Goal: Transaction & Acquisition: Purchase product/service

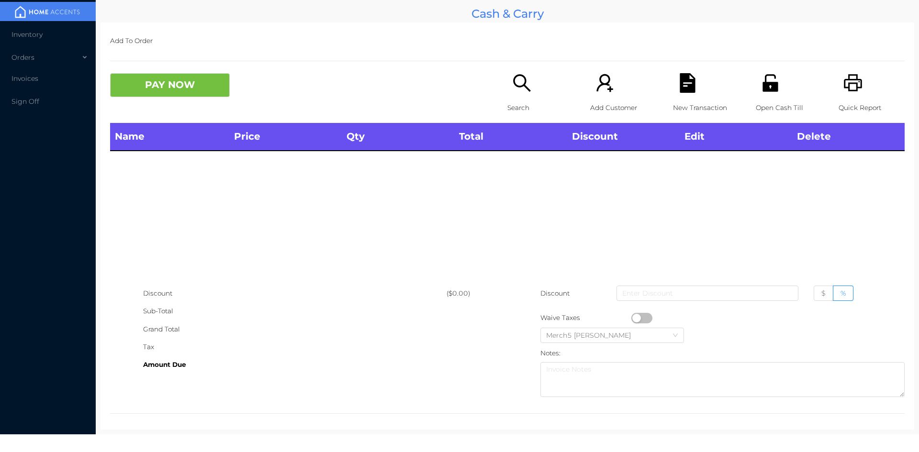
click at [531, 92] on div "Search" at bounding box center [540, 98] width 66 height 50
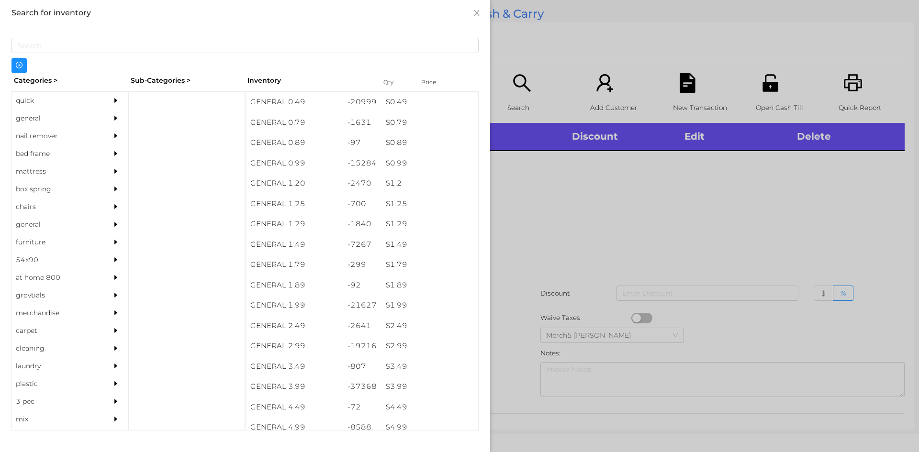
click at [61, 124] on div "general" at bounding box center [55, 119] width 87 height 18
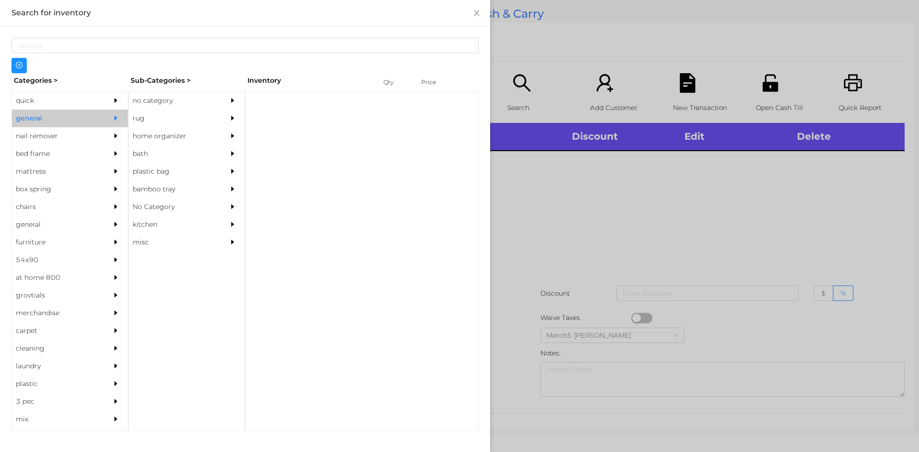
click at [217, 104] on div "no category" at bounding box center [187, 101] width 116 height 18
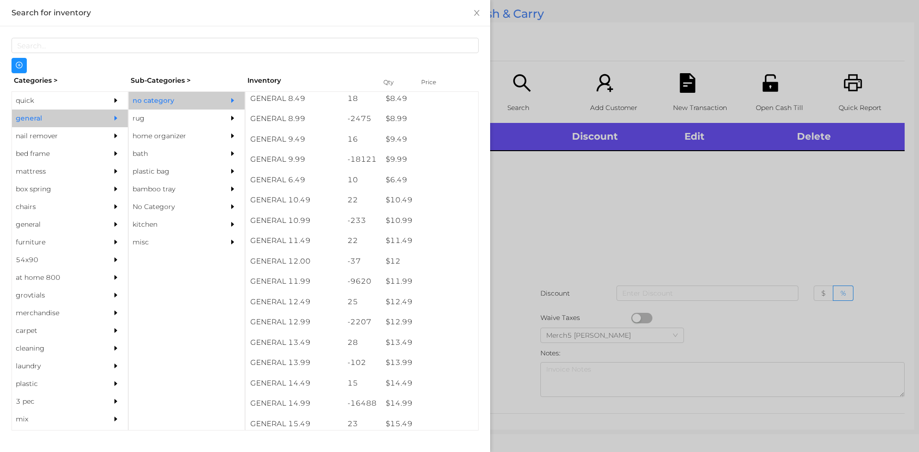
scroll to position [622, 0]
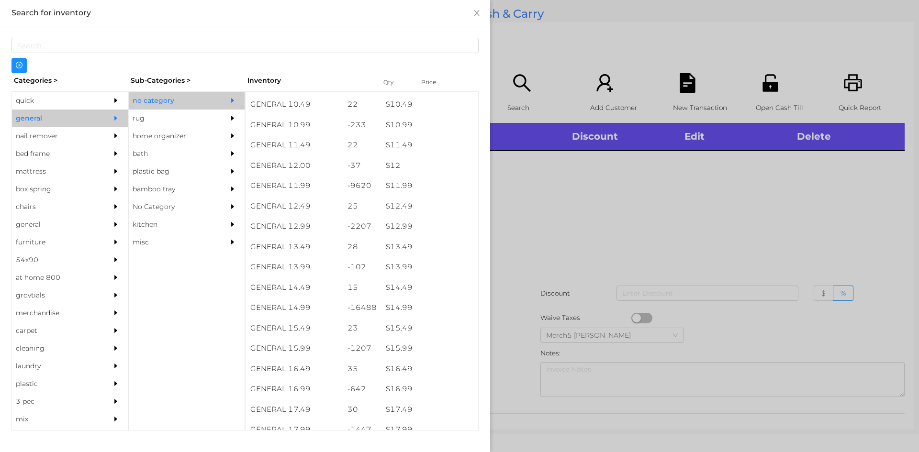
click at [773, 186] on div at bounding box center [459, 226] width 919 height 452
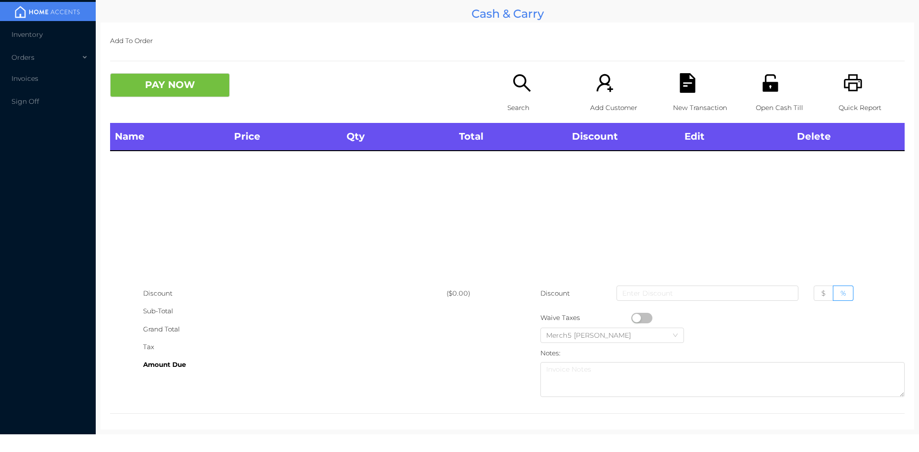
click at [528, 99] on p "Search" at bounding box center [540, 108] width 66 height 18
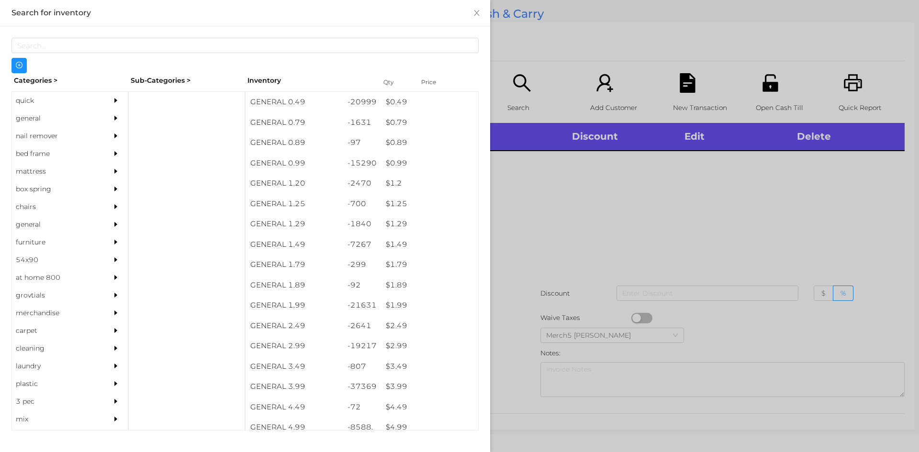
click at [114, 117] on icon "icon: caret-right" at bounding box center [115, 118] width 3 height 5
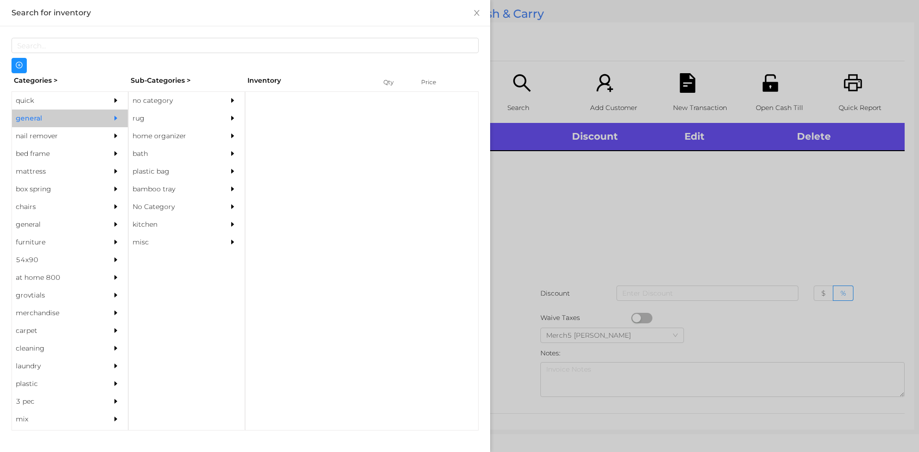
click at [185, 100] on div "no category" at bounding box center [172, 101] width 87 height 18
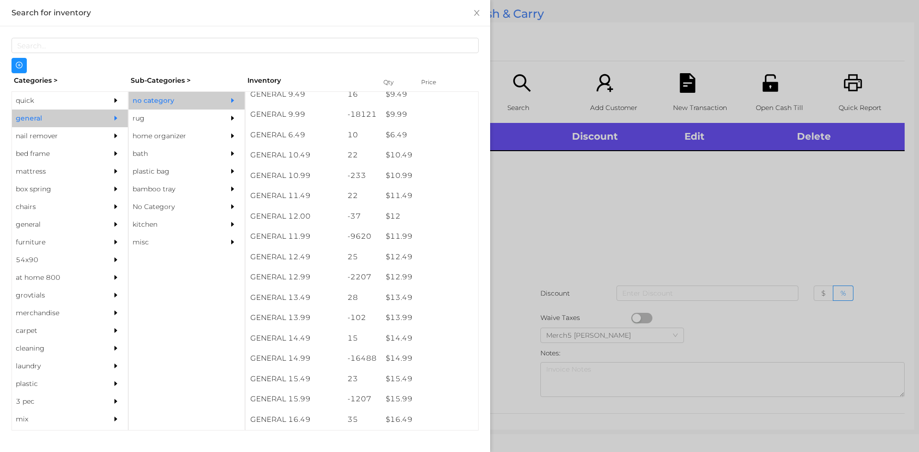
scroll to position [571, 0]
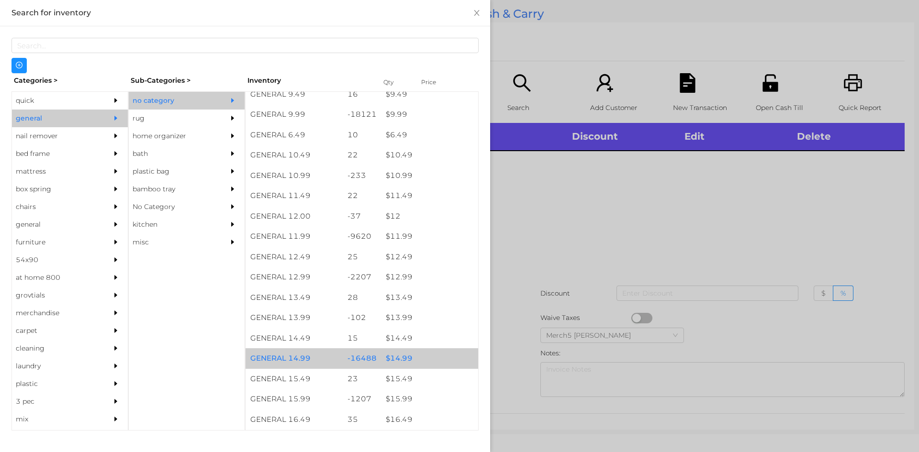
click at [424, 359] on div "$ 14.99" at bounding box center [429, 358] width 97 height 21
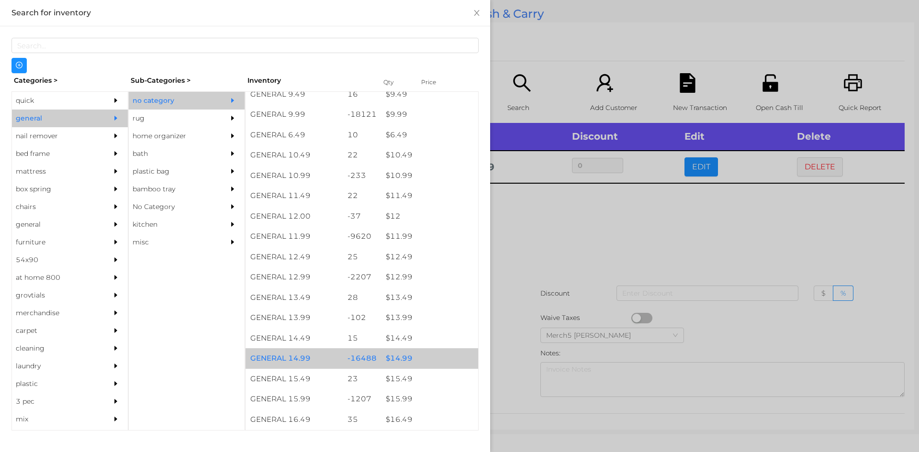
click at [432, 357] on div "$ 14.99" at bounding box center [429, 358] width 97 height 21
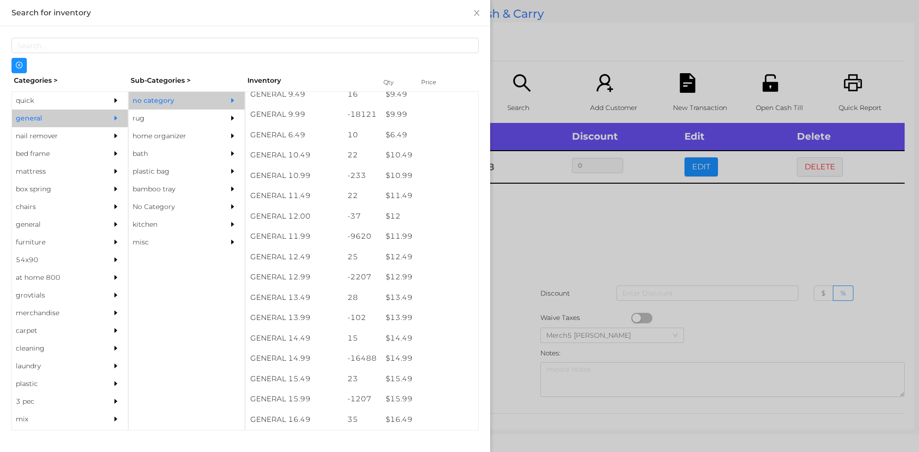
click at [614, 252] on div at bounding box center [459, 226] width 919 height 452
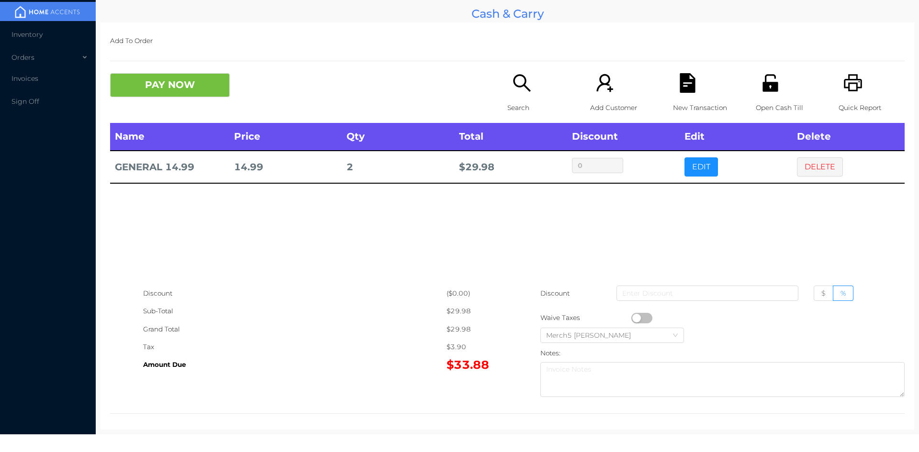
click at [217, 90] on button "PAY NOW" at bounding box center [170, 85] width 120 height 24
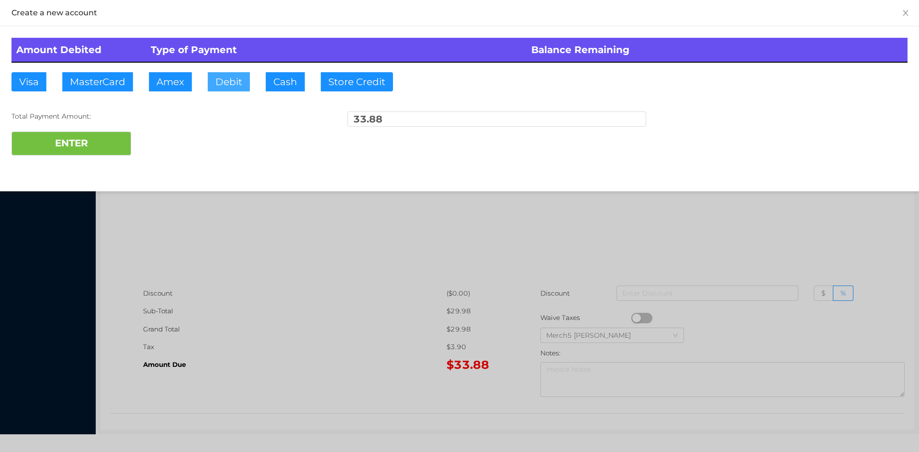
click at [237, 84] on button "Debit" at bounding box center [229, 81] width 42 height 19
click at [122, 144] on button "ENTER" at bounding box center [71, 144] width 120 height 24
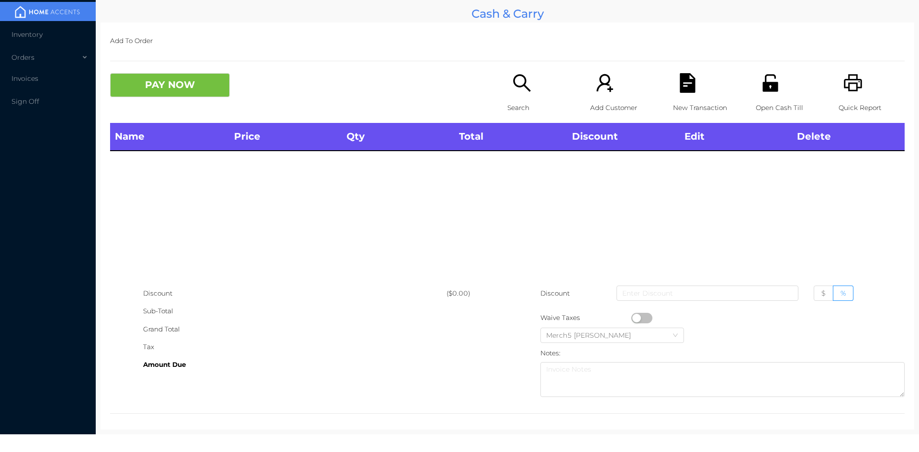
click at [527, 86] on icon "icon: search" at bounding box center [522, 83] width 20 height 20
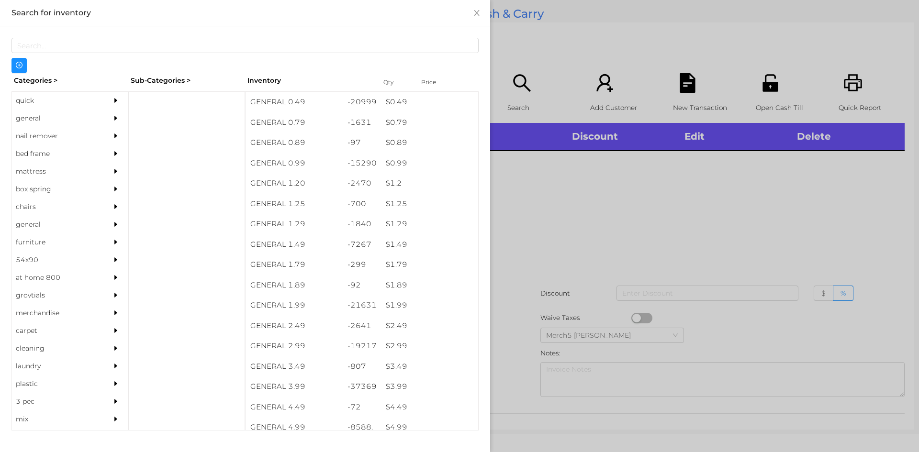
click at [112, 116] on icon "icon: caret-right" at bounding box center [115, 118] width 7 height 7
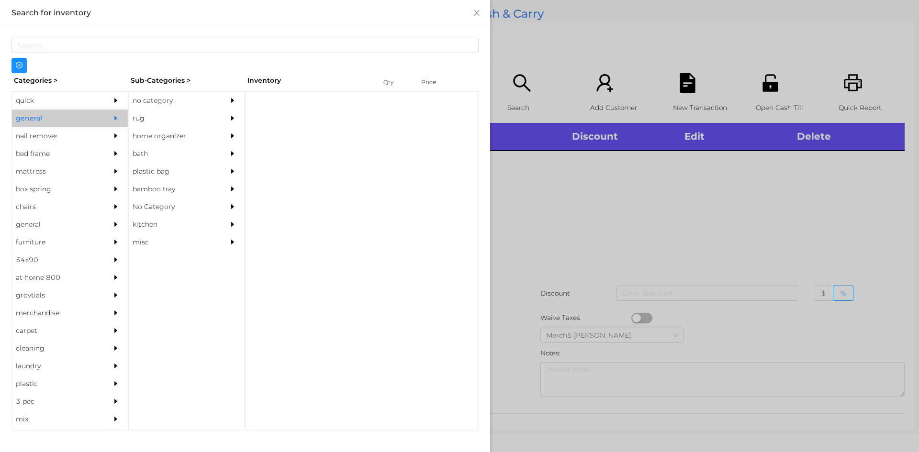
click at [190, 102] on div "no category" at bounding box center [172, 101] width 87 height 18
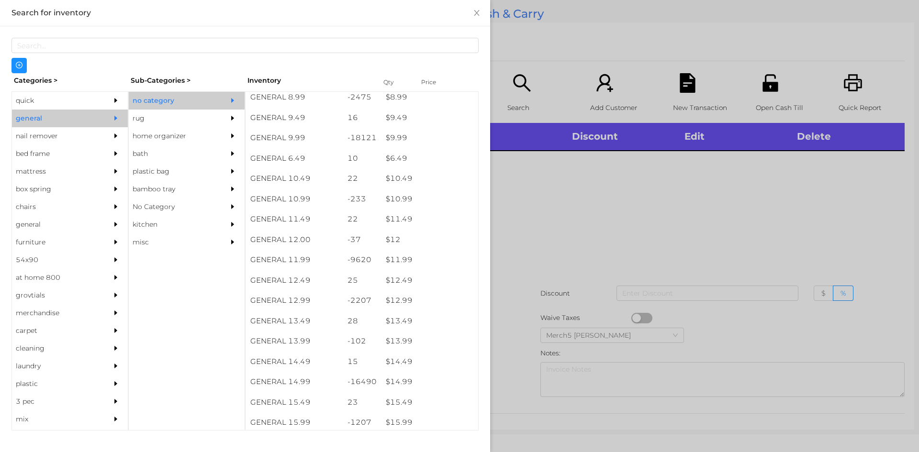
scroll to position [546, 0]
click at [424, 375] on div "$ 14.99" at bounding box center [429, 384] width 97 height 21
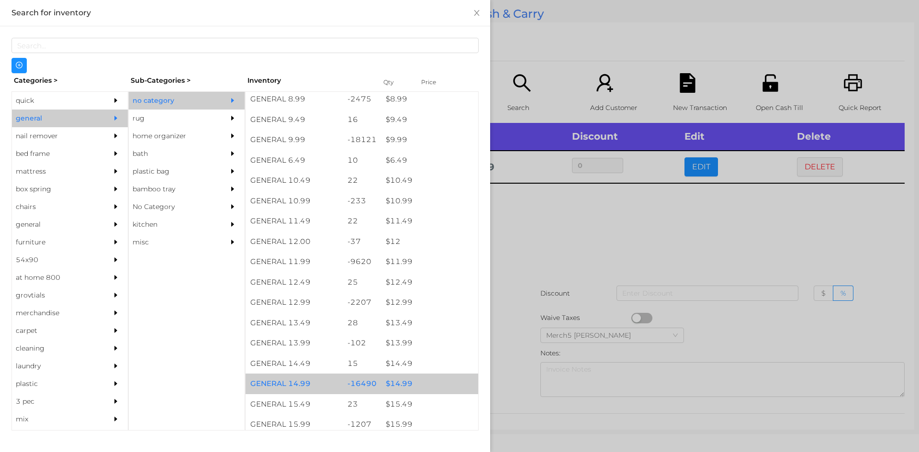
click at [434, 384] on div "$ 14.99" at bounding box center [429, 384] width 97 height 21
click at [440, 382] on div "$ 14.99" at bounding box center [429, 384] width 97 height 21
click at [444, 386] on div "$ 14.99" at bounding box center [429, 384] width 97 height 21
click at [602, 213] on div at bounding box center [459, 226] width 919 height 452
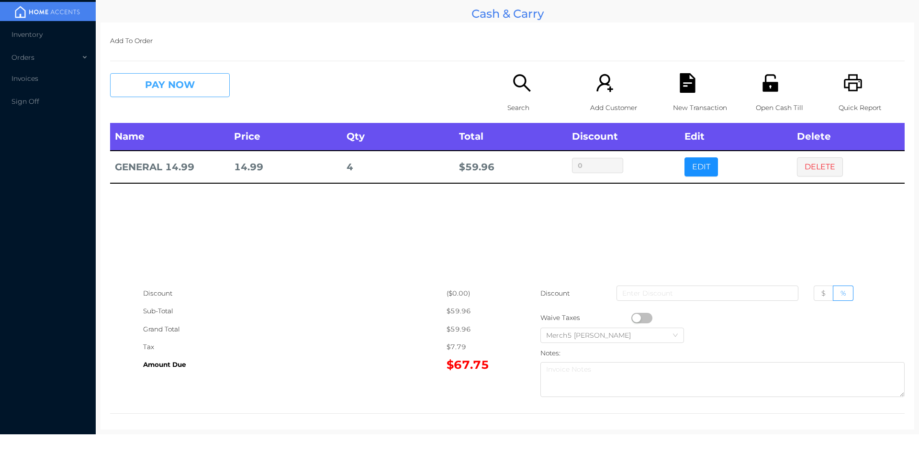
click at [214, 86] on button "PAY NOW" at bounding box center [170, 85] width 120 height 24
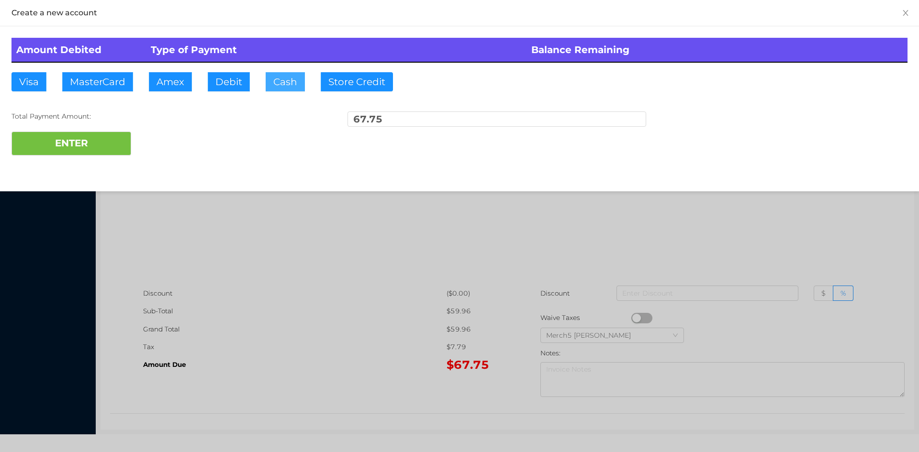
click at [297, 86] on button "Cash" at bounding box center [285, 81] width 39 height 19
click at [103, 148] on button "ENTER" at bounding box center [71, 144] width 120 height 24
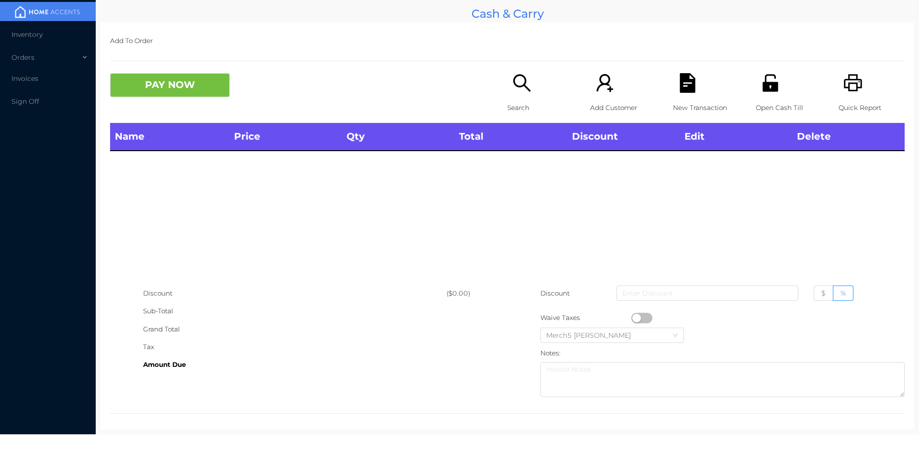
click at [520, 85] on icon "icon: search" at bounding box center [521, 82] width 17 height 17
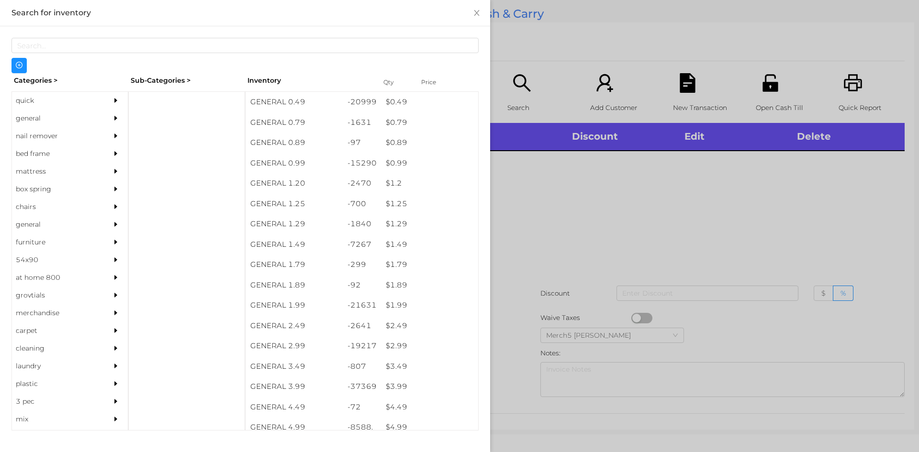
click at [61, 119] on div "general" at bounding box center [55, 119] width 87 height 18
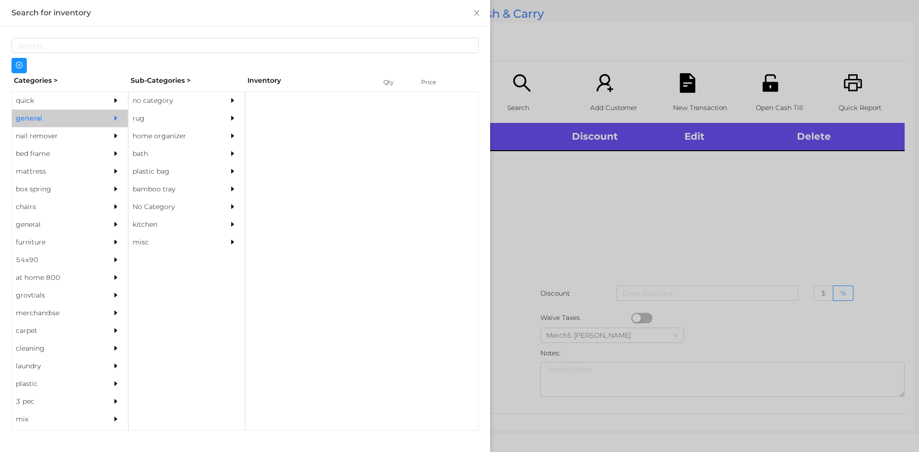
click at [216, 100] on div "no category" at bounding box center [187, 101] width 116 height 18
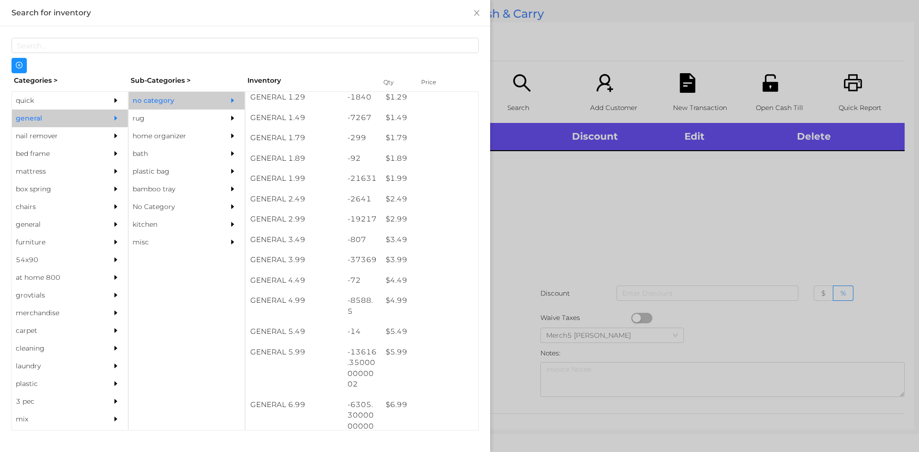
scroll to position [239, 0]
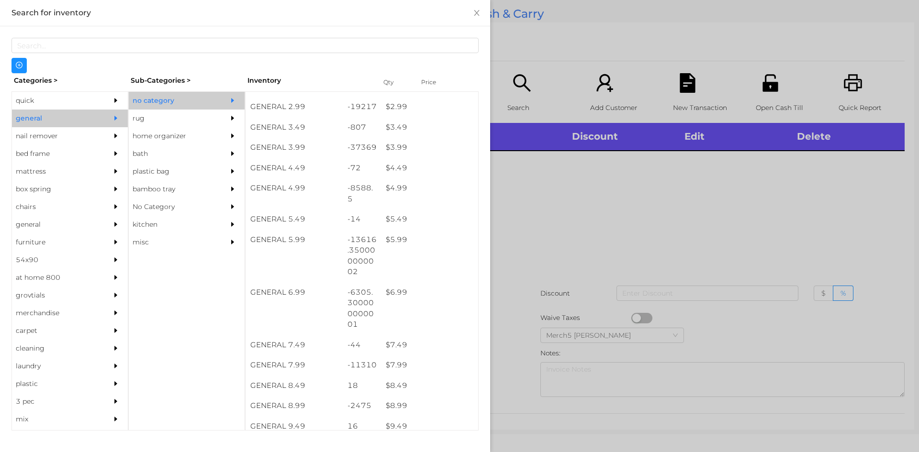
click at [643, 200] on div at bounding box center [459, 226] width 919 height 452
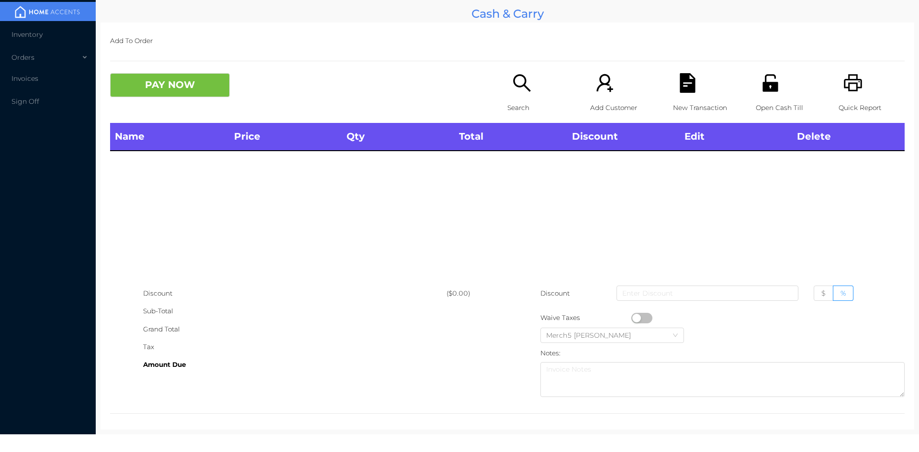
click at [857, 88] on div "Quick Report" at bounding box center [871, 98] width 66 height 50
click at [513, 88] on icon "icon: search" at bounding box center [522, 83] width 20 height 20
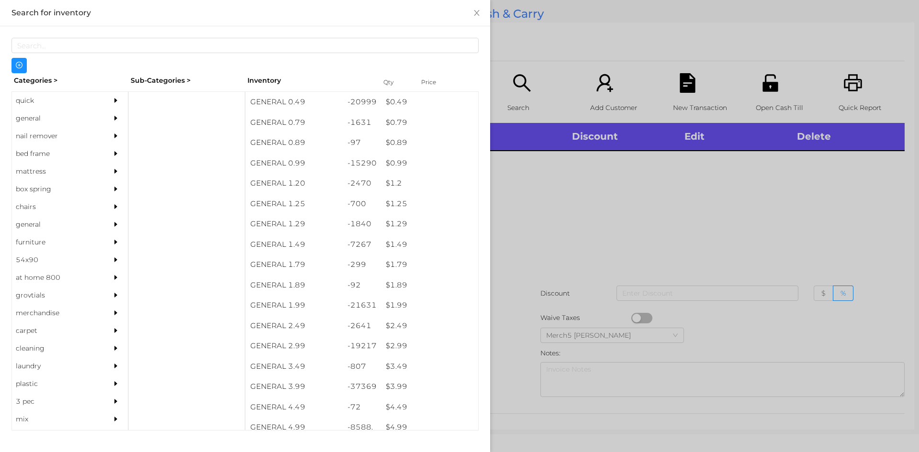
click at [112, 118] on icon "icon: caret-right" at bounding box center [115, 118] width 7 height 7
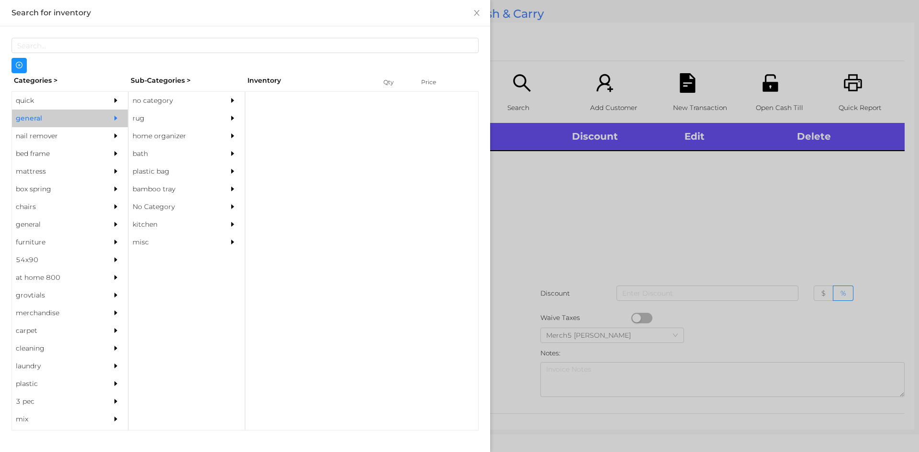
click at [170, 104] on div "no category" at bounding box center [172, 101] width 87 height 18
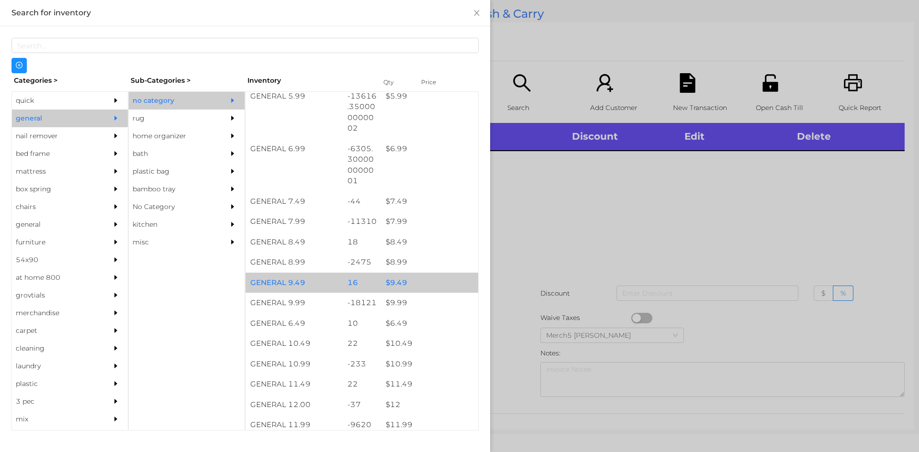
scroll to position [574, 0]
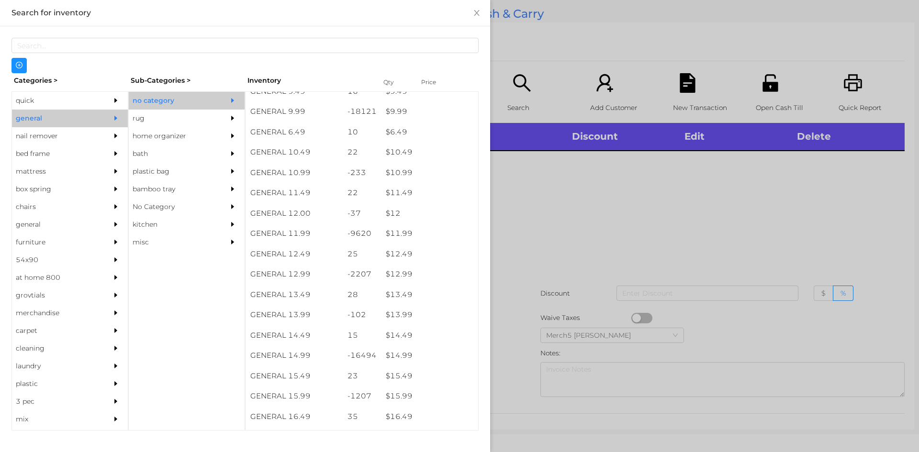
click at [637, 196] on div at bounding box center [459, 226] width 919 height 452
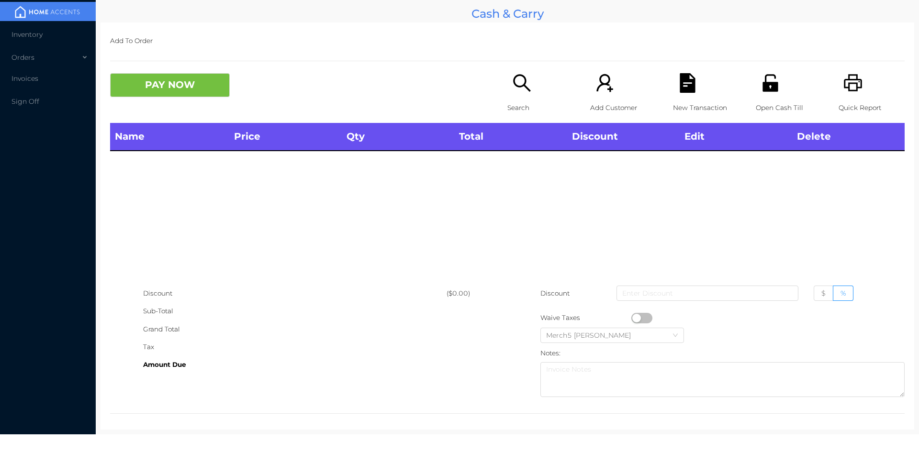
click at [533, 95] on div "Search" at bounding box center [540, 98] width 66 height 50
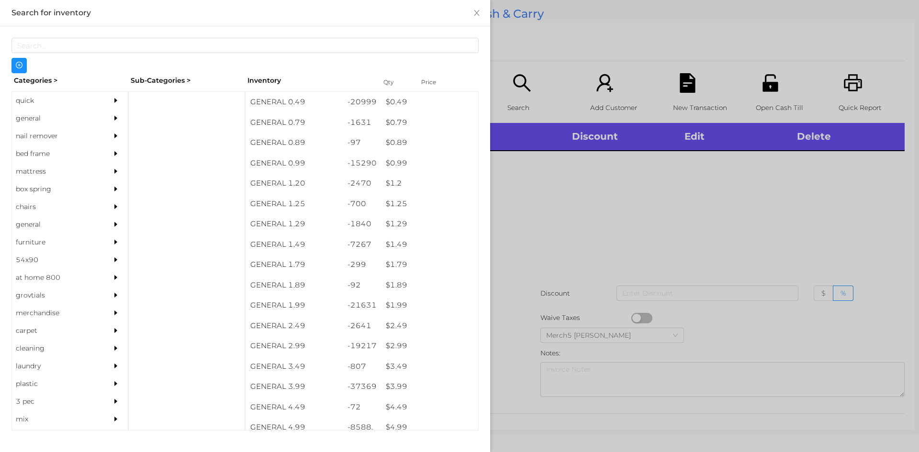
click at [82, 120] on div "general" at bounding box center [55, 119] width 87 height 18
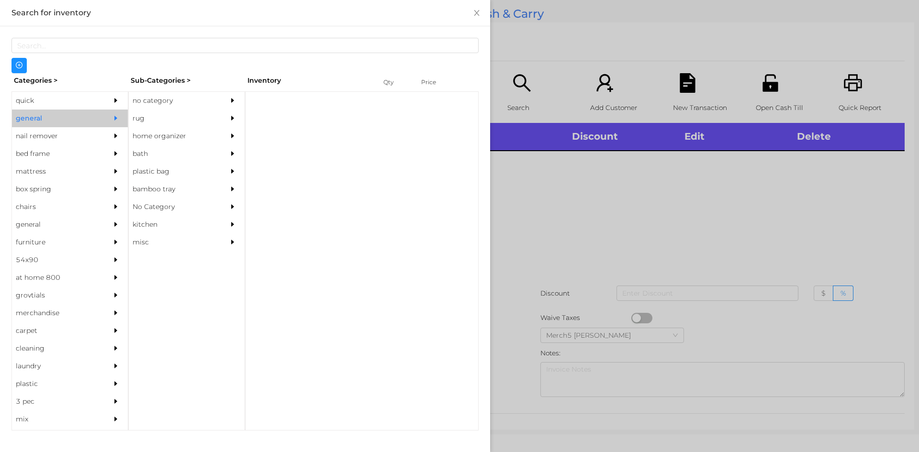
click at [180, 104] on div "no category" at bounding box center [172, 101] width 87 height 18
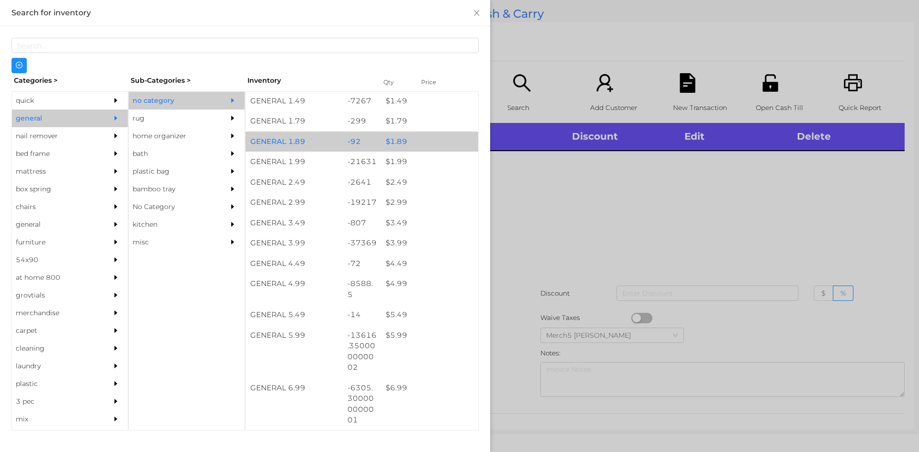
scroll to position [287, 0]
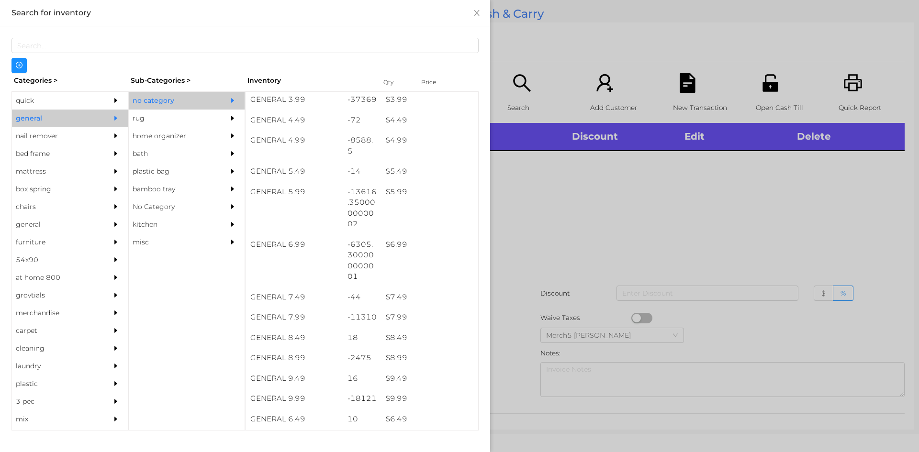
click at [648, 215] on div at bounding box center [459, 226] width 919 height 452
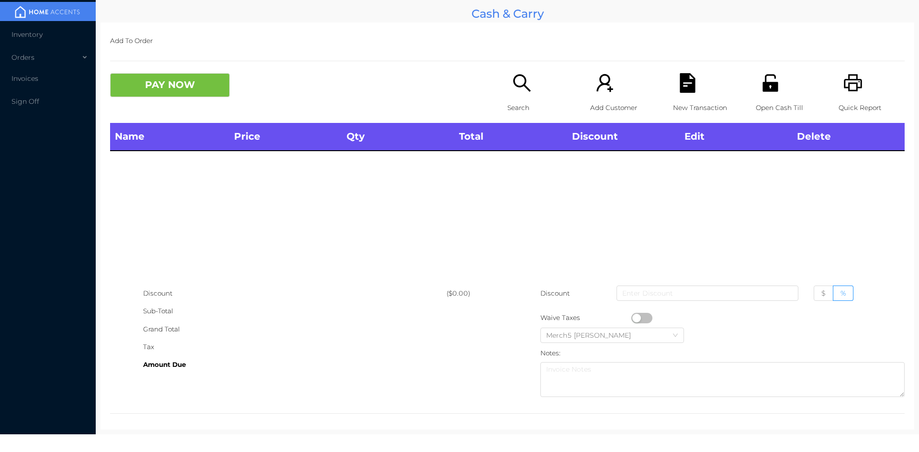
click at [517, 84] on icon "icon: search" at bounding box center [522, 83] width 20 height 20
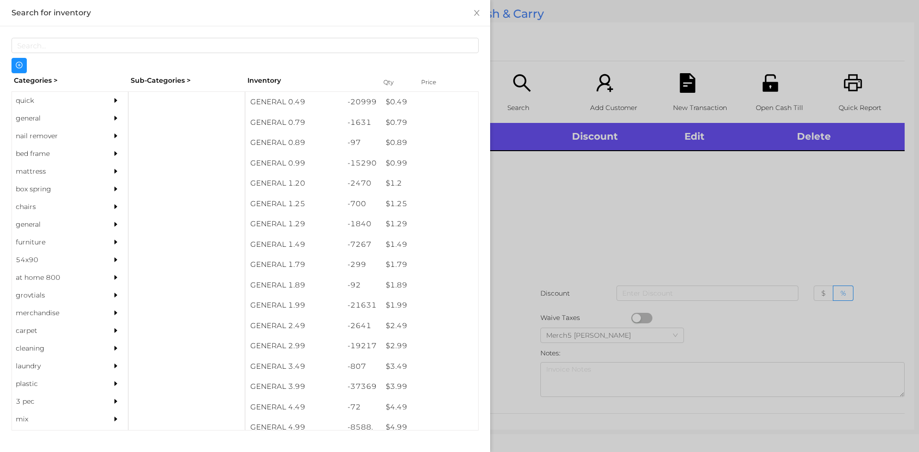
click at [114, 119] on icon "icon: caret-right" at bounding box center [115, 118] width 3 height 5
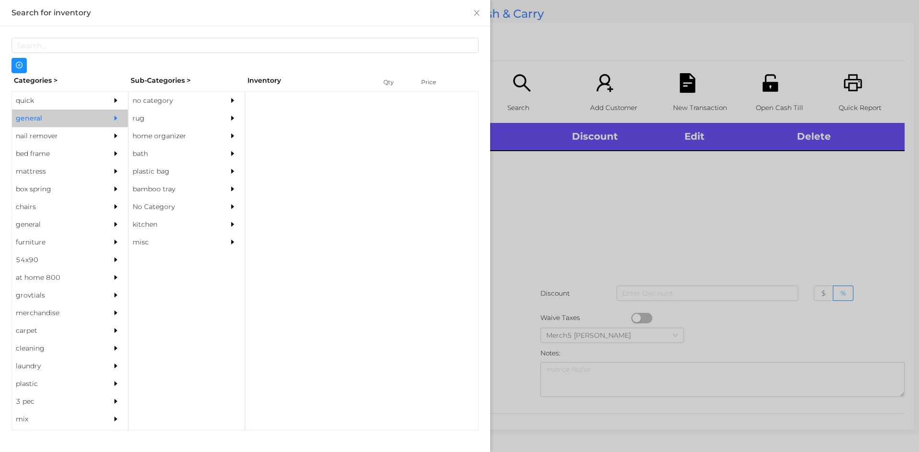
click at [190, 105] on div "no category" at bounding box center [172, 101] width 87 height 18
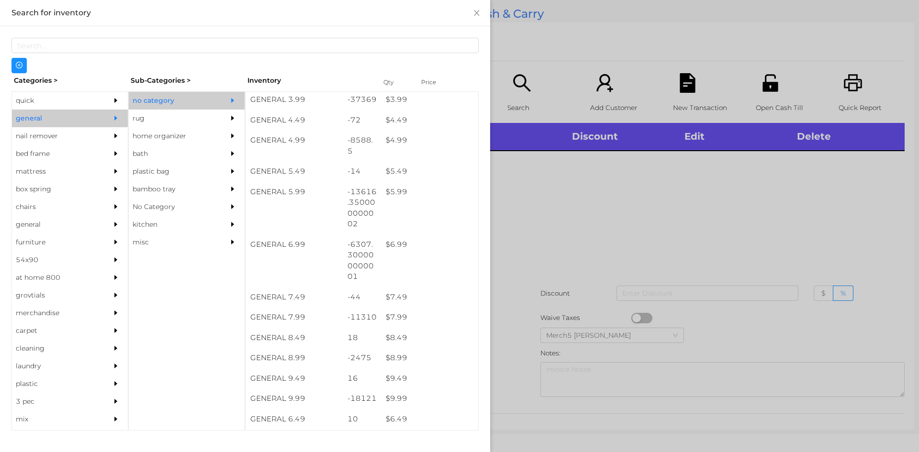
click at [554, 200] on div at bounding box center [459, 226] width 919 height 452
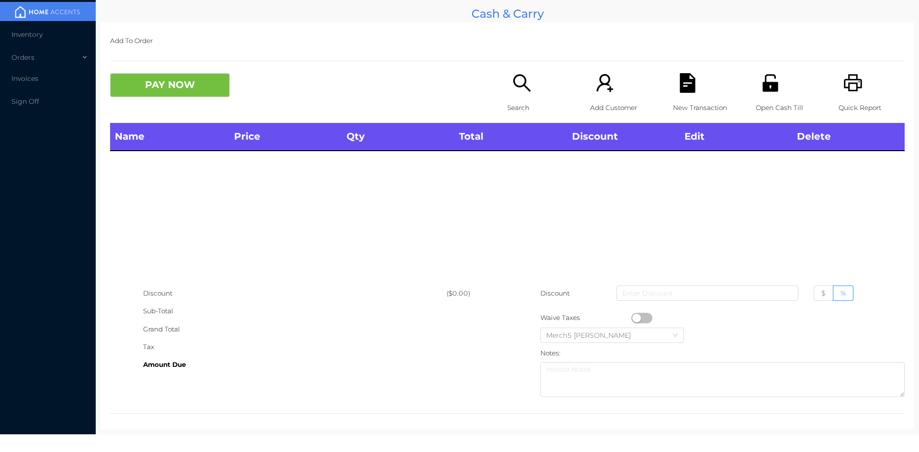
click at [519, 87] on icon "icon: search" at bounding box center [521, 82] width 17 height 17
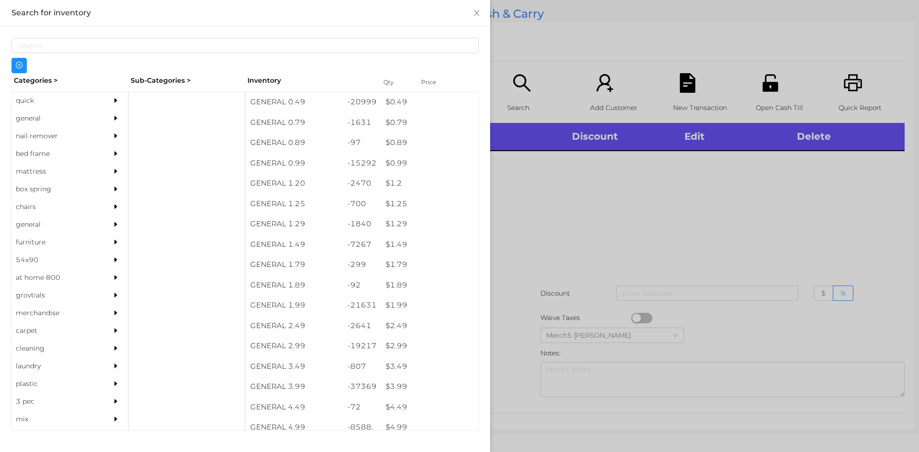
click at [109, 121] on div at bounding box center [118, 119] width 19 height 18
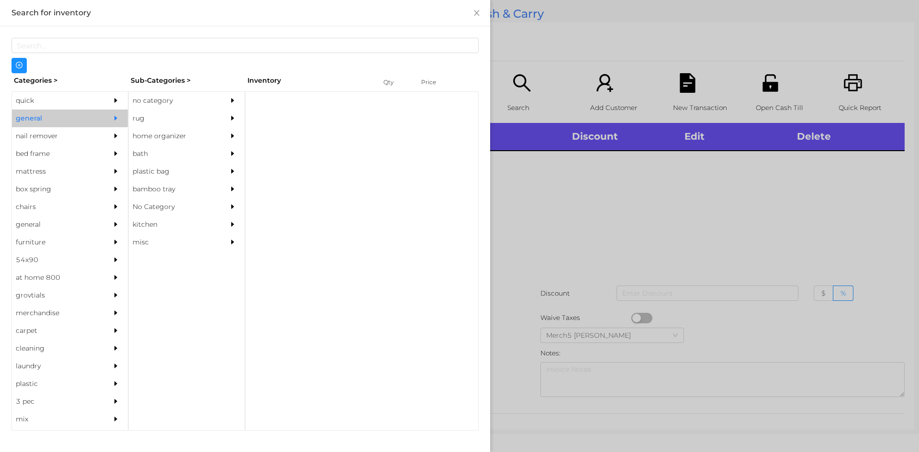
click at [191, 98] on div "no category" at bounding box center [172, 101] width 87 height 18
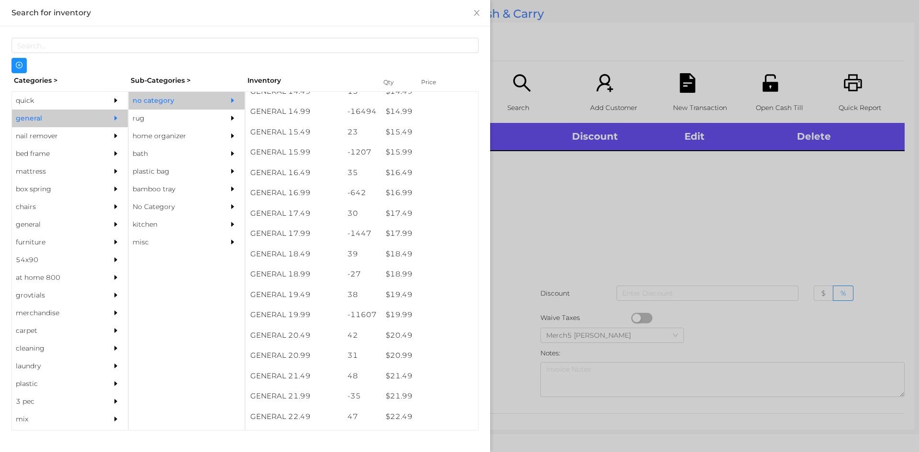
scroll to position [819, 0]
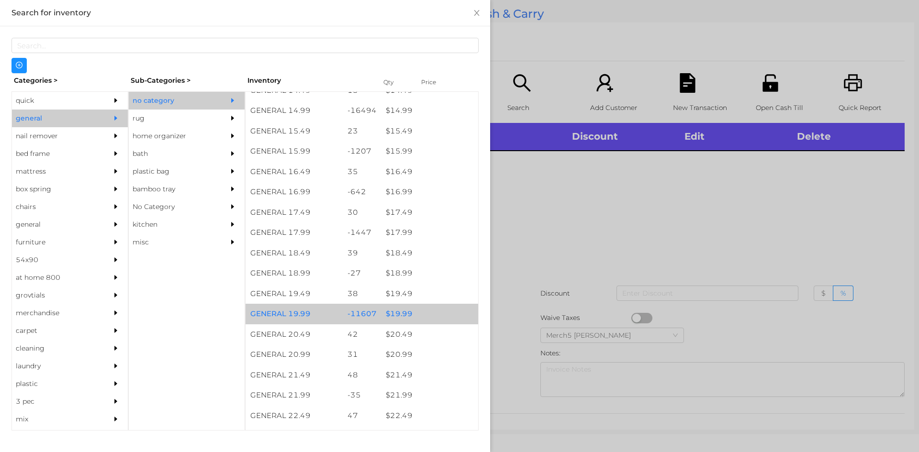
click at [428, 315] on div "$ 19.99" at bounding box center [429, 314] width 97 height 21
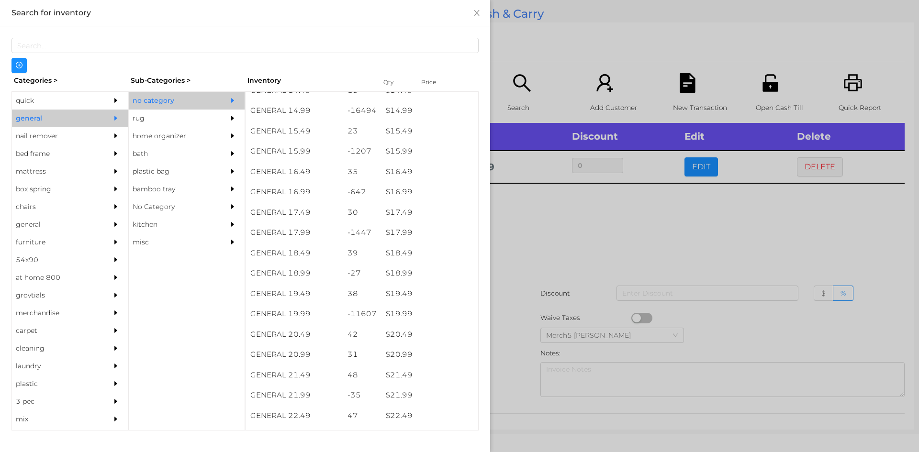
click at [582, 254] on div at bounding box center [459, 226] width 919 height 452
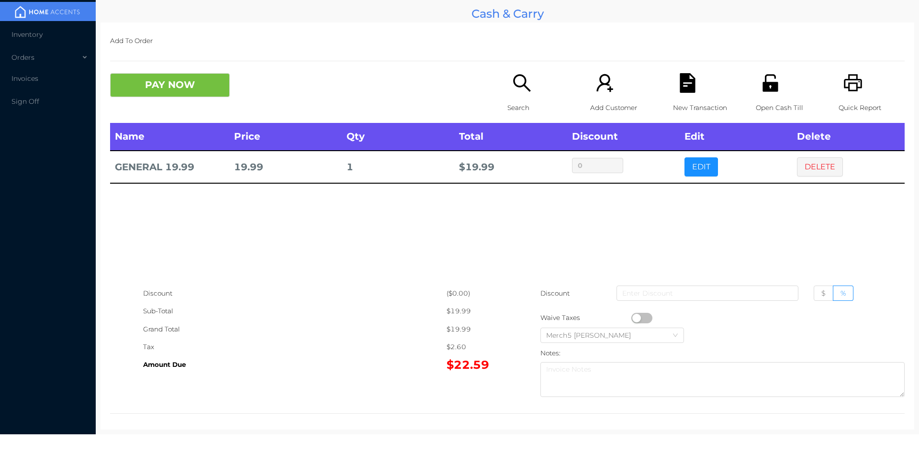
click at [214, 77] on button "PAY NOW" at bounding box center [170, 85] width 120 height 24
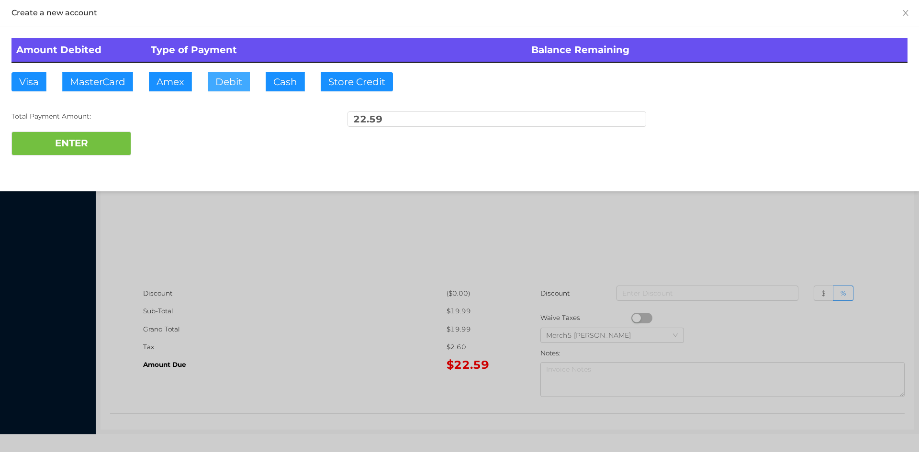
click at [233, 87] on button "Debit" at bounding box center [229, 81] width 42 height 19
click at [118, 134] on button "ENTER" at bounding box center [71, 144] width 120 height 24
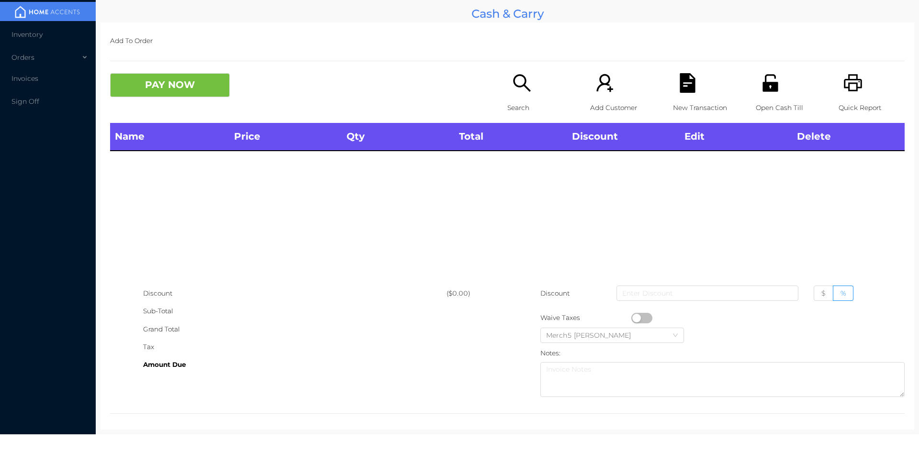
click at [533, 83] on div "Search" at bounding box center [540, 98] width 66 height 50
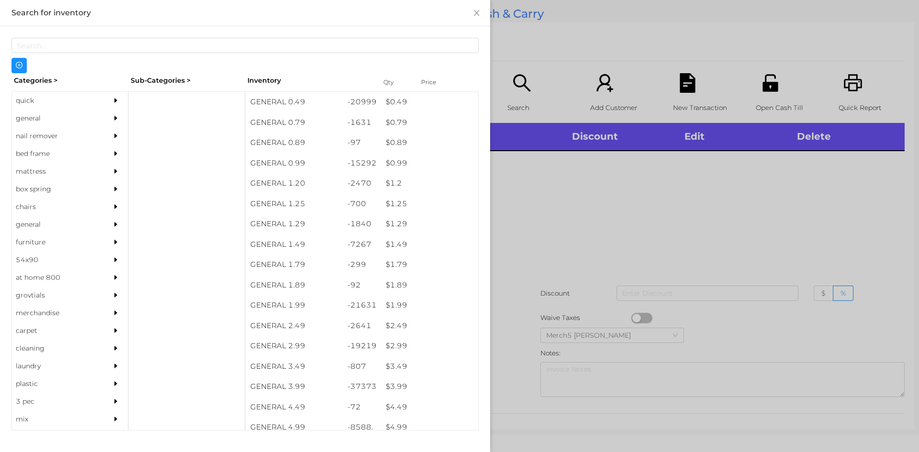
click at [110, 112] on div at bounding box center [118, 119] width 19 height 18
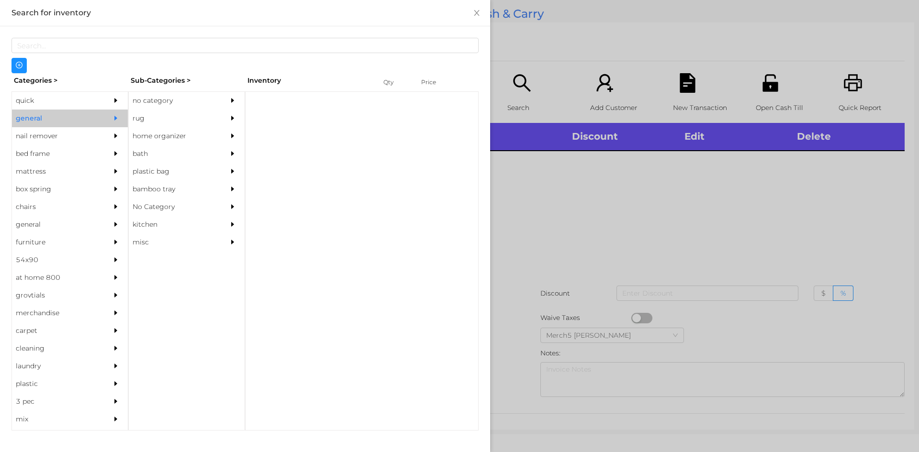
click at [178, 95] on div "no category" at bounding box center [172, 101] width 87 height 18
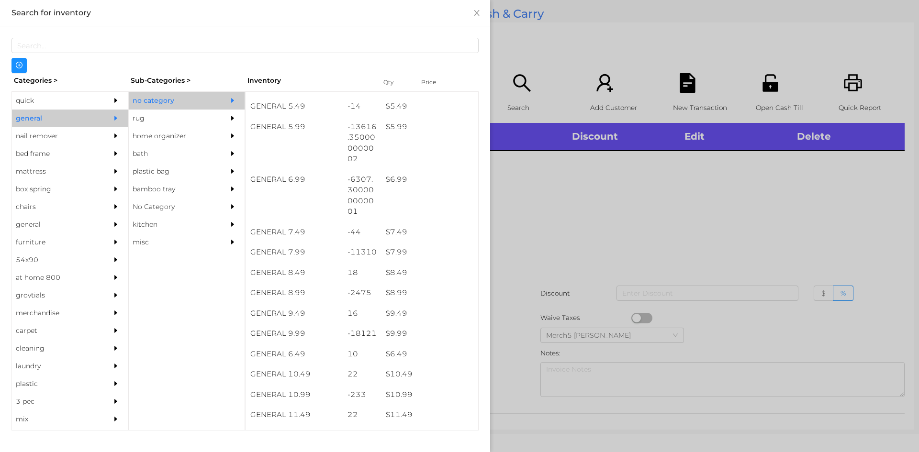
scroll to position [431, 0]
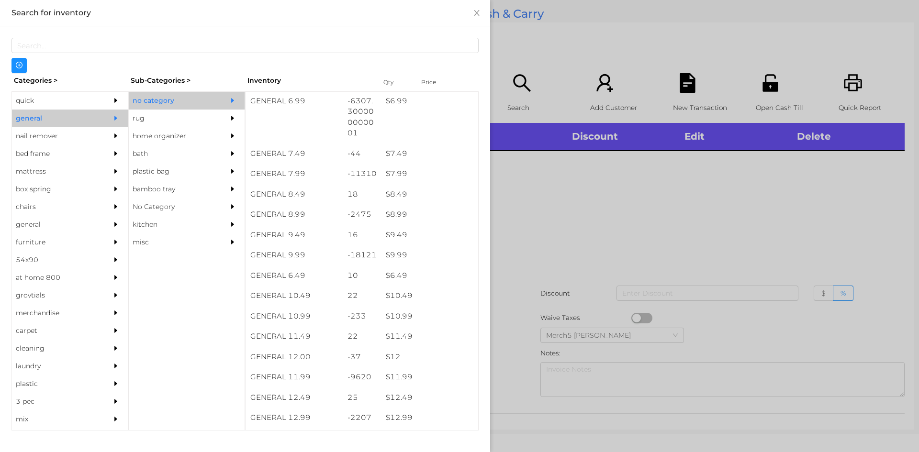
click at [759, 231] on div at bounding box center [459, 226] width 919 height 452
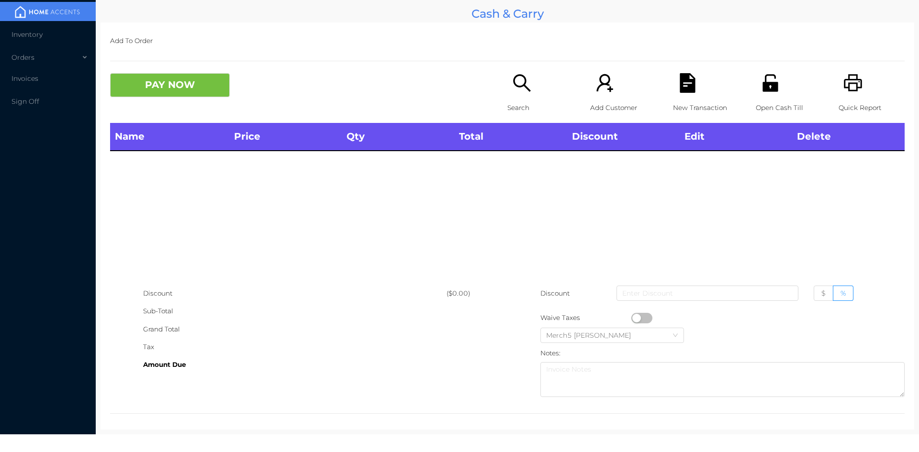
click at [513, 84] on icon "icon: search" at bounding box center [521, 82] width 17 height 17
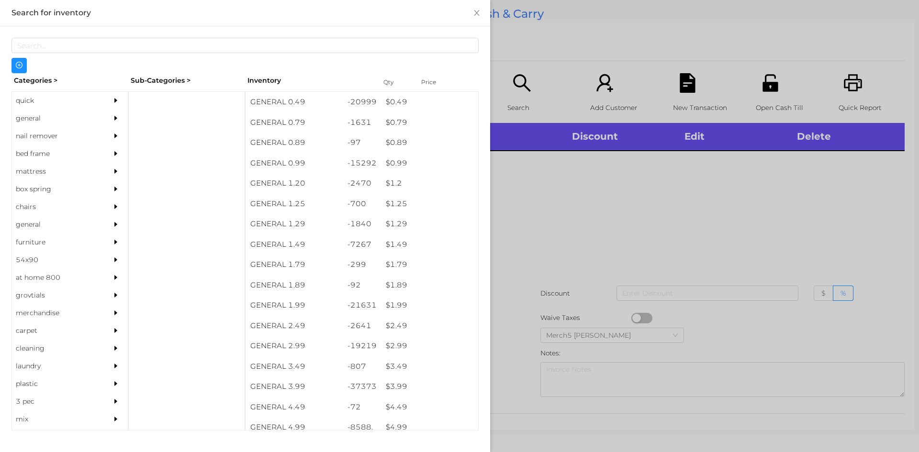
click at [109, 117] on div at bounding box center [118, 119] width 19 height 18
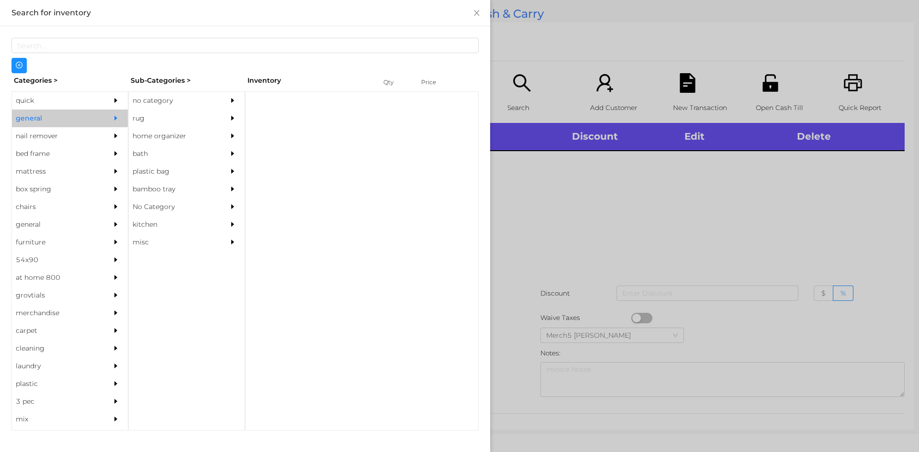
click at [231, 114] on div at bounding box center [234, 119] width 19 height 18
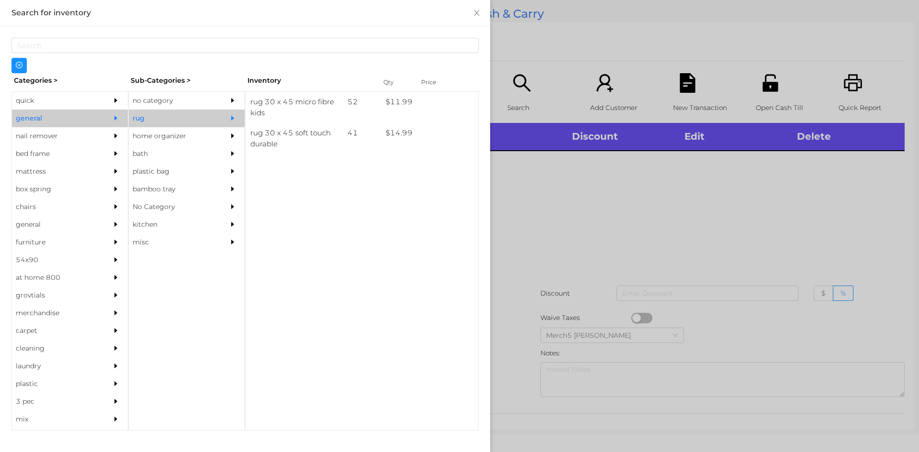
click at [239, 98] on div at bounding box center [234, 101] width 19 height 18
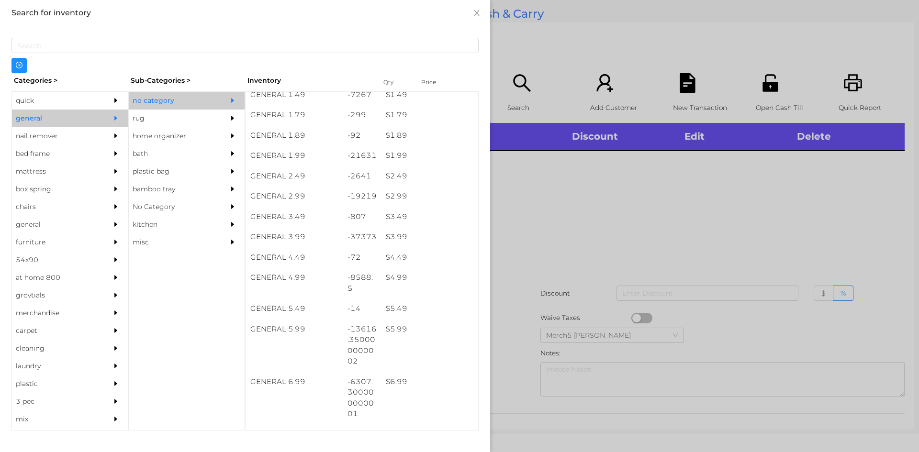
scroll to position [239, 0]
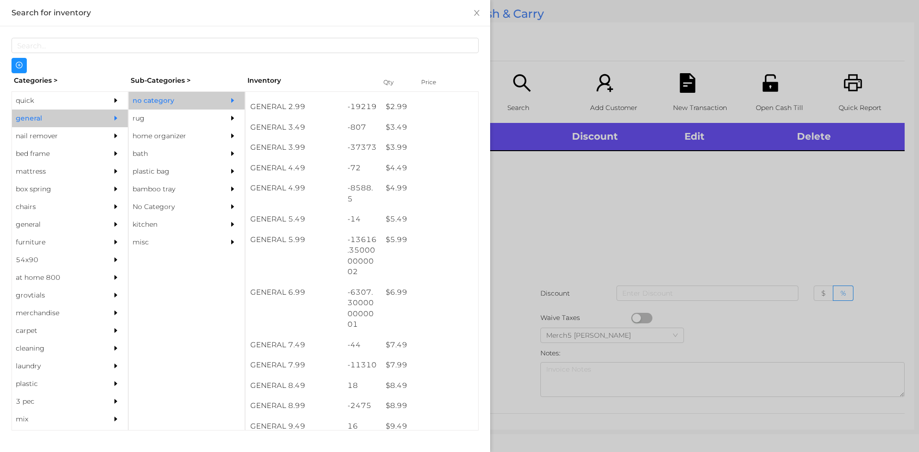
click at [687, 223] on div at bounding box center [459, 226] width 919 height 452
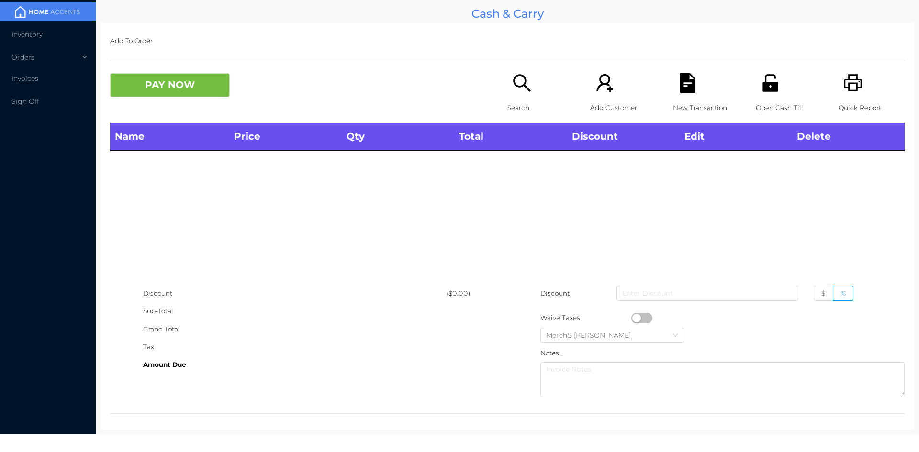
click at [526, 95] on div "Search" at bounding box center [540, 98] width 66 height 50
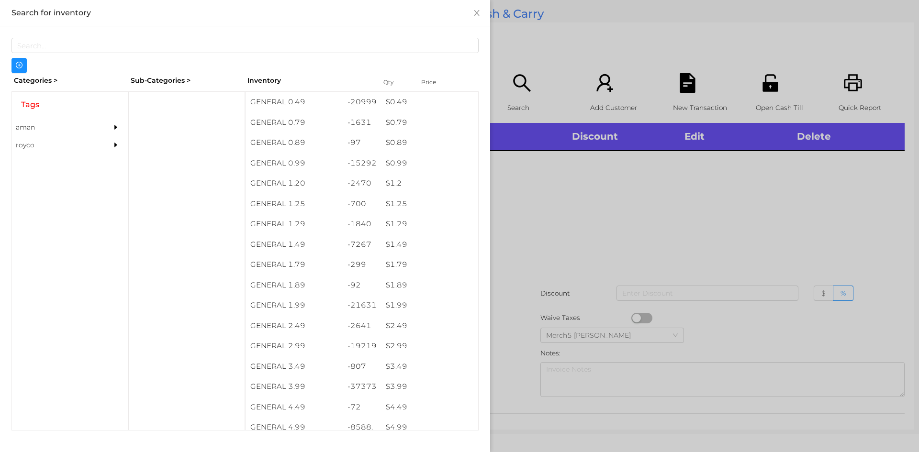
click at [710, 204] on div at bounding box center [459, 226] width 919 height 452
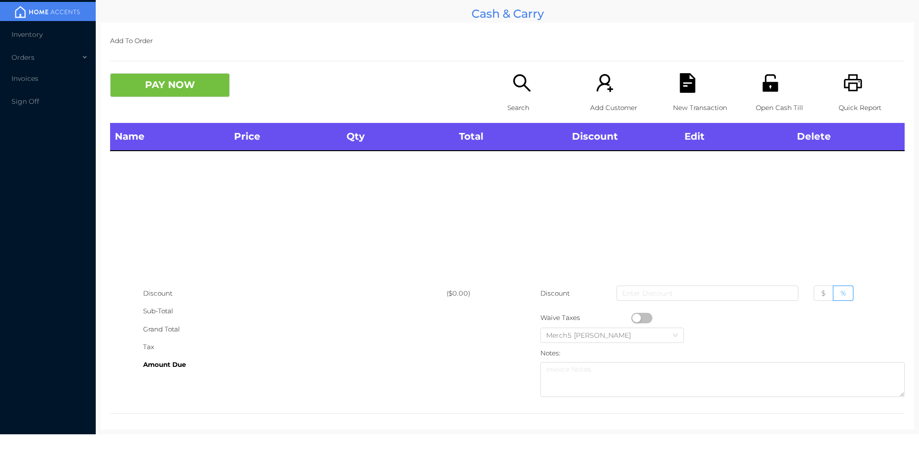
click at [523, 91] on icon "icon: search" at bounding box center [522, 83] width 20 height 20
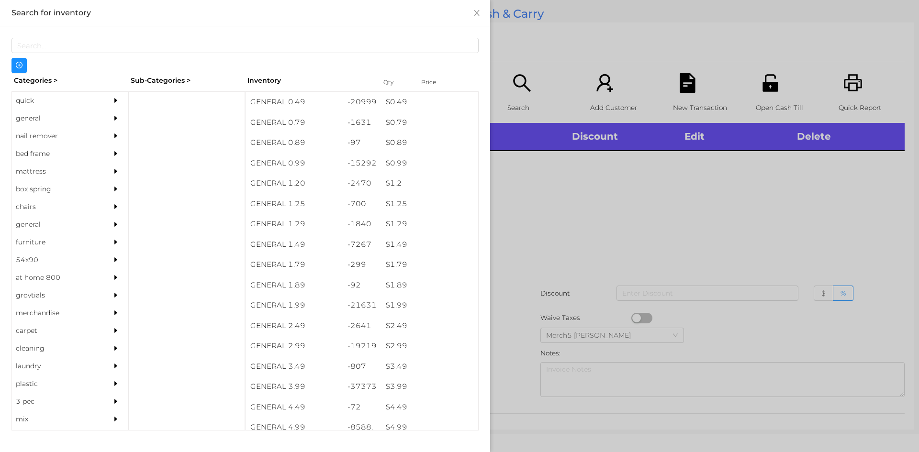
click at [670, 186] on div at bounding box center [459, 226] width 919 height 452
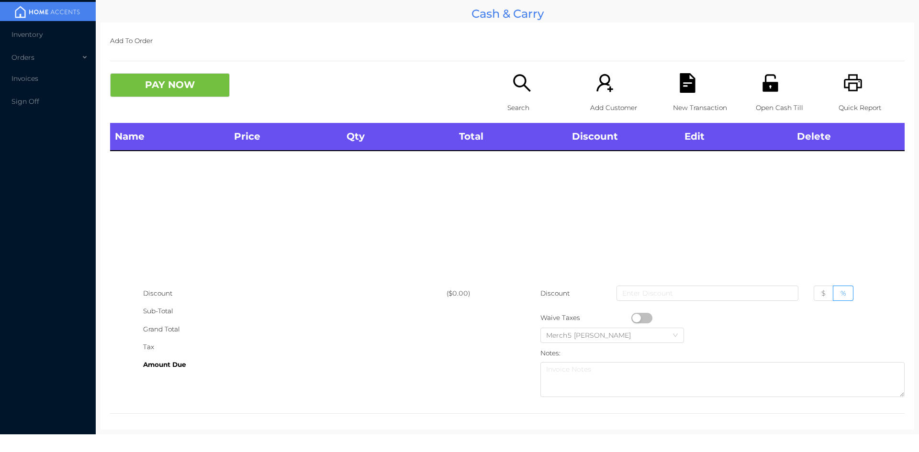
click at [530, 89] on div "Search" at bounding box center [540, 98] width 66 height 50
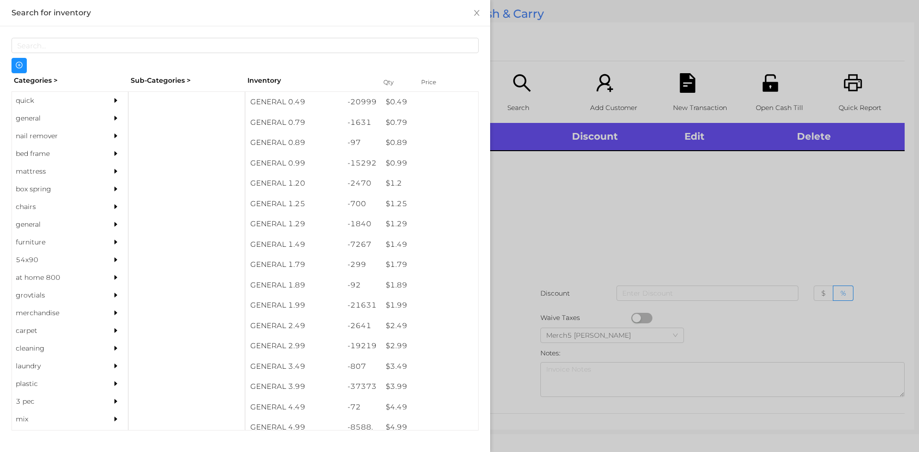
click at [112, 115] on icon "icon: caret-right" at bounding box center [115, 118] width 7 height 7
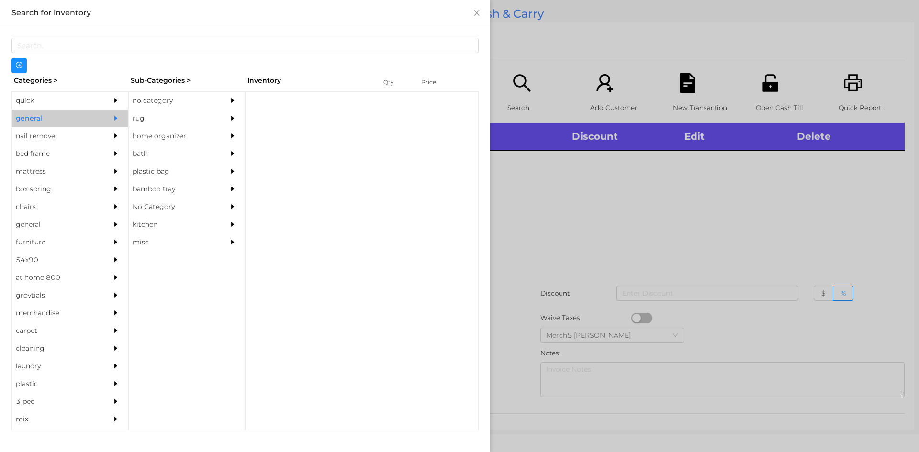
click at [191, 94] on div "no category" at bounding box center [172, 101] width 87 height 18
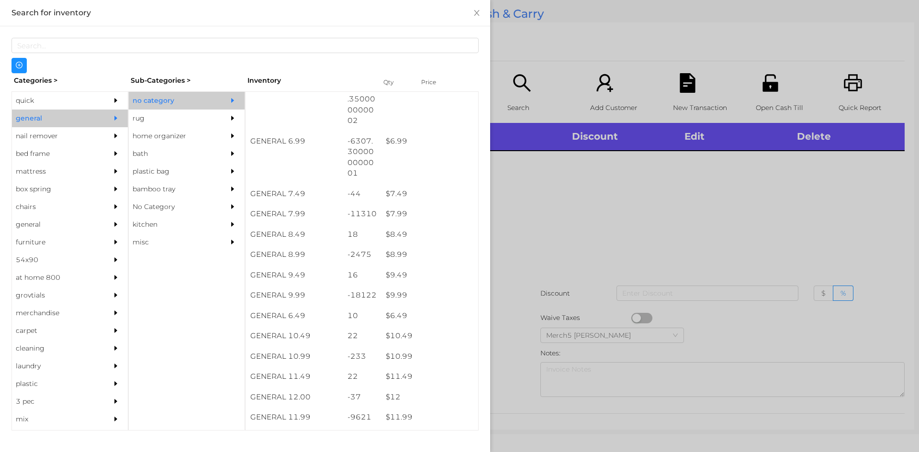
scroll to position [390, 0]
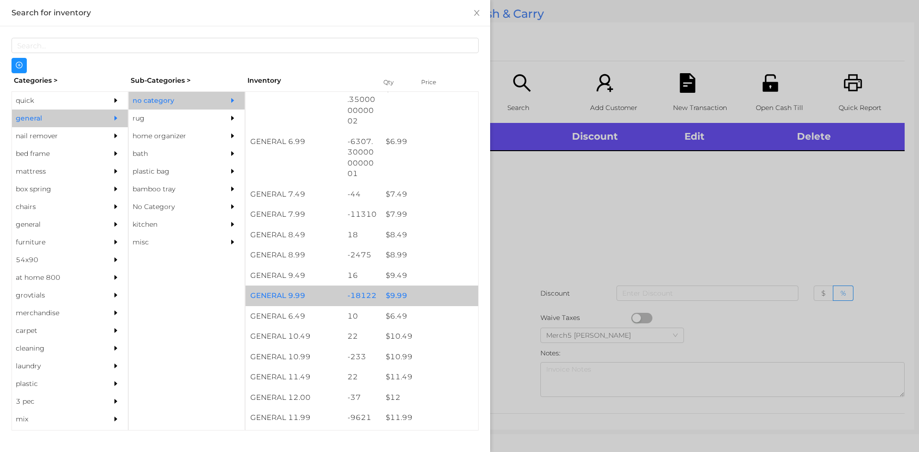
click at [424, 298] on div "$ 9.99" at bounding box center [429, 296] width 97 height 21
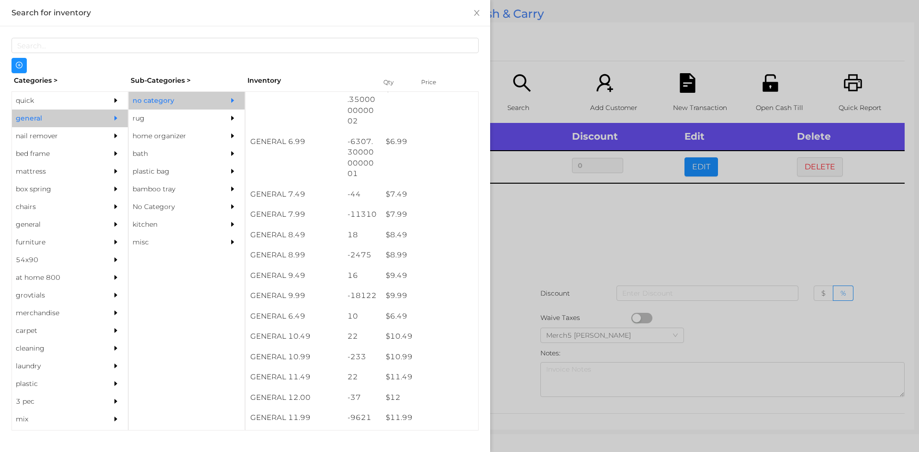
click at [593, 250] on div at bounding box center [459, 226] width 919 height 452
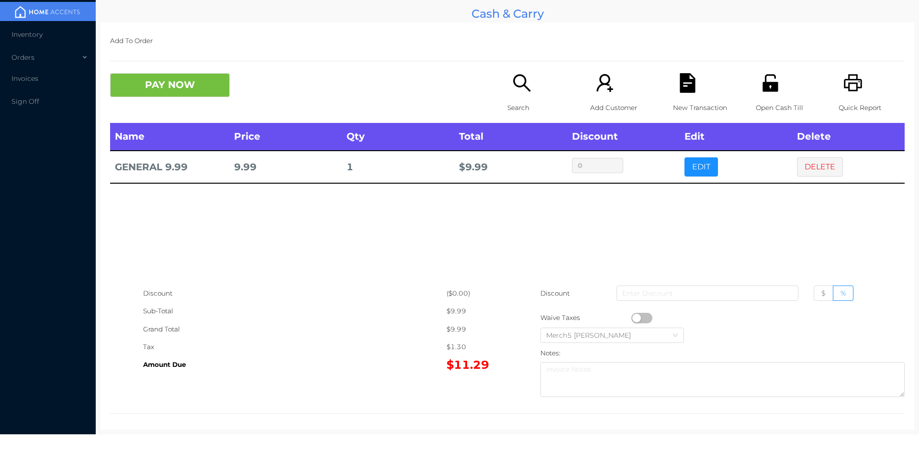
click at [222, 90] on button "PAY NOW" at bounding box center [170, 85] width 120 height 24
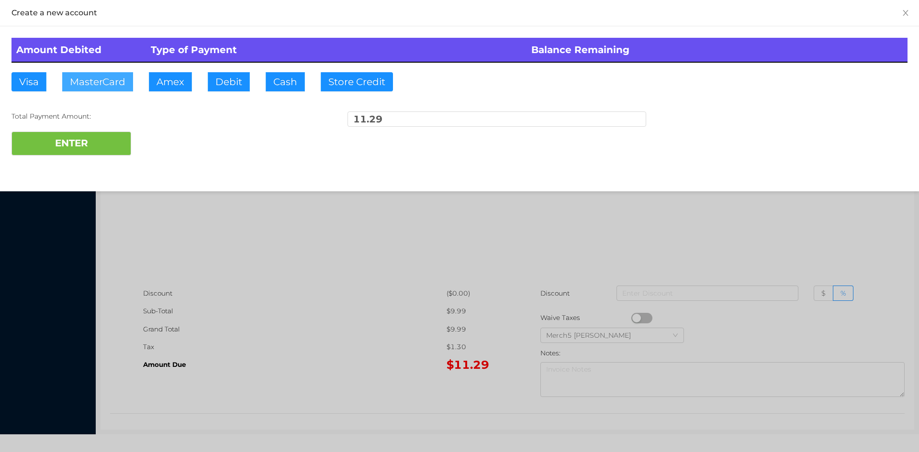
click at [116, 81] on button "MasterCard" at bounding box center [97, 81] width 71 height 19
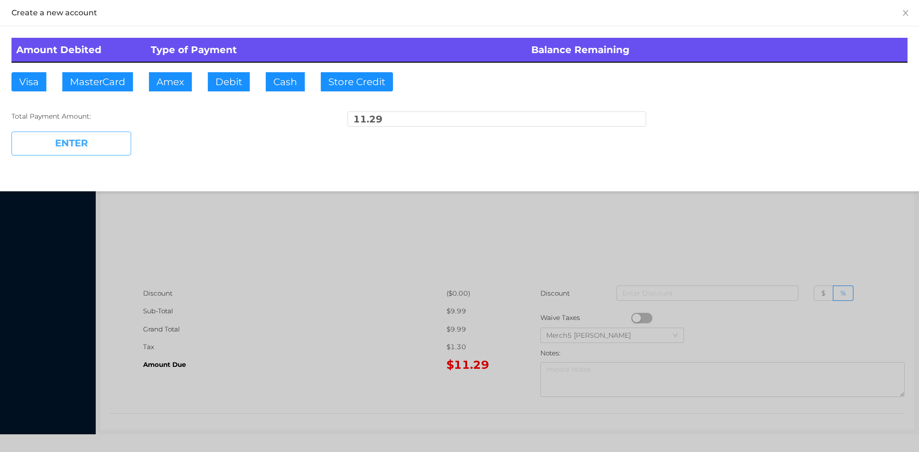
click at [125, 143] on button "ENTER" at bounding box center [71, 144] width 120 height 24
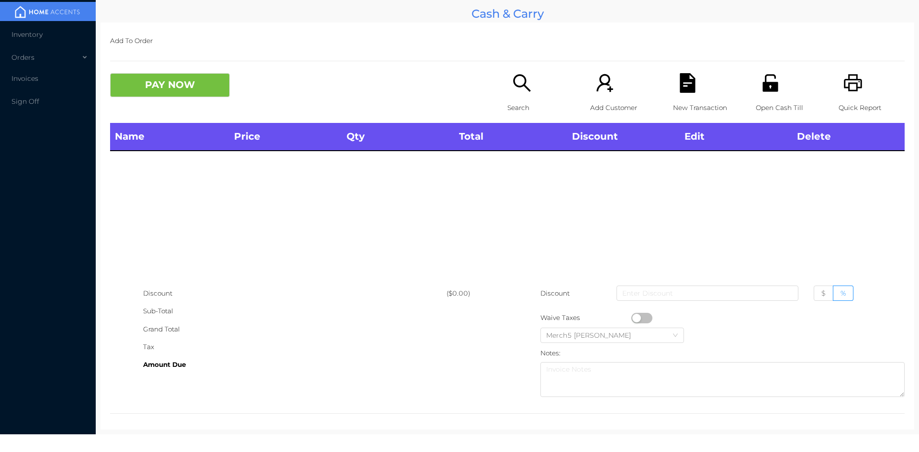
click at [850, 86] on icon "icon: printer" at bounding box center [853, 82] width 18 height 17
click at [515, 84] on icon "icon: search" at bounding box center [522, 83] width 20 height 20
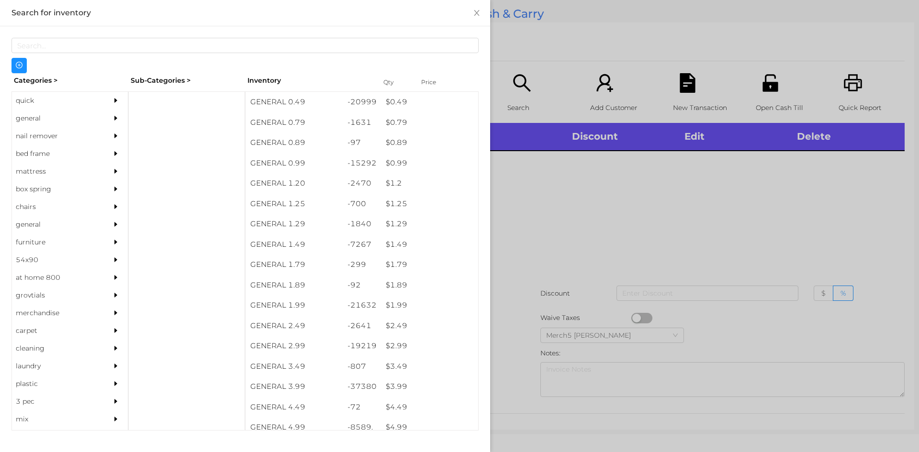
click at [109, 113] on div at bounding box center [118, 119] width 19 height 18
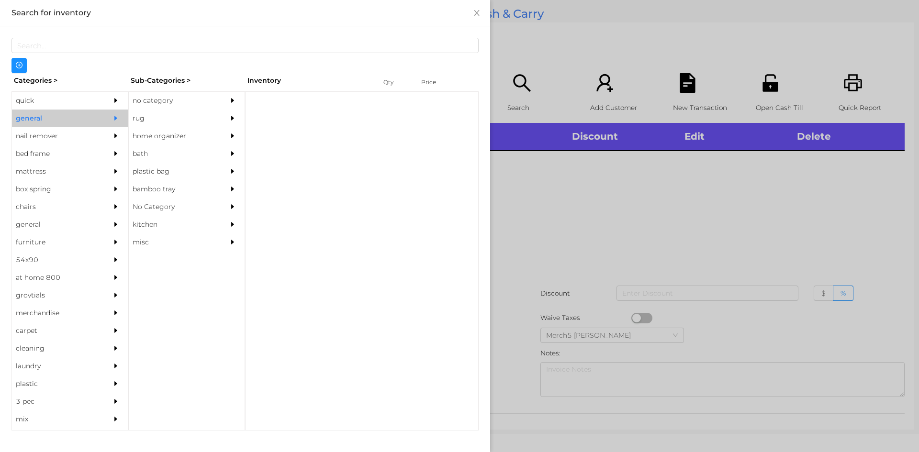
click at [187, 100] on div "no category" at bounding box center [172, 101] width 87 height 18
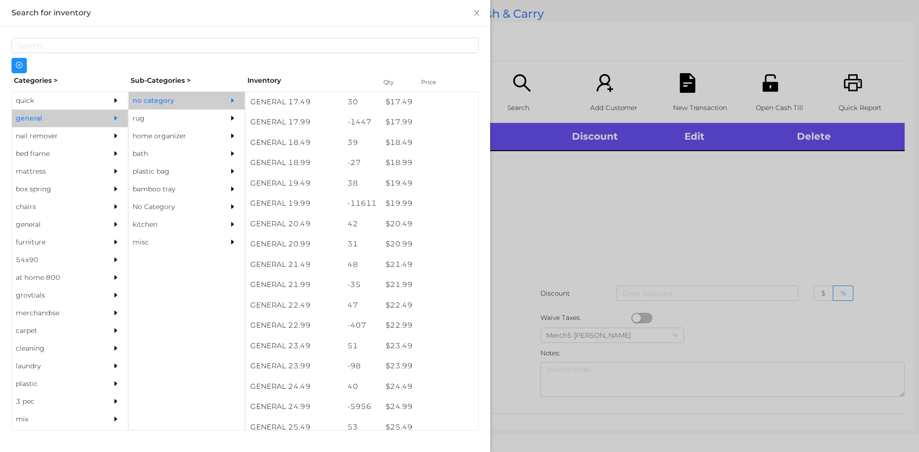
scroll to position [925, 0]
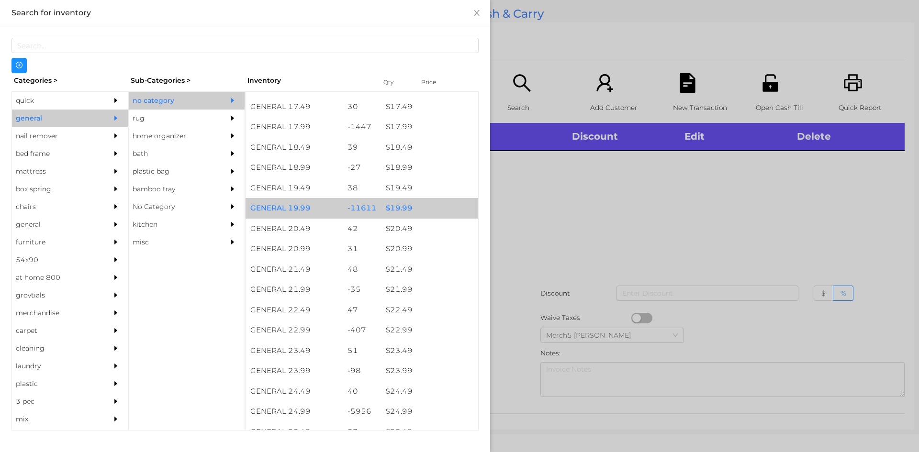
click at [423, 210] on div "$ 19.99" at bounding box center [429, 208] width 97 height 21
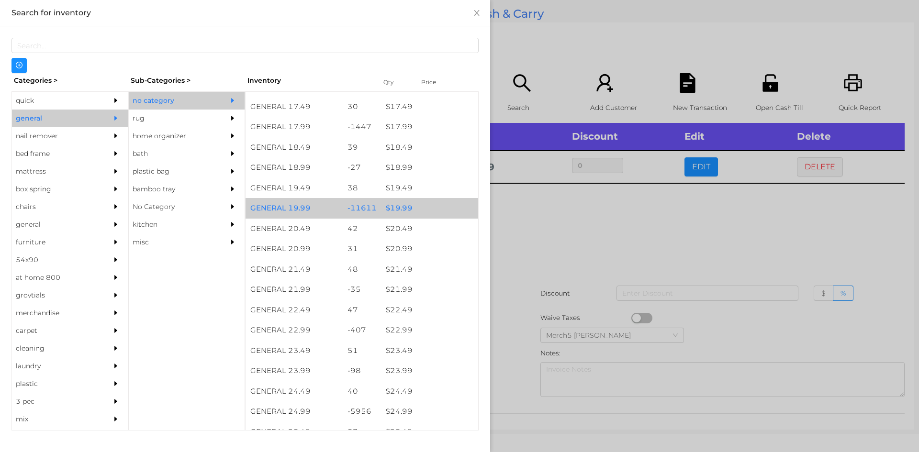
click at [429, 211] on div "$ 19.99" at bounding box center [429, 208] width 97 height 21
click at [437, 209] on div "$ 19.99" at bounding box center [429, 208] width 97 height 21
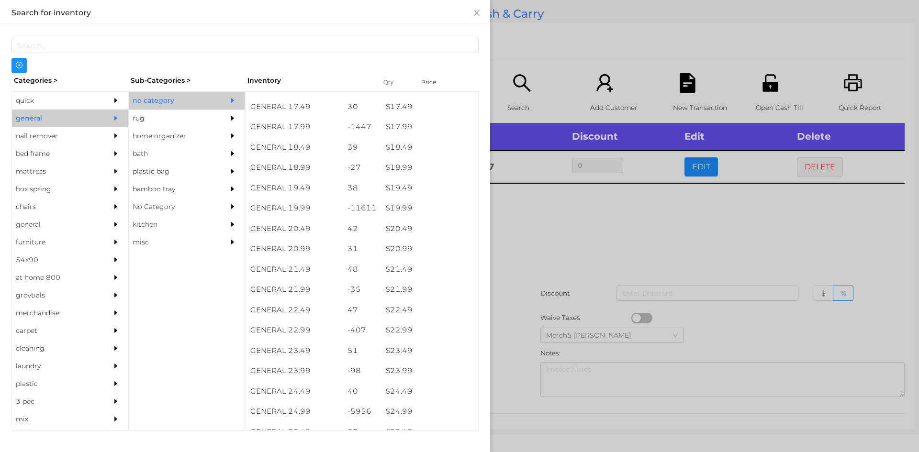
click at [100, 106] on div "quick" at bounding box center [70, 101] width 116 height 18
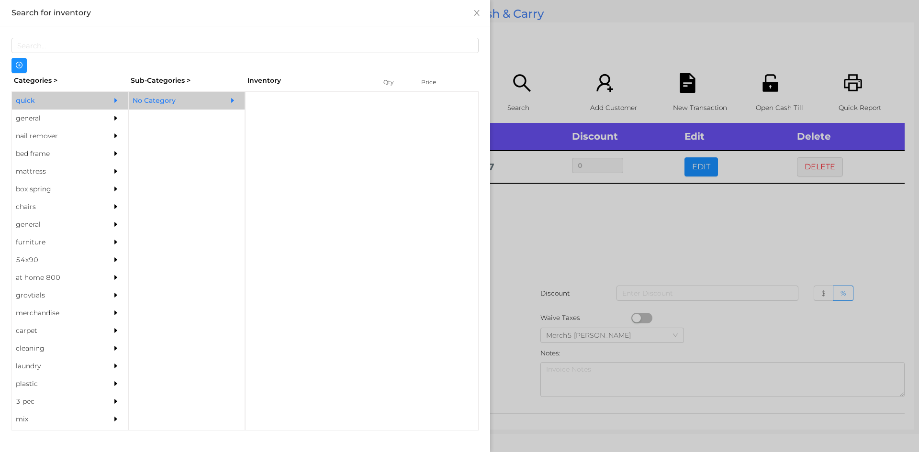
click at [178, 100] on div "No Category" at bounding box center [172, 101] width 87 height 18
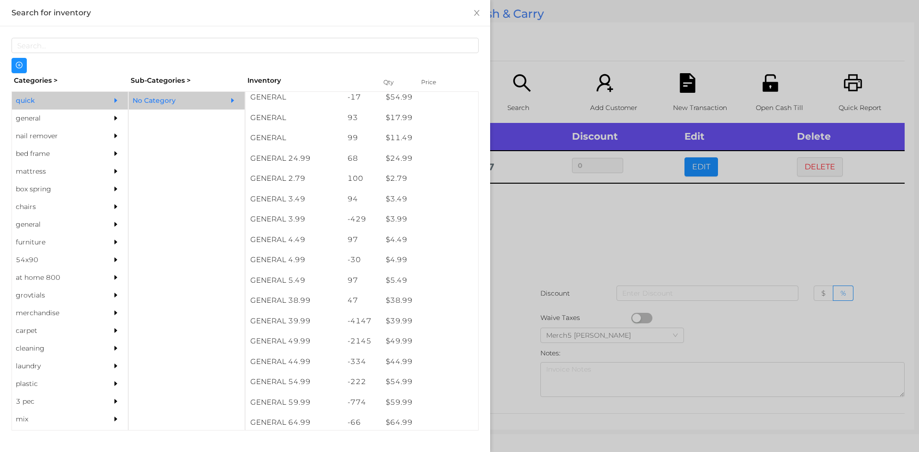
scroll to position [333, 0]
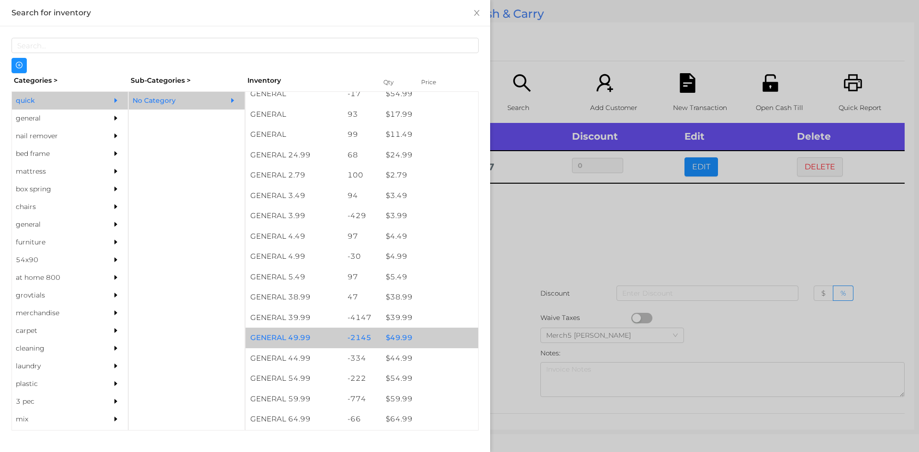
click at [430, 333] on div "$ 49.99" at bounding box center [429, 338] width 97 height 21
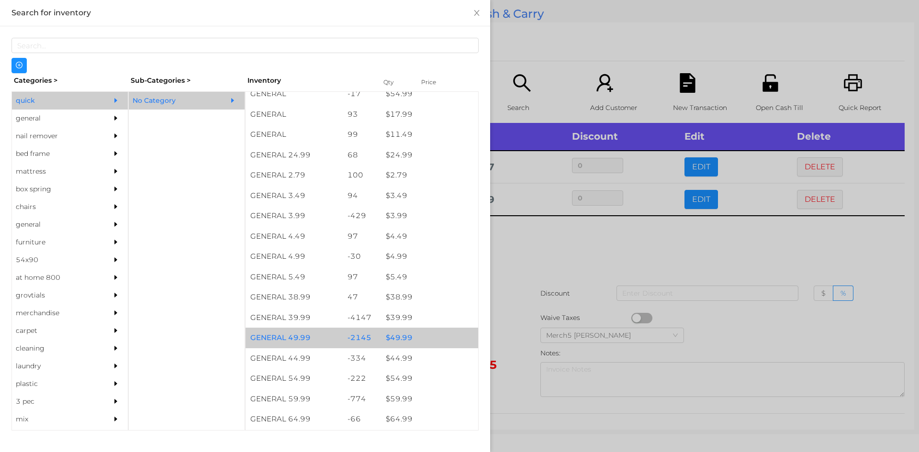
click at [573, 245] on div at bounding box center [459, 226] width 919 height 452
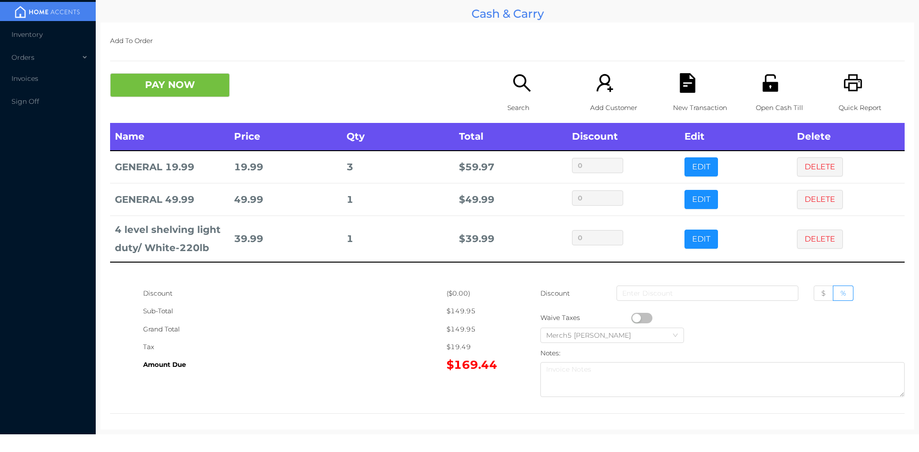
click at [530, 87] on div "Search" at bounding box center [540, 98] width 66 height 50
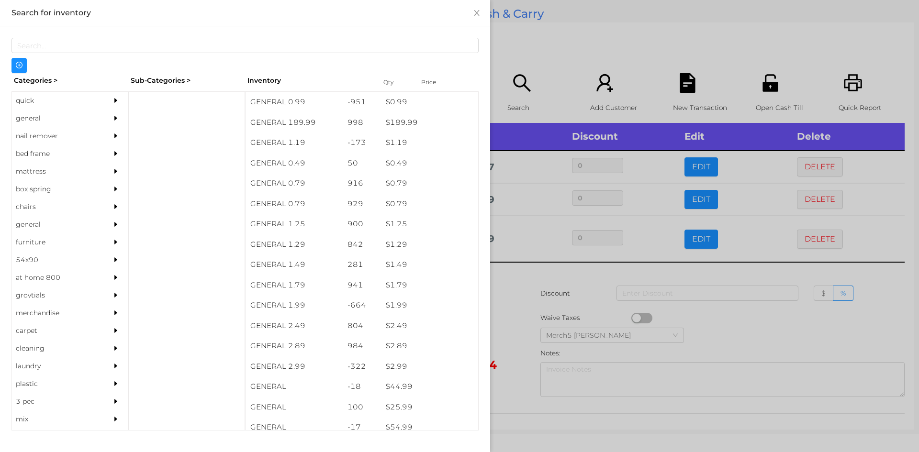
click at [90, 124] on div "general" at bounding box center [55, 119] width 87 height 18
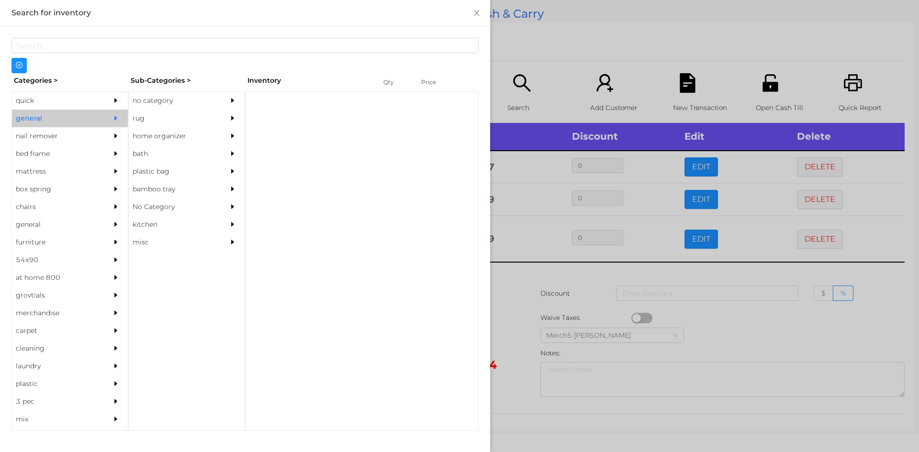
click at [189, 96] on div "no category" at bounding box center [172, 101] width 87 height 18
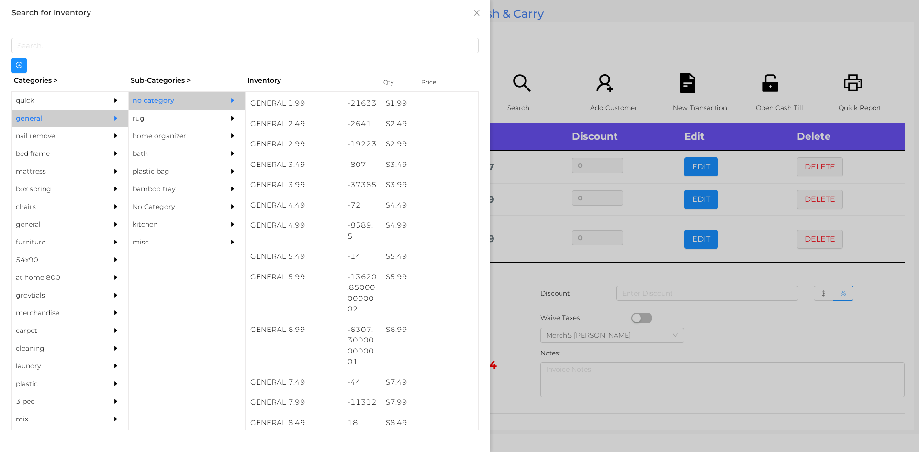
scroll to position [202, 0]
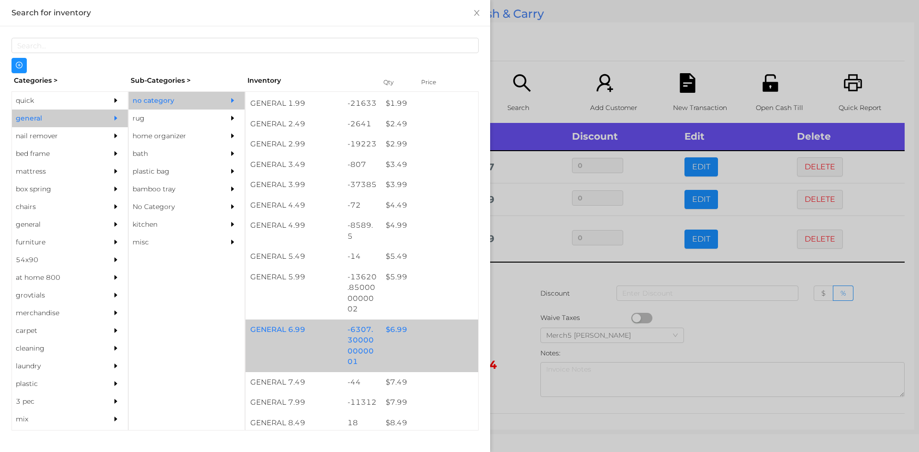
click at [427, 334] on div "$ 6.99" at bounding box center [429, 330] width 97 height 21
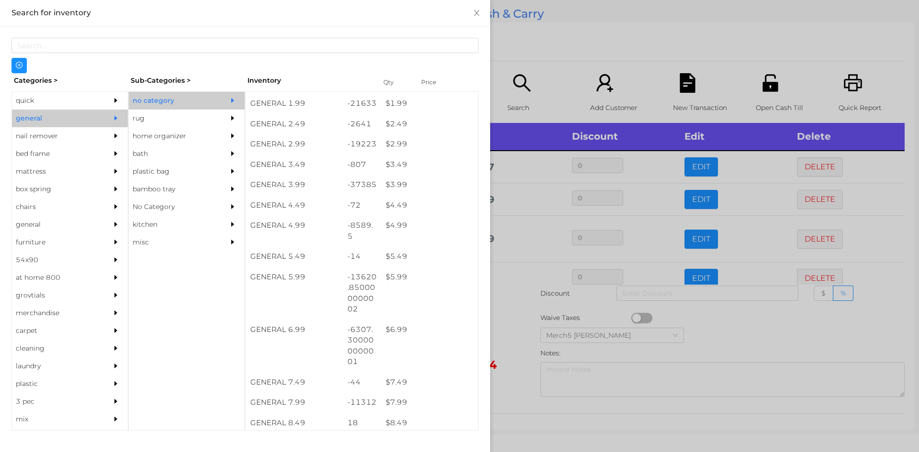
click at [516, 324] on div at bounding box center [459, 226] width 919 height 452
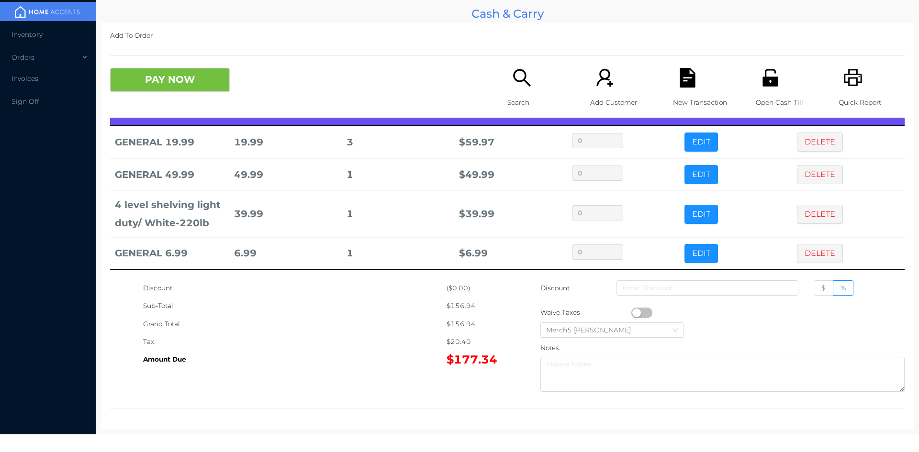
scroll to position [0, 0]
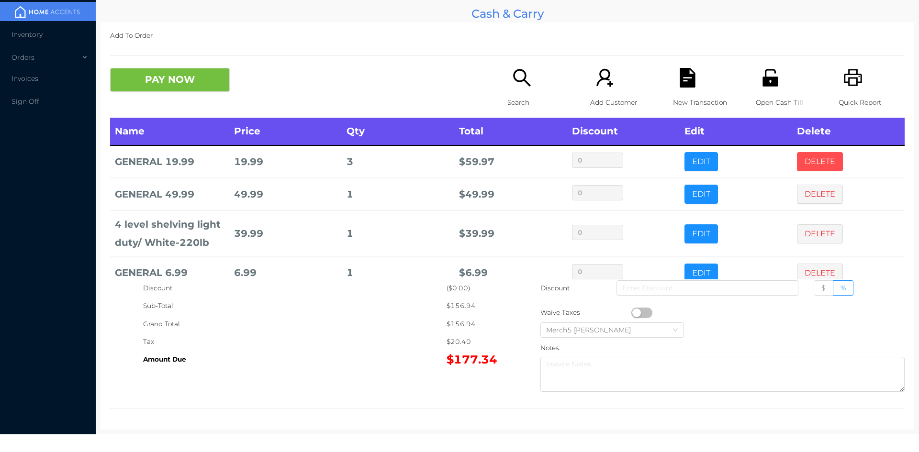
click at [813, 163] on button "DELETE" at bounding box center [820, 161] width 46 height 19
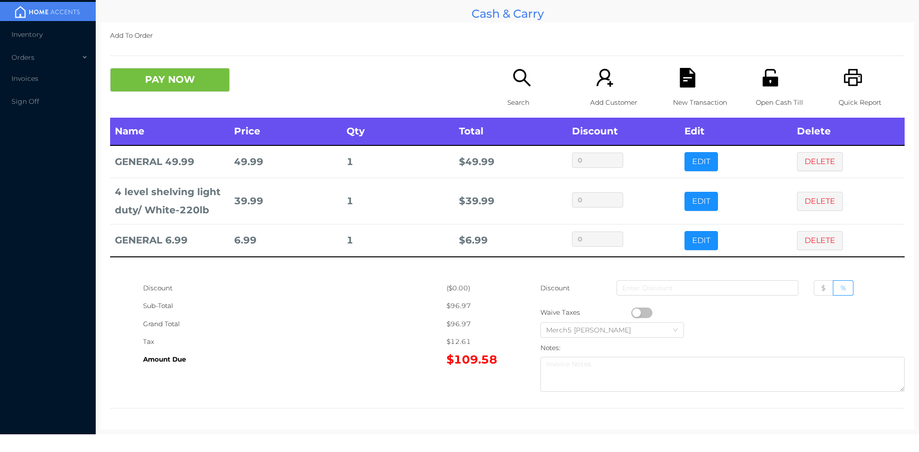
click at [526, 80] on icon "icon: search" at bounding box center [522, 78] width 20 height 20
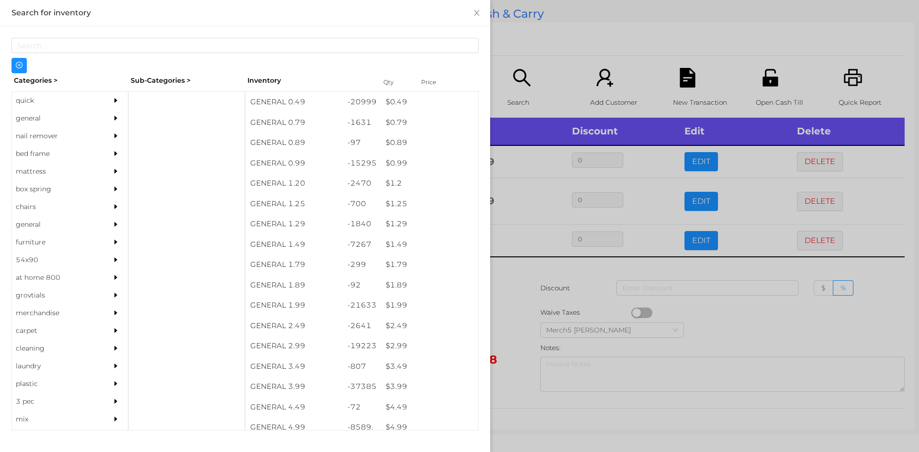
click at [98, 123] on div "general" at bounding box center [70, 119] width 116 height 18
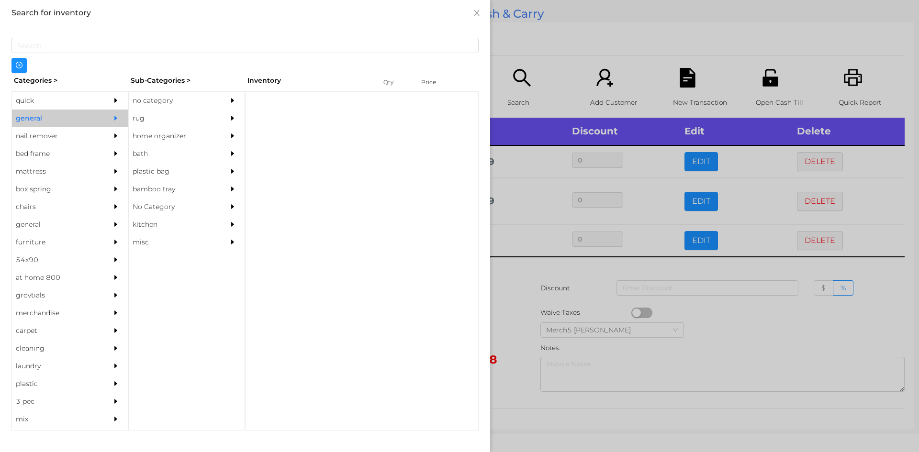
click at [177, 97] on div "no category" at bounding box center [172, 101] width 87 height 18
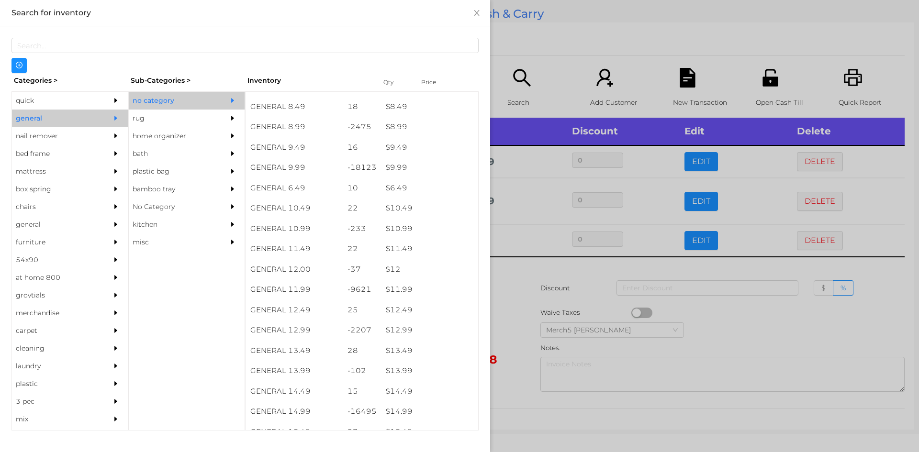
scroll to position [570, 0]
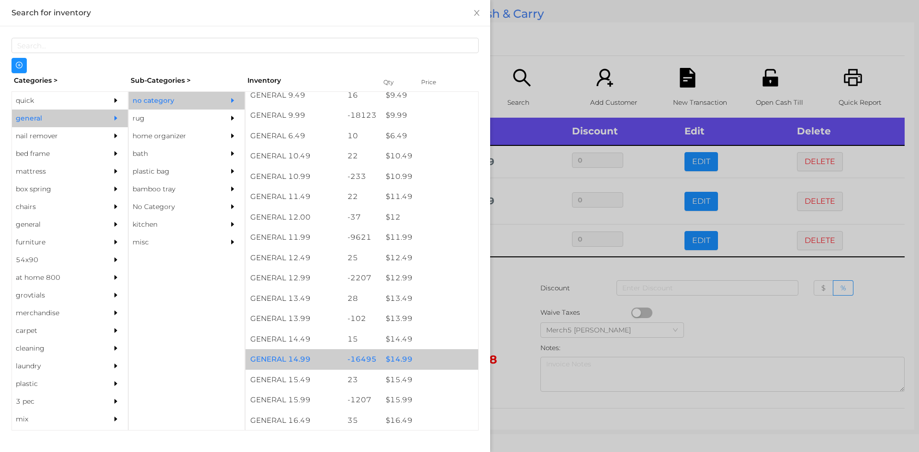
click at [422, 360] on div "$ 14.99" at bounding box center [429, 359] width 97 height 21
click at [429, 359] on div "$ 14.99" at bounding box center [429, 359] width 97 height 21
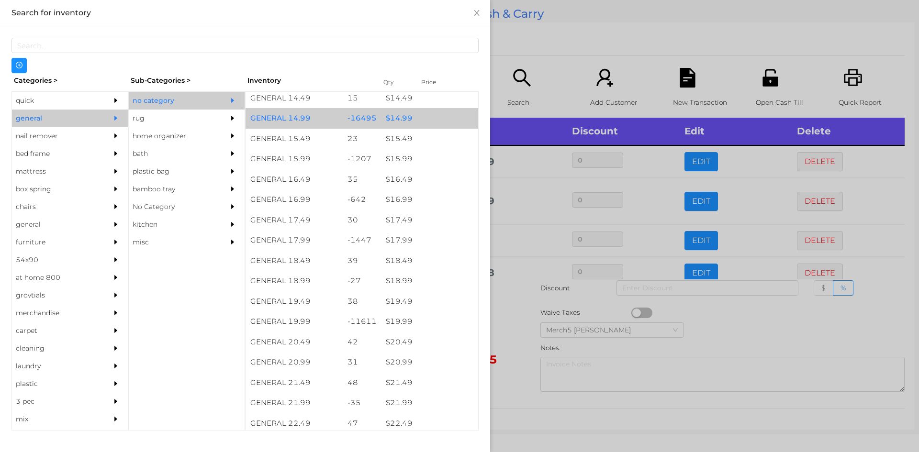
scroll to position [824, 0]
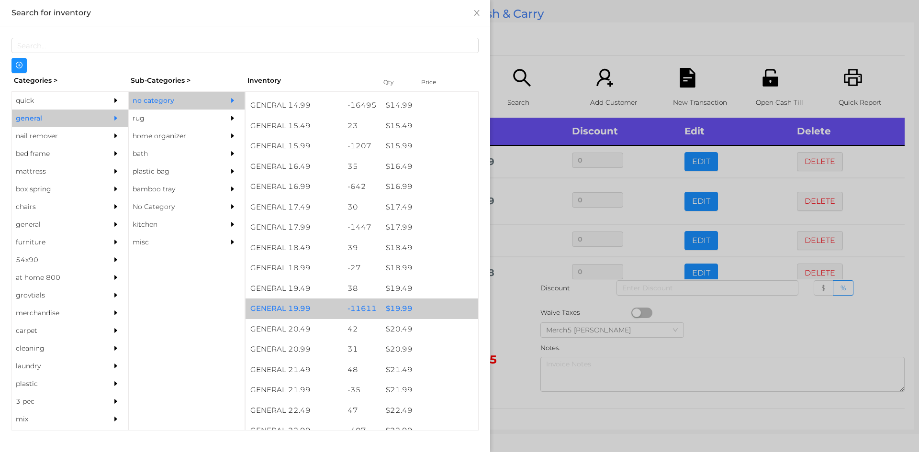
click at [436, 312] on div "$ 19.99" at bounding box center [429, 309] width 97 height 21
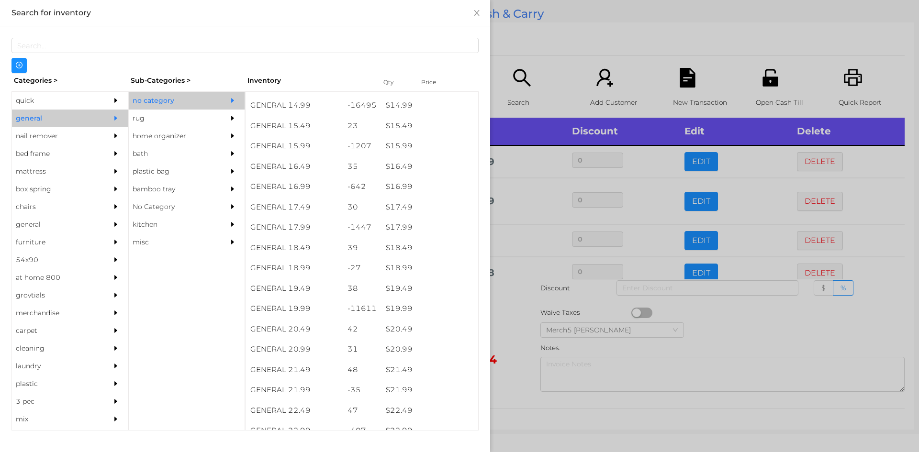
click at [508, 325] on div at bounding box center [459, 226] width 919 height 452
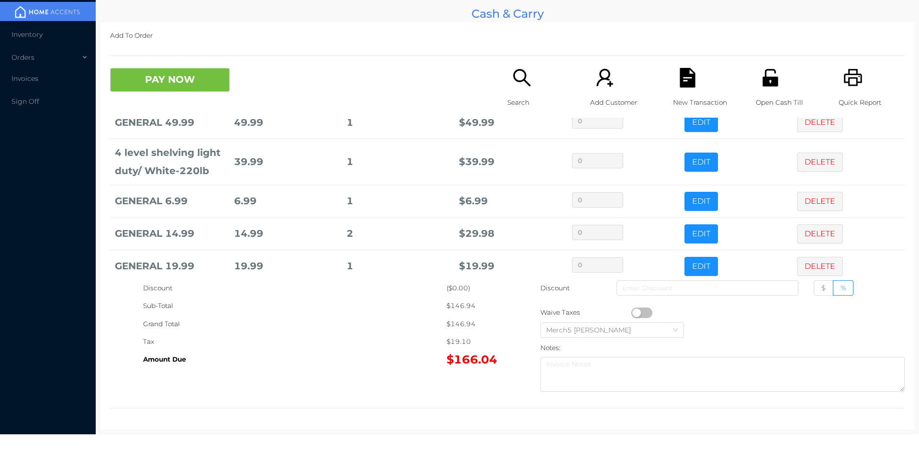
scroll to position [52, 0]
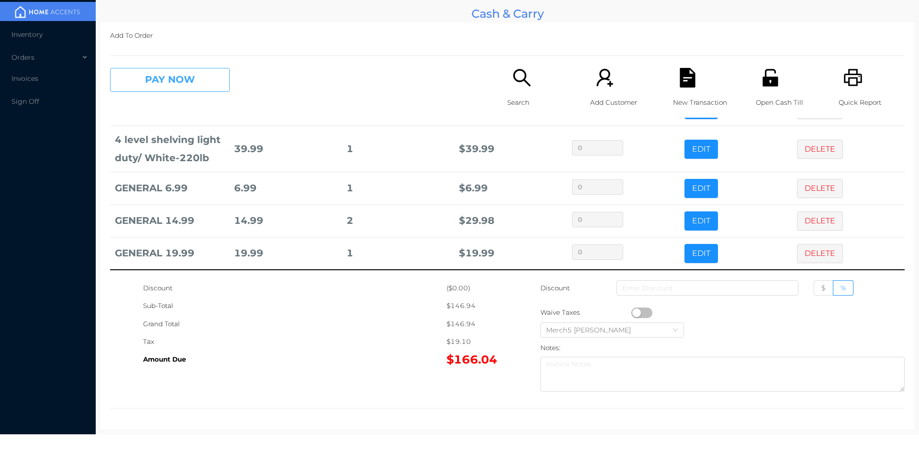
click at [211, 81] on button "PAY NOW" at bounding box center [170, 80] width 120 height 24
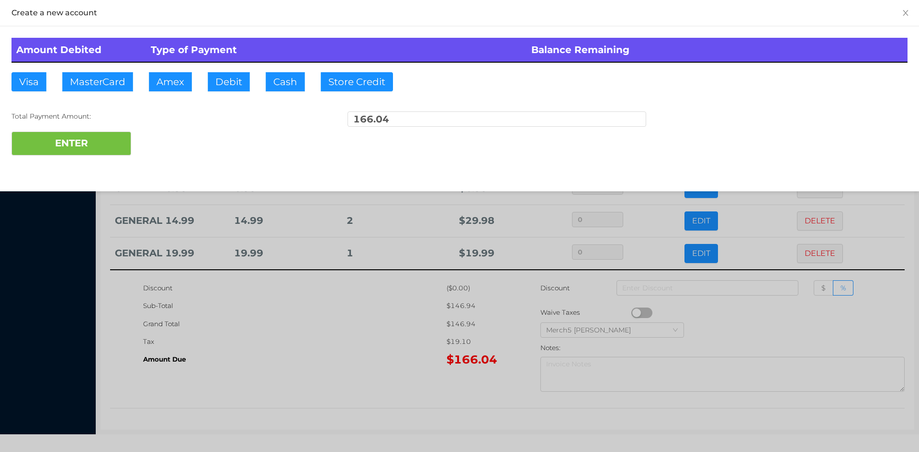
click at [115, 85] on button "MasterCard" at bounding box center [97, 81] width 71 height 19
click at [114, 136] on button "ENTER" at bounding box center [71, 144] width 120 height 24
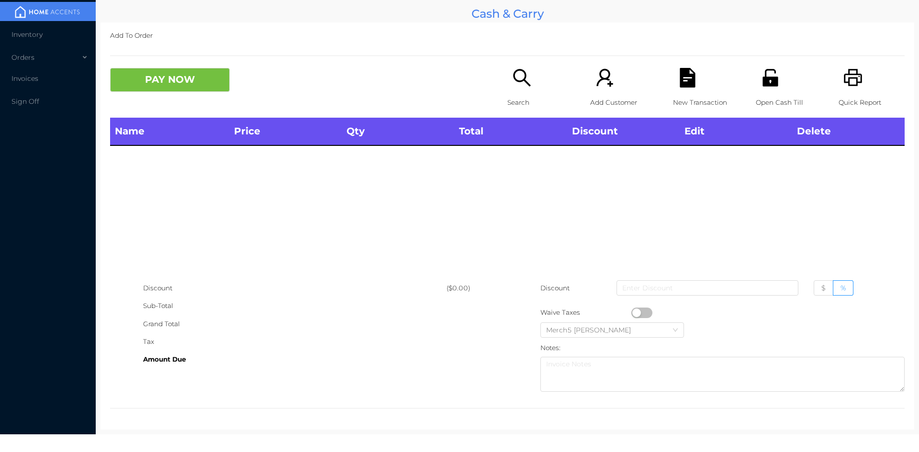
scroll to position [0, 0]
click at [775, 79] on div "Open Cash Till" at bounding box center [788, 93] width 66 height 50
click at [522, 86] on icon "icon: search" at bounding box center [522, 78] width 20 height 20
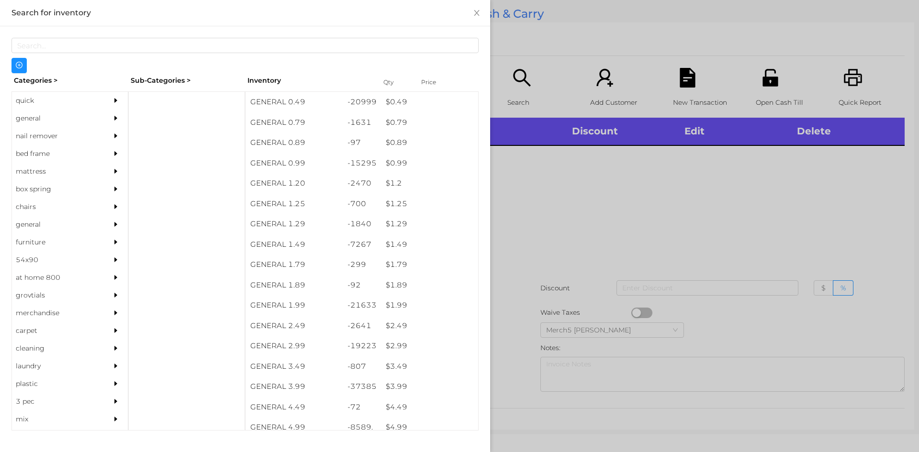
click at [100, 117] on div "general" at bounding box center [70, 119] width 116 height 18
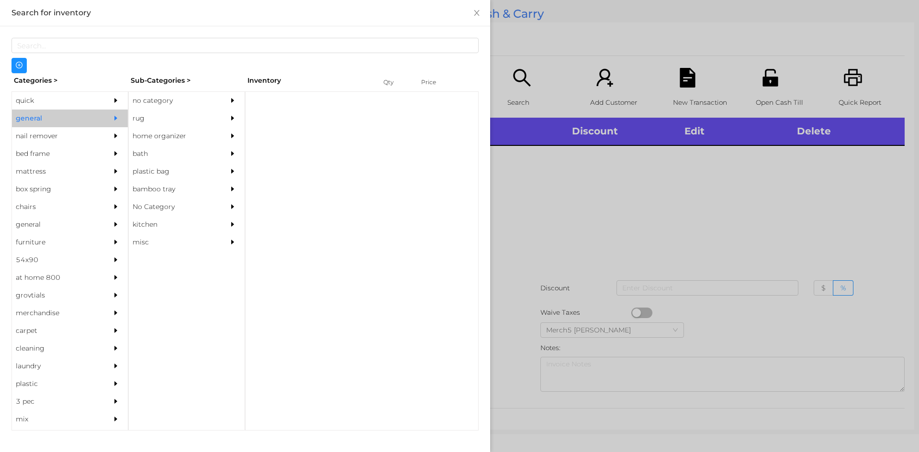
click at [203, 103] on div "no category" at bounding box center [172, 101] width 87 height 18
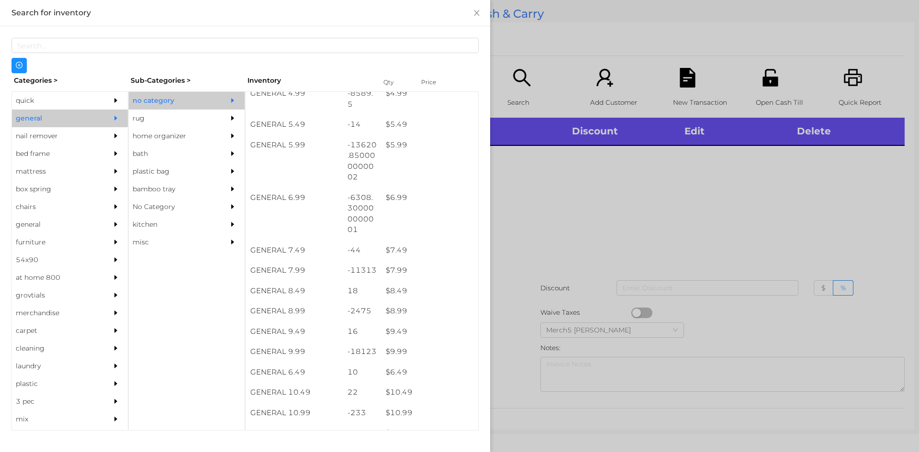
scroll to position [335, 0]
click at [774, 190] on div at bounding box center [459, 226] width 919 height 452
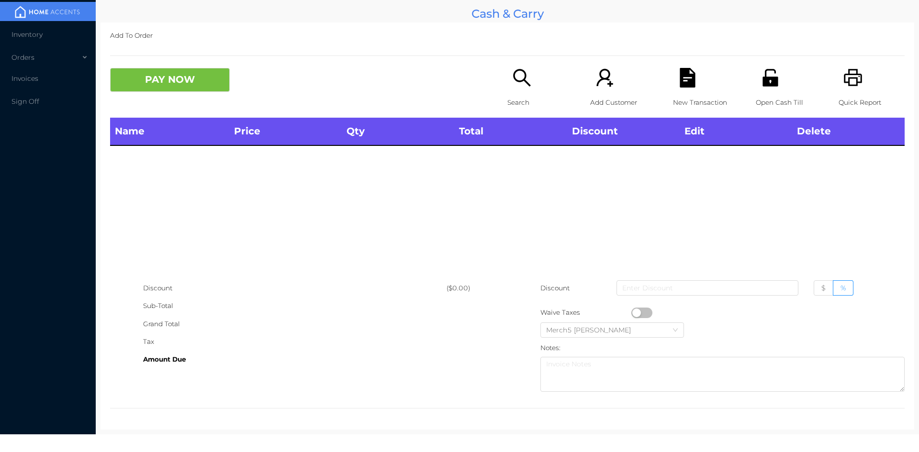
click at [850, 73] on icon "icon: printer" at bounding box center [853, 77] width 18 height 17
click at [512, 84] on icon "icon: search" at bounding box center [522, 78] width 20 height 20
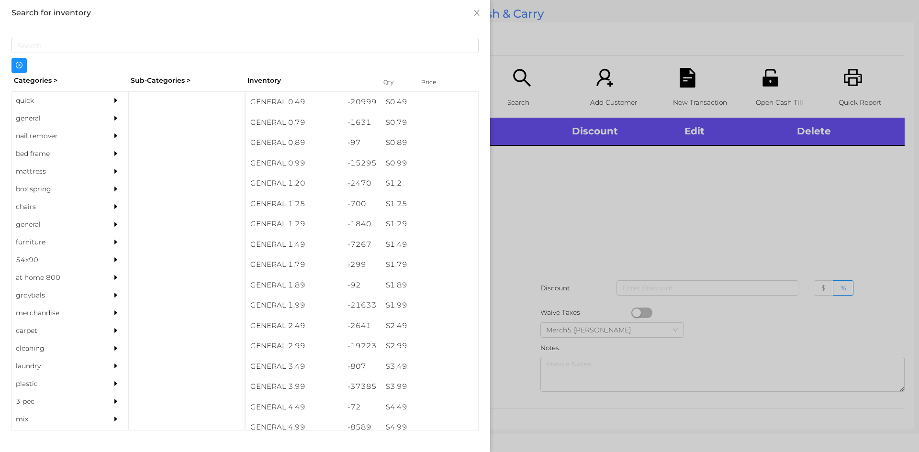
click at [109, 117] on div at bounding box center [118, 119] width 19 height 18
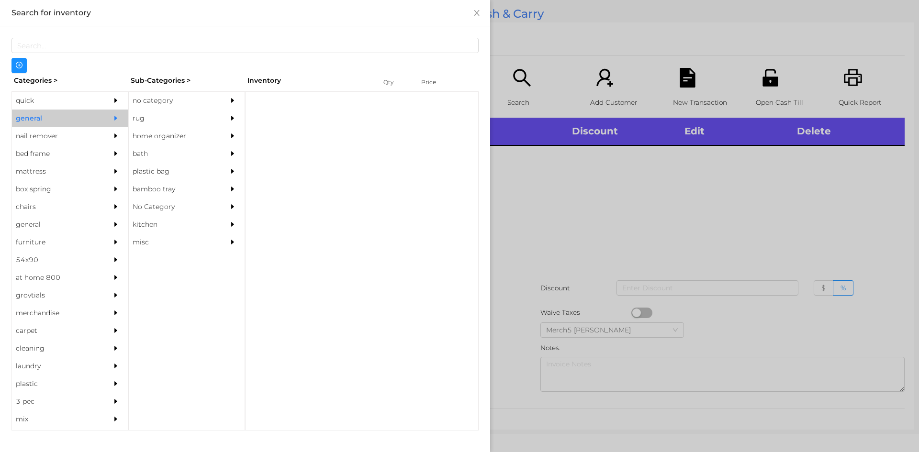
click at [218, 104] on div "no category" at bounding box center [187, 101] width 116 height 18
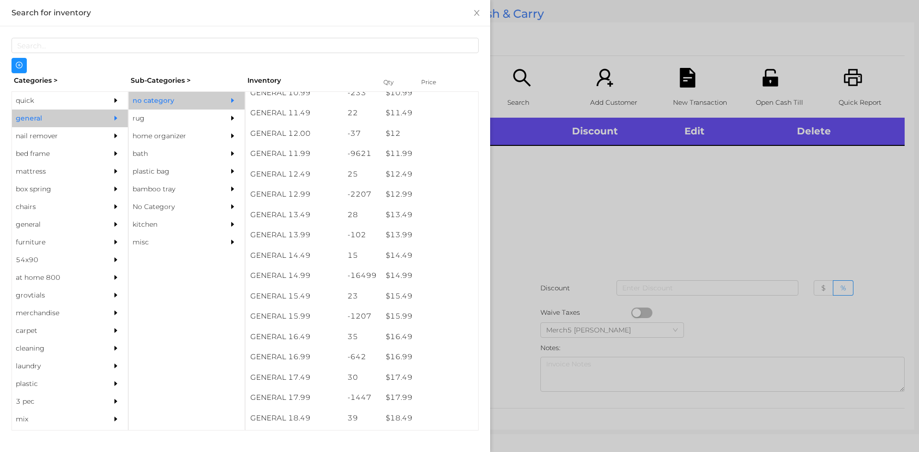
scroll to position [670, 0]
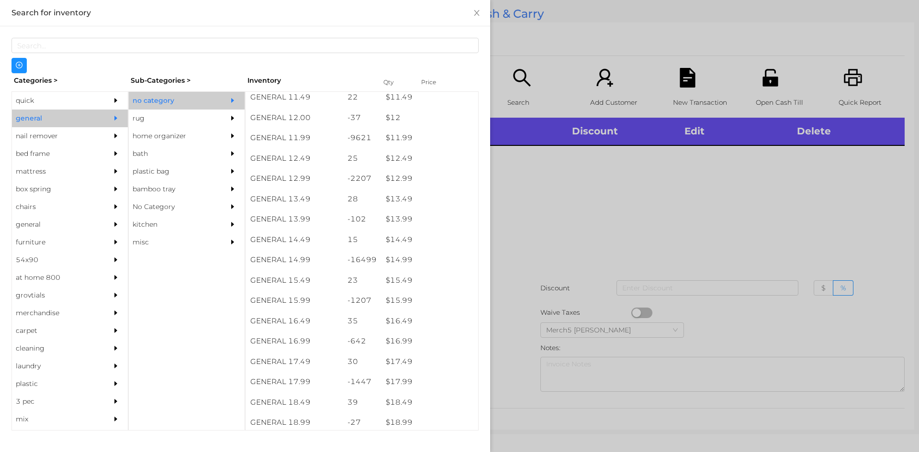
click at [591, 219] on div at bounding box center [459, 226] width 919 height 452
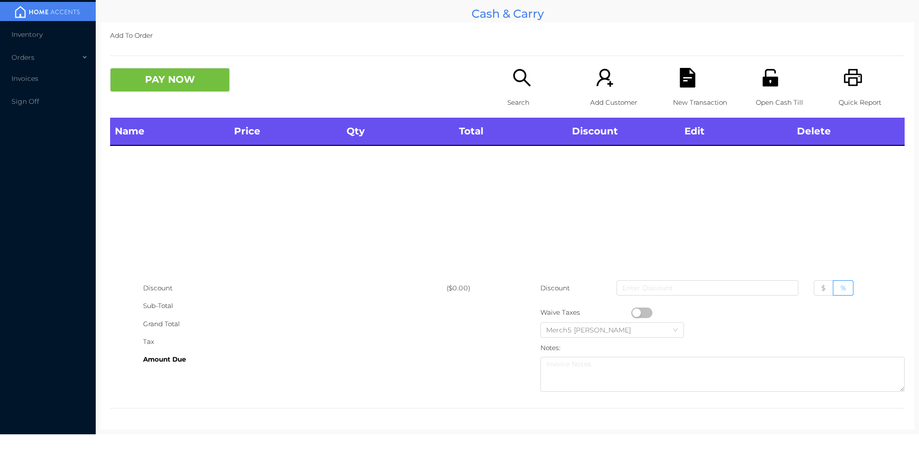
click at [845, 84] on icon "icon: printer" at bounding box center [853, 78] width 20 height 20
click at [526, 92] on div "Search" at bounding box center [540, 93] width 66 height 50
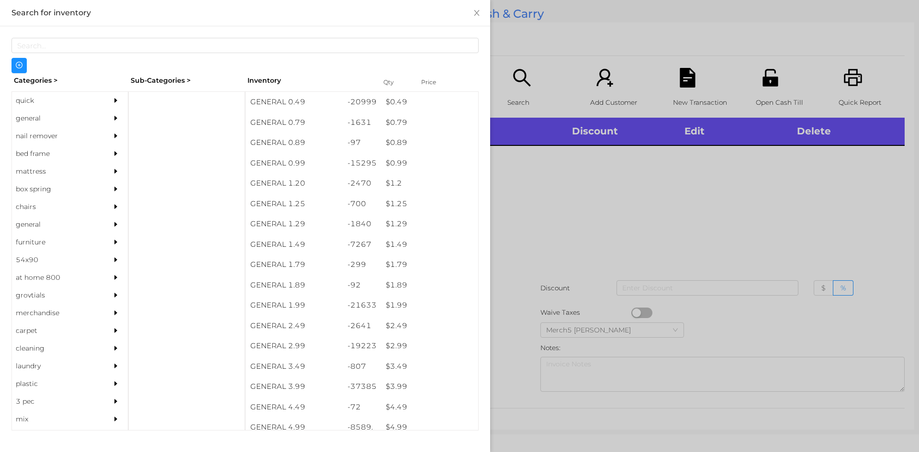
click at [112, 116] on icon "icon: caret-right" at bounding box center [115, 118] width 7 height 7
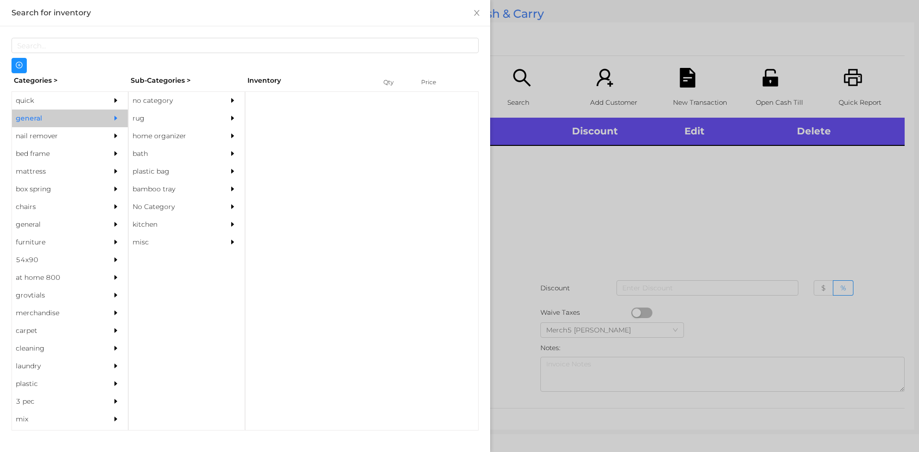
click at [193, 100] on div "no category" at bounding box center [172, 101] width 87 height 18
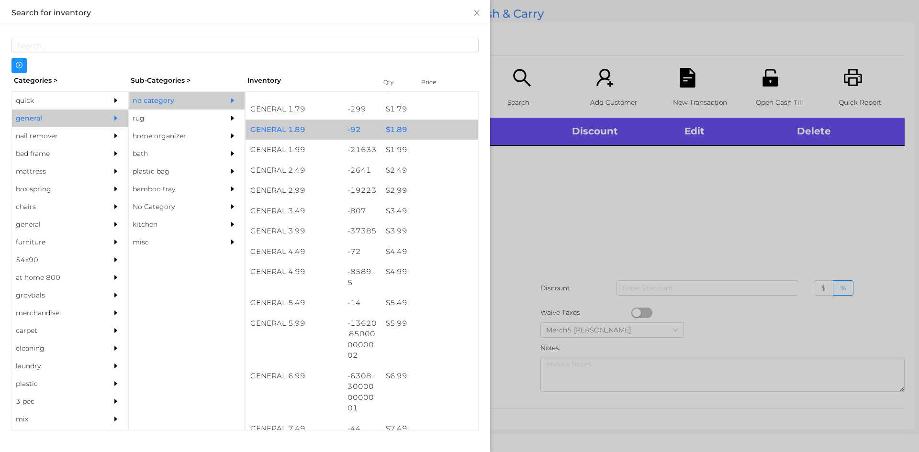
scroll to position [191, 0]
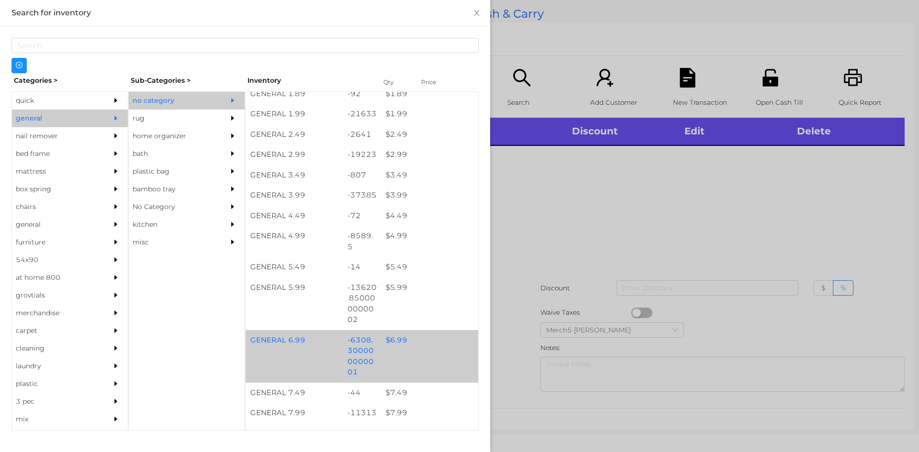
click at [423, 349] on div "$ 6.99" at bounding box center [429, 340] width 97 height 21
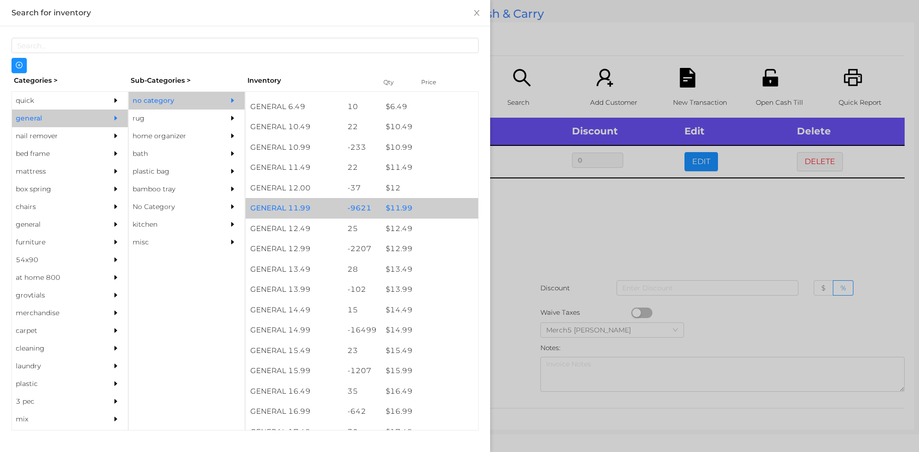
scroll to position [622, 0]
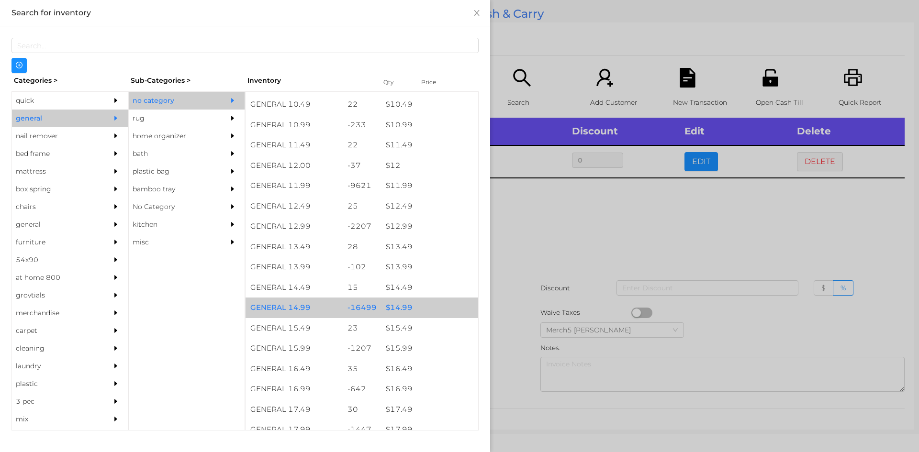
click at [422, 311] on div "$ 14.99" at bounding box center [429, 308] width 97 height 21
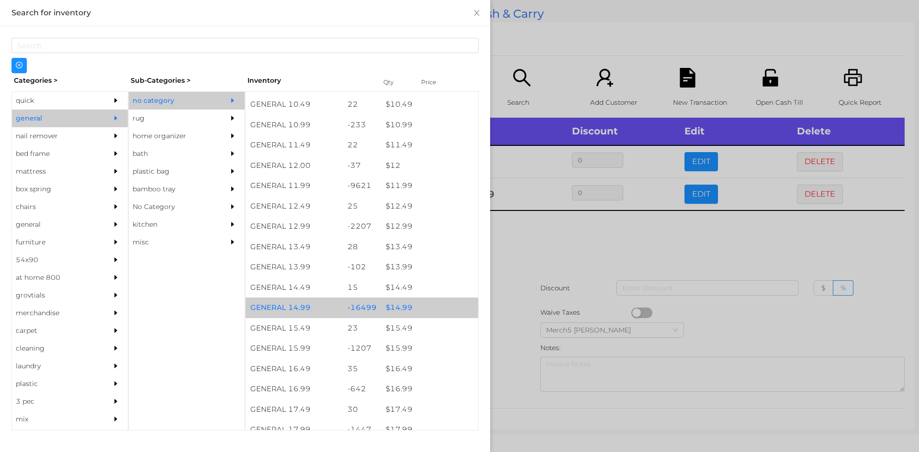
click at [422, 311] on div "$ 14.99" at bounding box center [429, 308] width 97 height 21
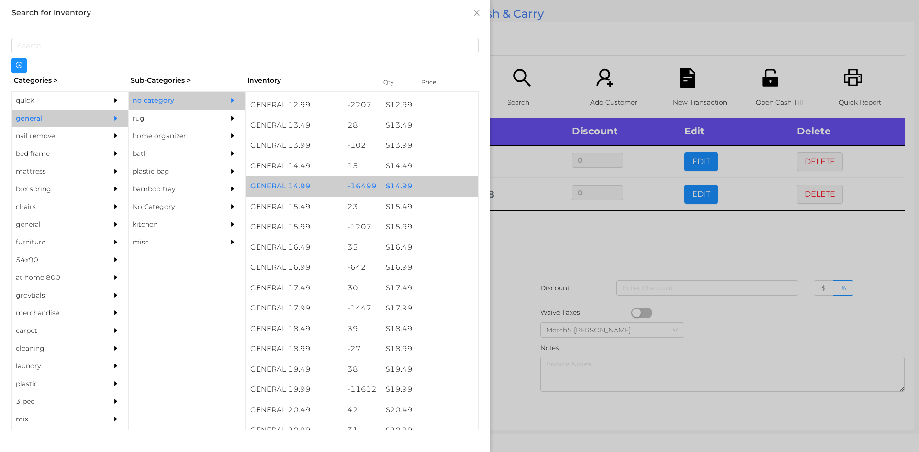
scroll to position [766, 0]
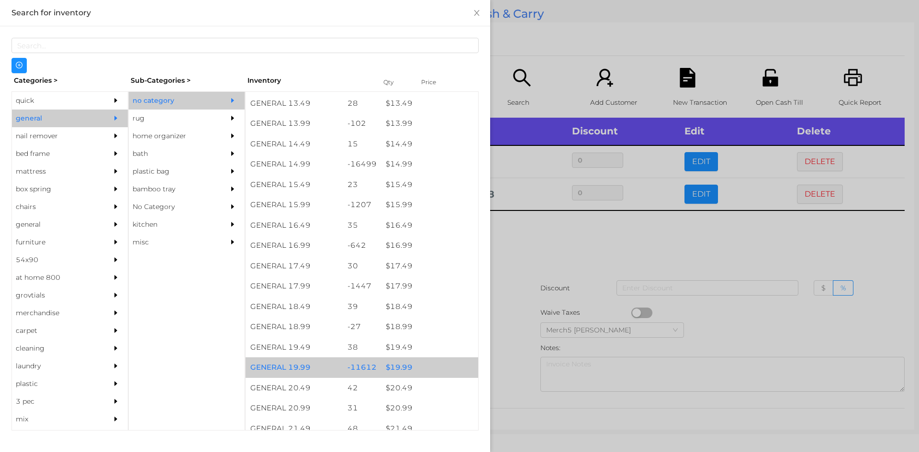
click at [423, 370] on div "$ 19.99" at bounding box center [429, 367] width 97 height 21
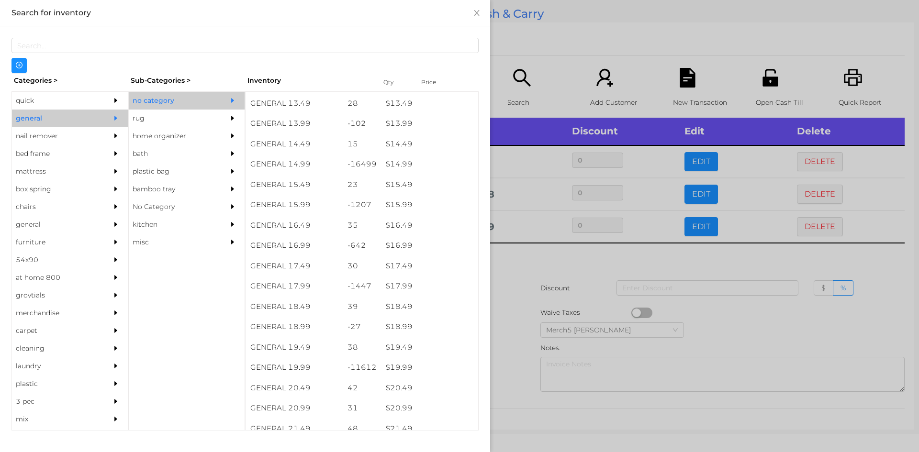
click at [111, 105] on div at bounding box center [118, 101] width 19 height 18
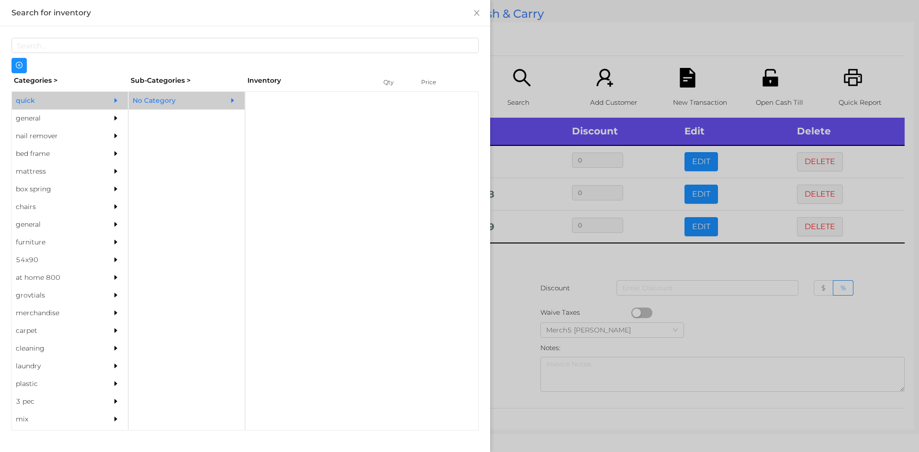
click at [209, 108] on div "No Category" at bounding box center [172, 101] width 87 height 18
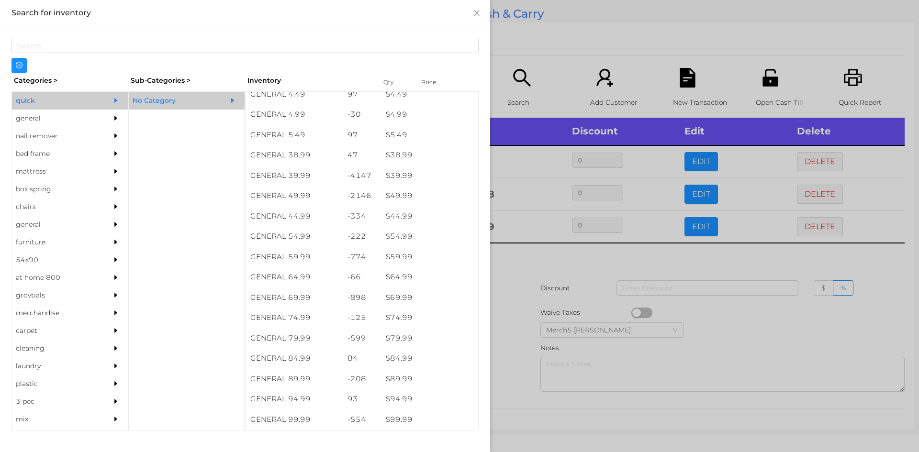
scroll to position [478, 0]
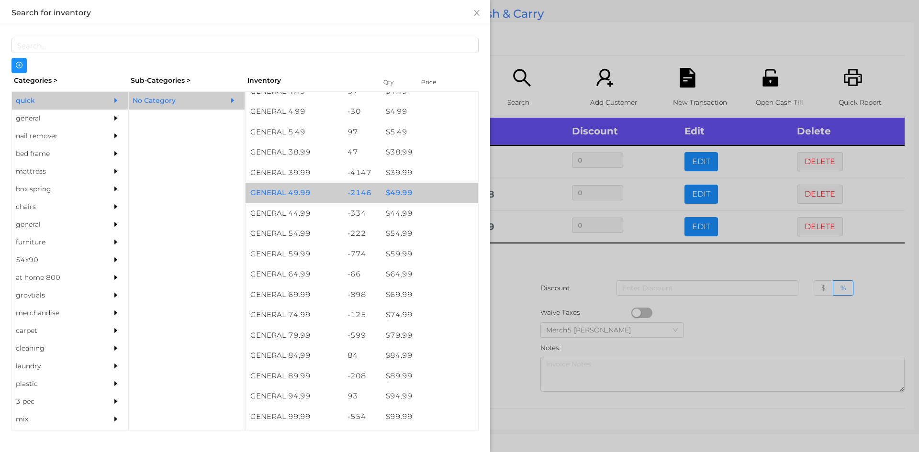
click at [412, 198] on div "$ 49.99" at bounding box center [429, 193] width 97 height 21
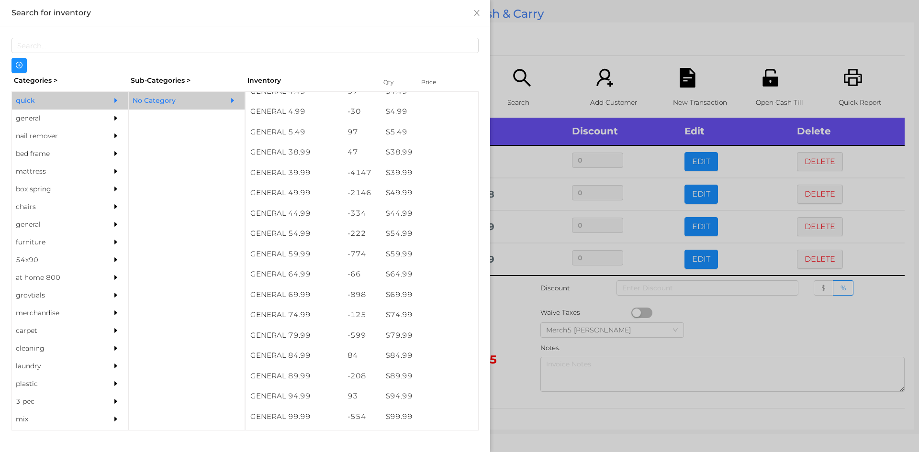
click at [503, 292] on div at bounding box center [459, 226] width 919 height 452
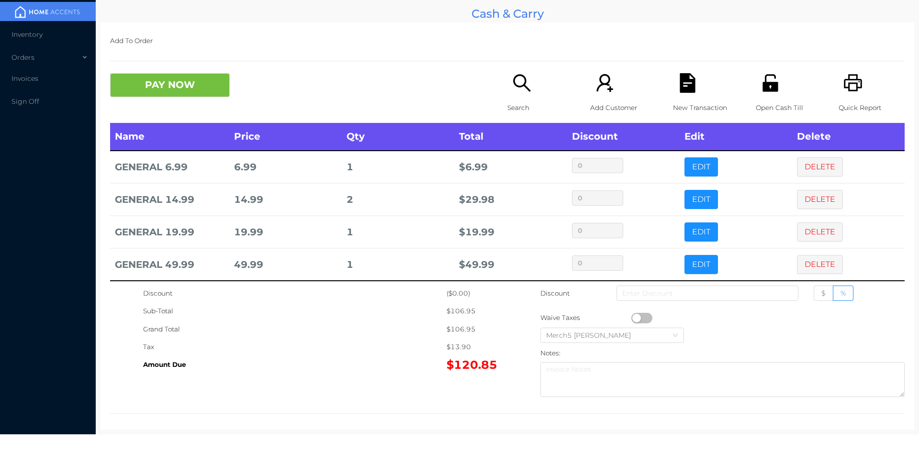
scroll to position [5, 0]
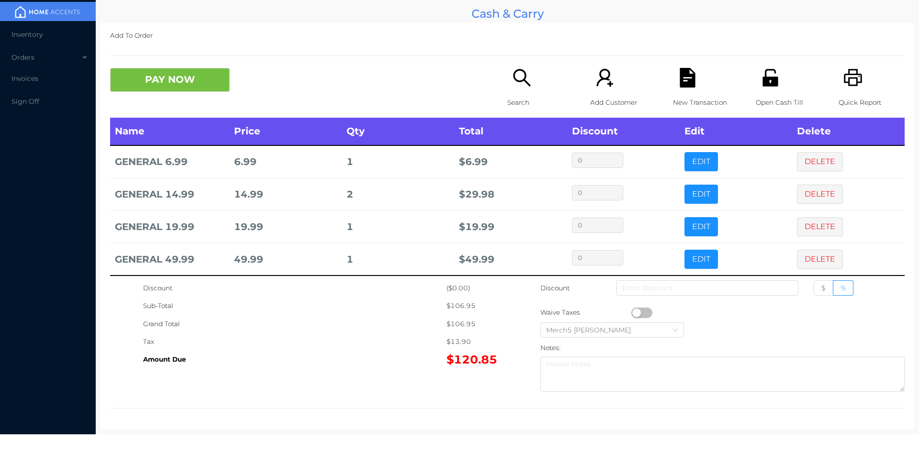
click at [518, 90] on div "Search" at bounding box center [540, 93] width 66 height 50
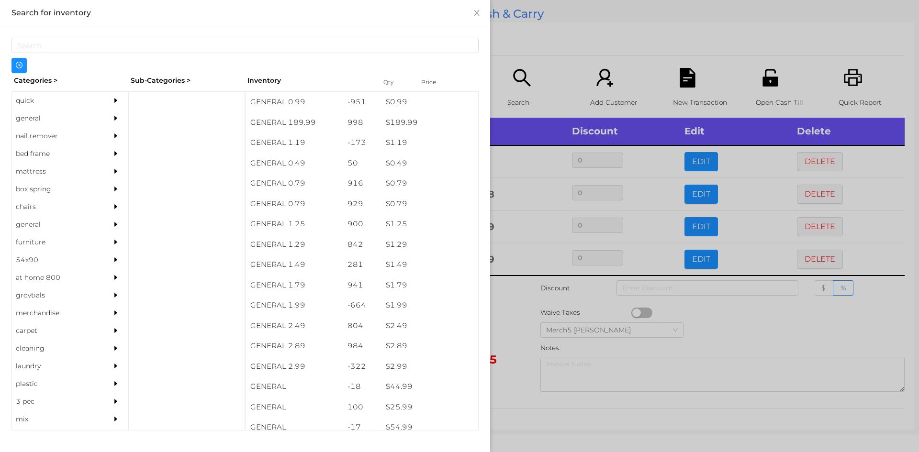
click at [96, 121] on div "general" at bounding box center [70, 119] width 116 height 18
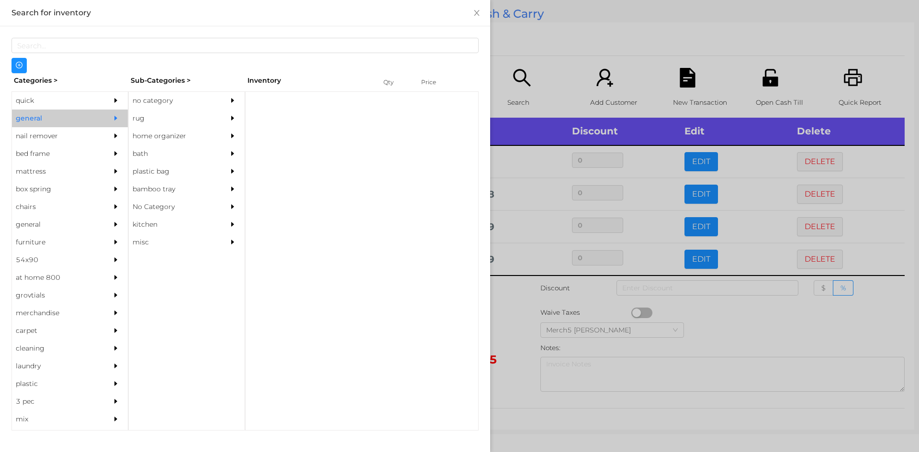
click at [178, 104] on div "no category" at bounding box center [172, 101] width 87 height 18
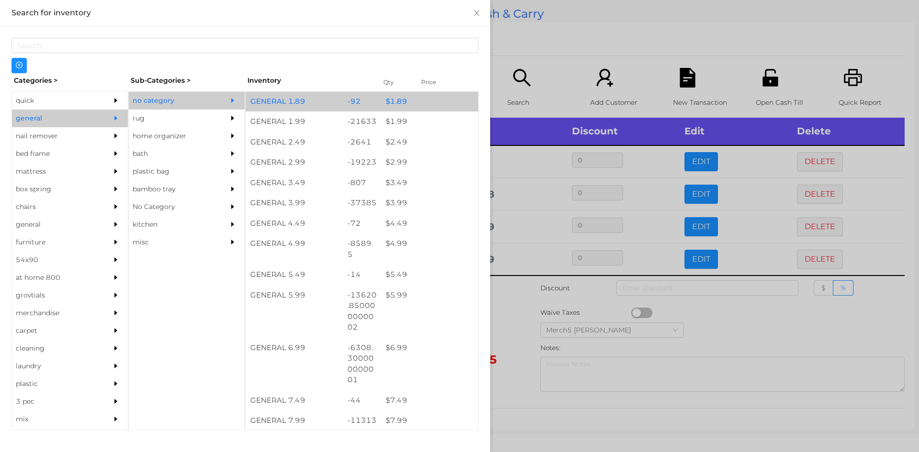
scroll to position [191, 0]
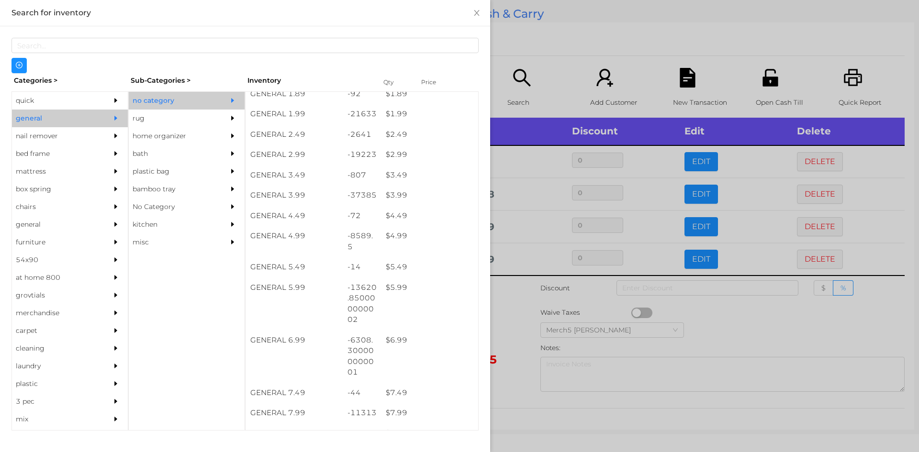
click at [91, 101] on div "quick" at bounding box center [55, 101] width 87 height 18
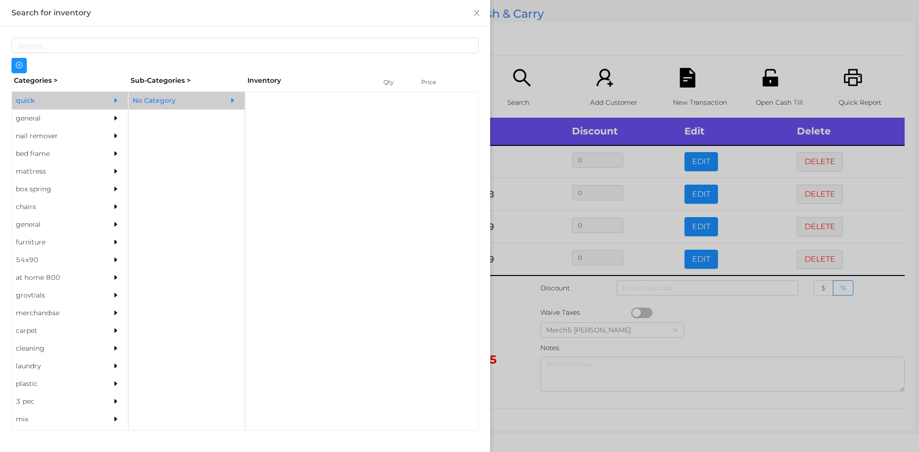
click at [176, 105] on div "No Category" at bounding box center [172, 101] width 87 height 18
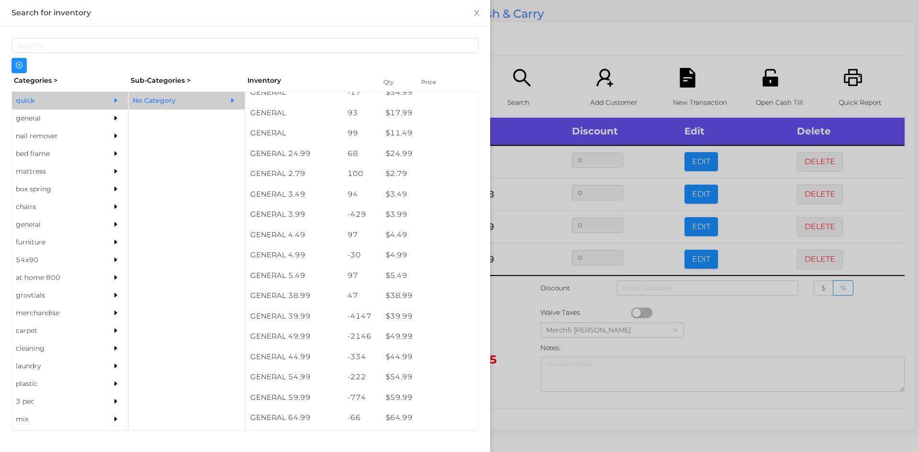
scroll to position [383, 0]
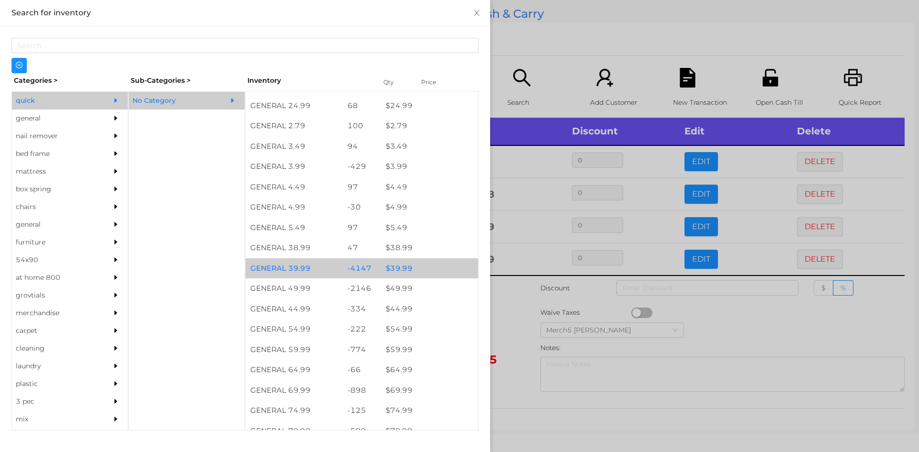
click at [437, 265] on div "$ 39.99" at bounding box center [429, 268] width 97 height 21
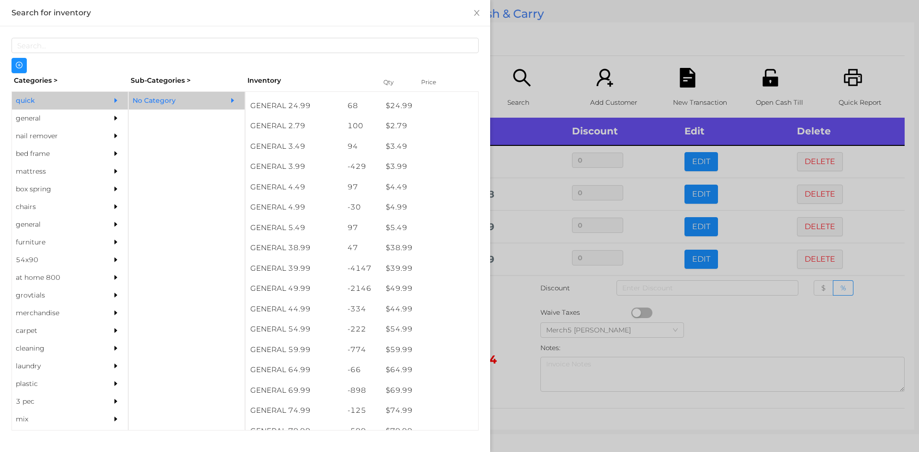
click at [497, 311] on div at bounding box center [459, 226] width 919 height 452
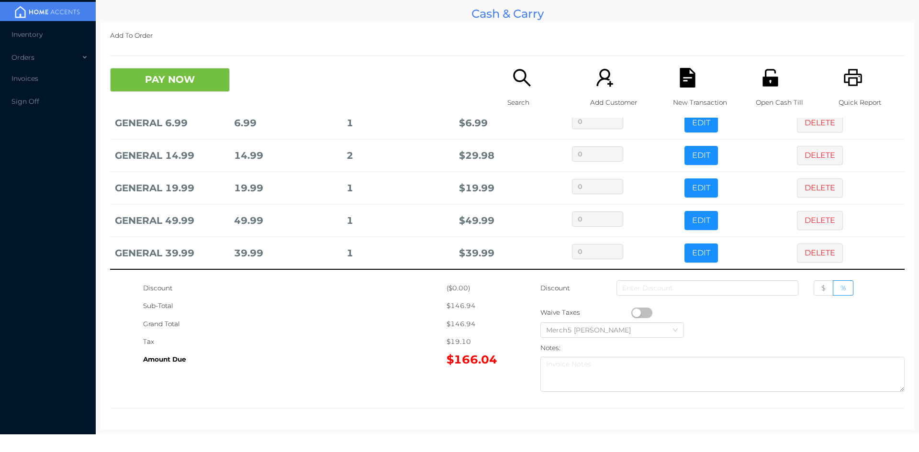
scroll to position [0, 0]
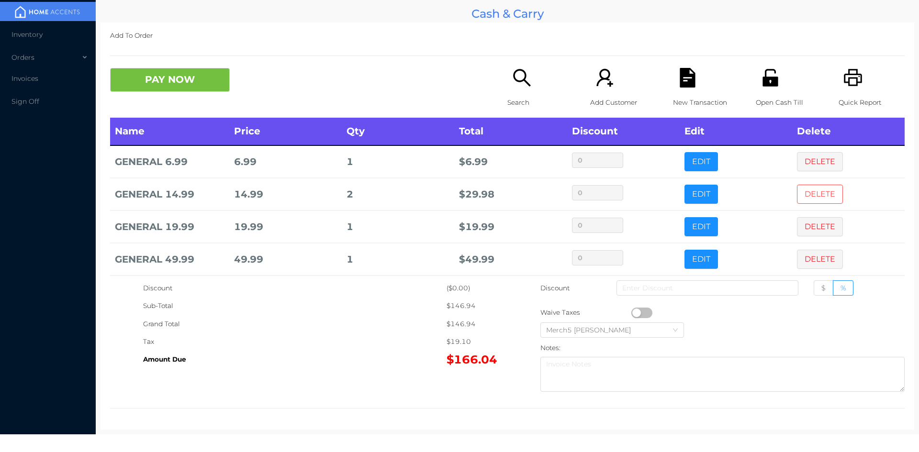
click at [799, 200] on button "DELETE" at bounding box center [820, 194] width 46 height 19
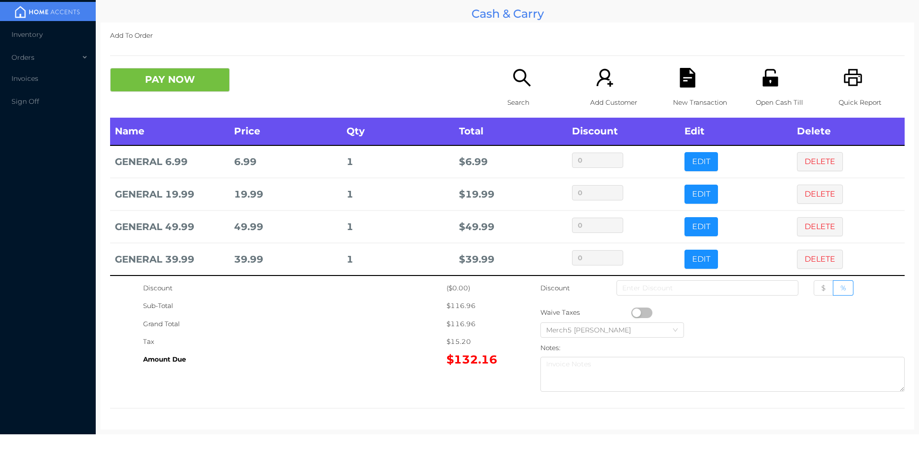
click at [519, 76] on icon "icon: search" at bounding box center [522, 78] width 20 height 20
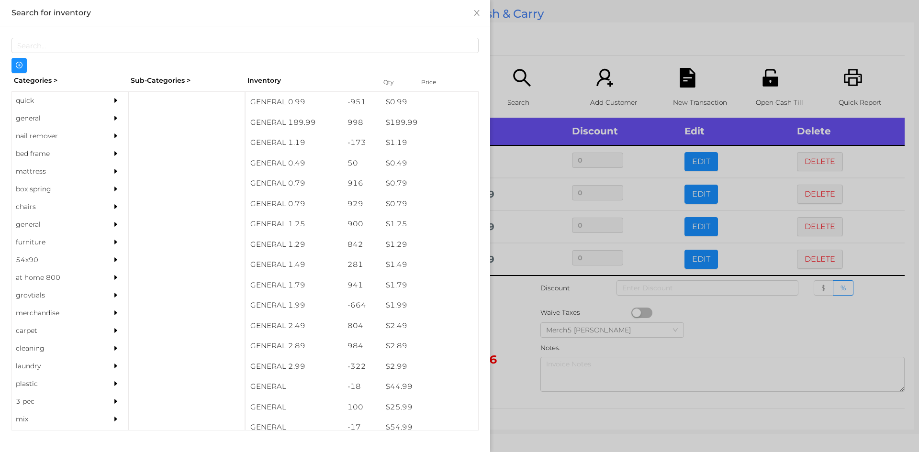
click at [99, 113] on div "general" at bounding box center [70, 119] width 116 height 18
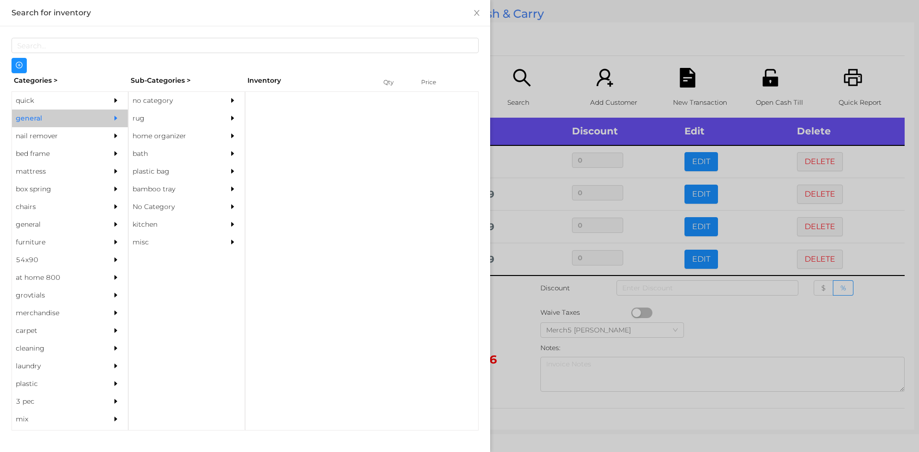
click at [191, 103] on div "no category" at bounding box center [172, 101] width 87 height 18
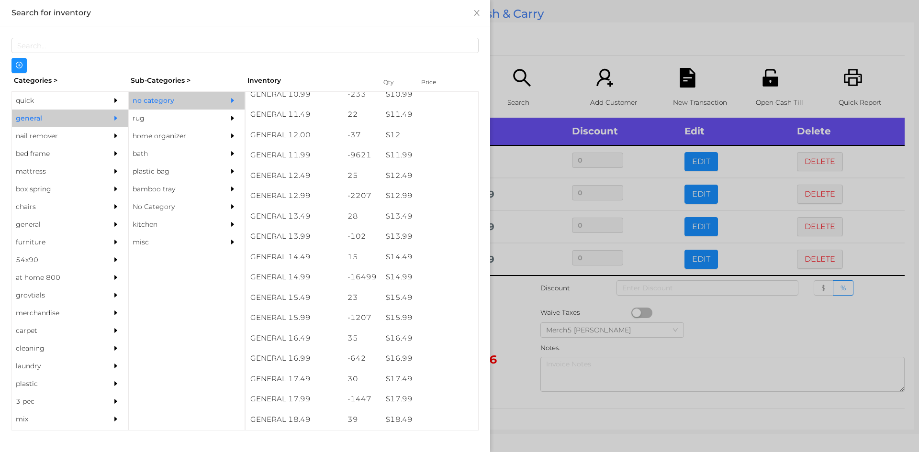
scroll to position [670, 0]
click at [519, 302] on div at bounding box center [459, 226] width 919 height 452
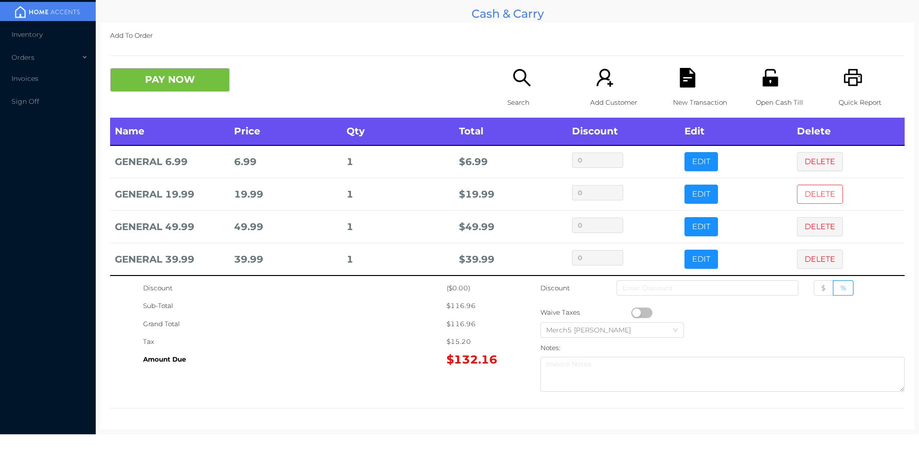
click at [809, 202] on button "DELETE" at bounding box center [820, 194] width 46 height 19
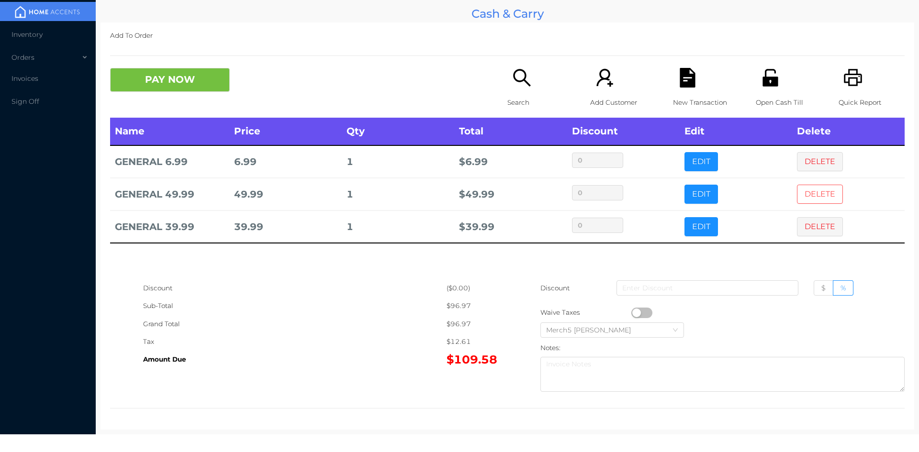
click at [818, 191] on button "DELETE" at bounding box center [820, 194] width 46 height 19
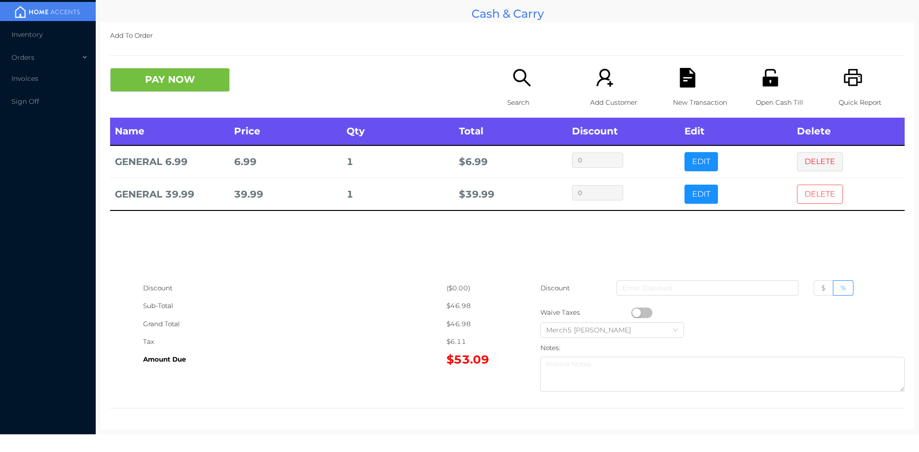
click at [818, 191] on button "DELETE" at bounding box center [820, 194] width 46 height 19
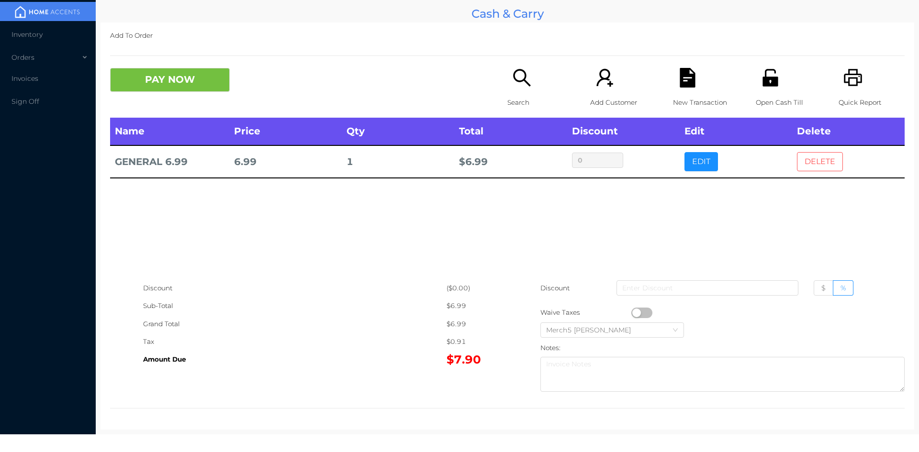
click at [825, 162] on button "DELETE" at bounding box center [820, 161] width 46 height 19
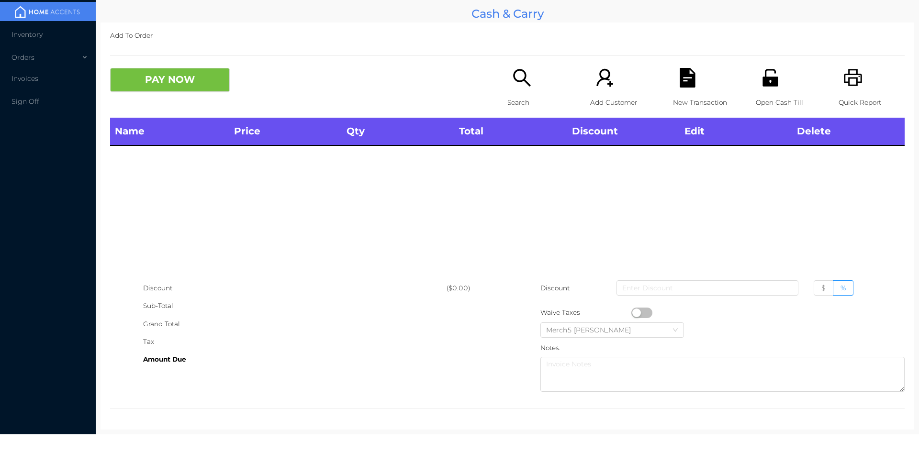
click at [523, 84] on icon "icon: search" at bounding box center [521, 77] width 17 height 17
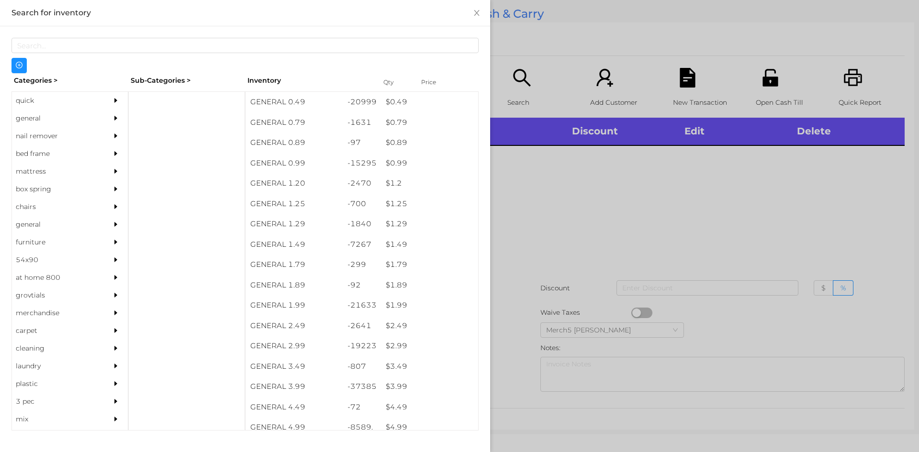
click at [109, 122] on div at bounding box center [118, 119] width 19 height 18
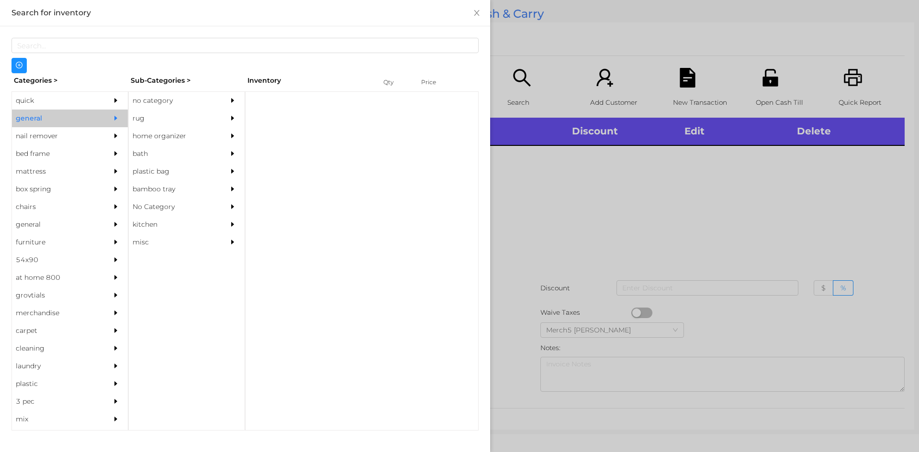
click at [186, 108] on div "no category" at bounding box center [172, 101] width 87 height 18
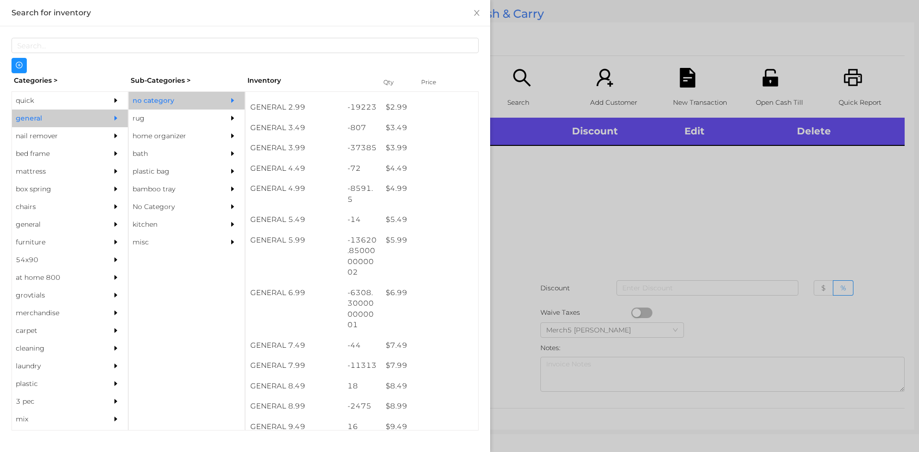
scroll to position [239, 0]
click at [793, 249] on div at bounding box center [459, 226] width 919 height 452
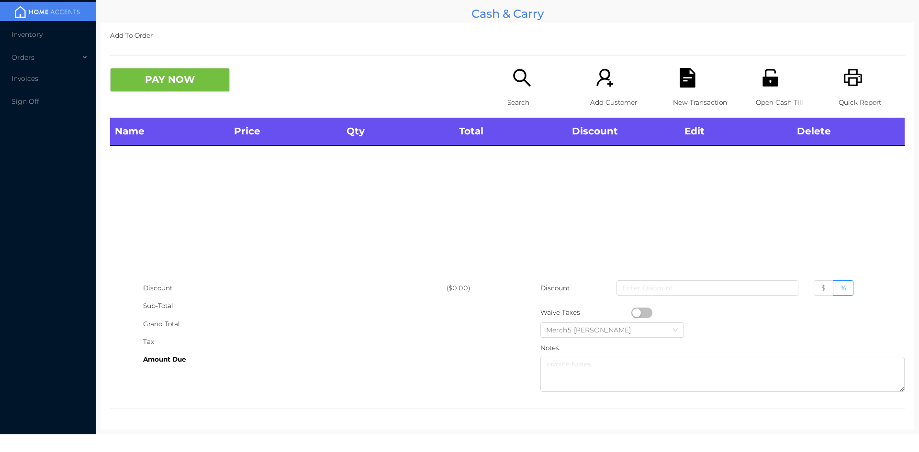
click at [527, 84] on icon "icon: search" at bounding box center [522, 78] width 20 height 20
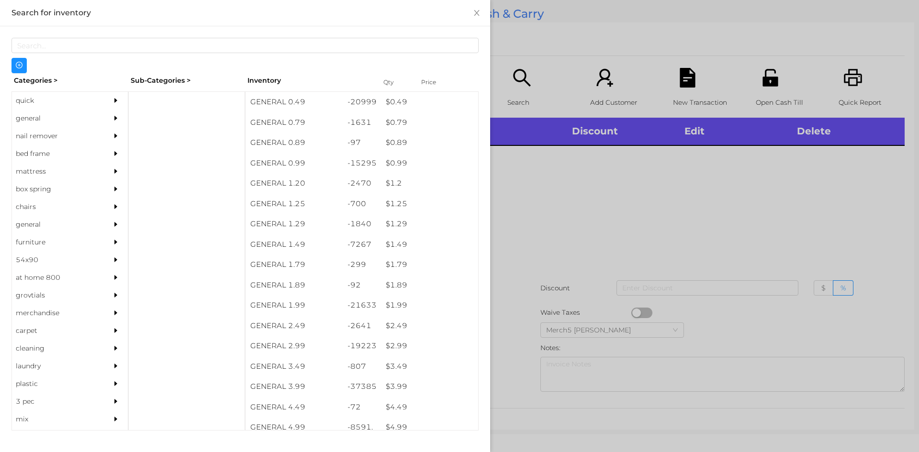
click at [63, 113] on div "general" at bounding box center [55, 119] width 87 height 18
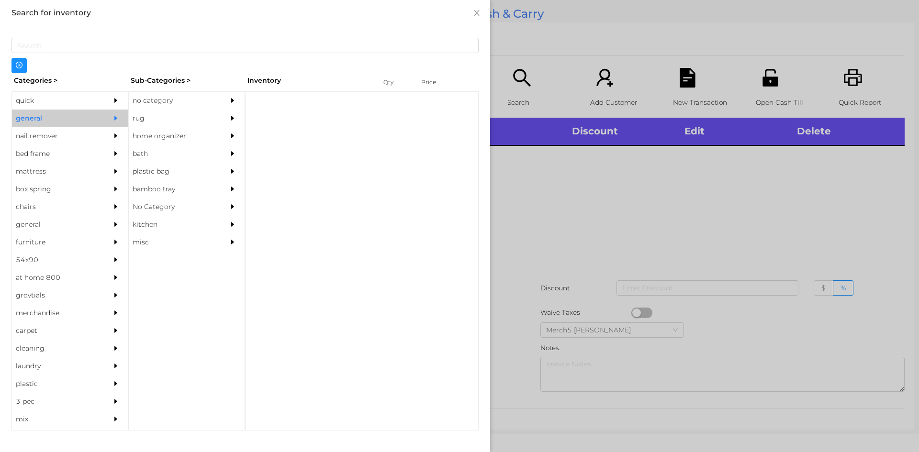
click at [227, 91] on div "no category rug home organizer bath plastic bag bamboo tray No Category kitchen…" at bounding box center [186, 260] width 117 height 339
click at [233, 93] on div at bounding box center [234, 101] width 19 height 18
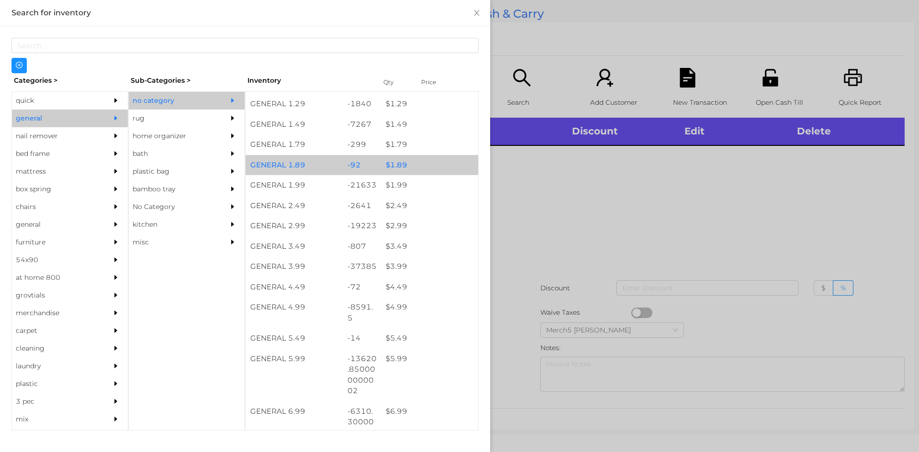
scroll to position [191, 0]
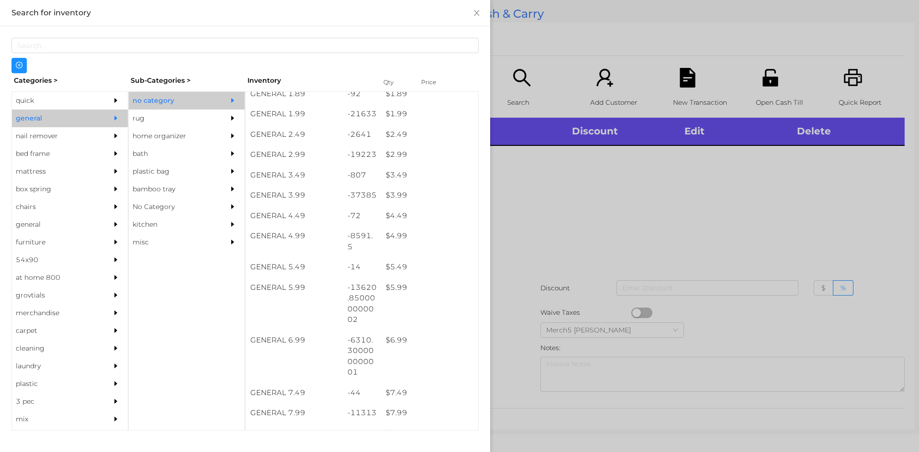
click at [625, 214] on div at bounding box center [459, 226] width 919 height 452
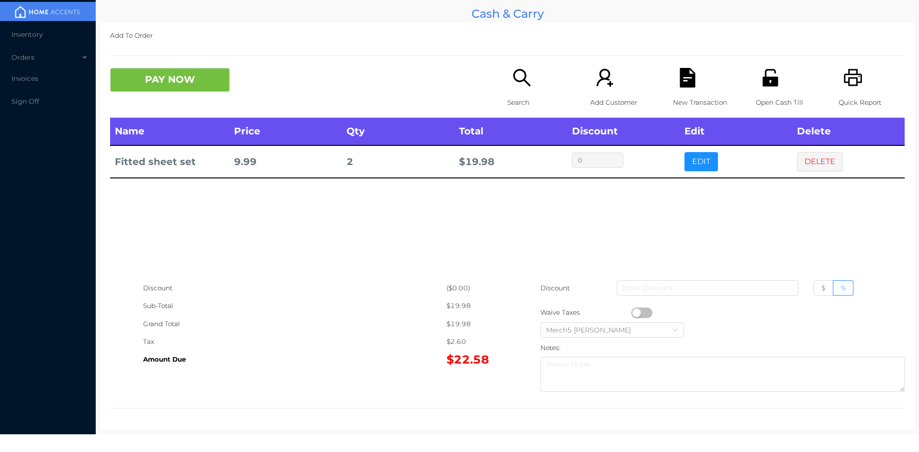
click at [512, 74] on icon "icon: search" at bounding box center [522, 78] width 20 height 20
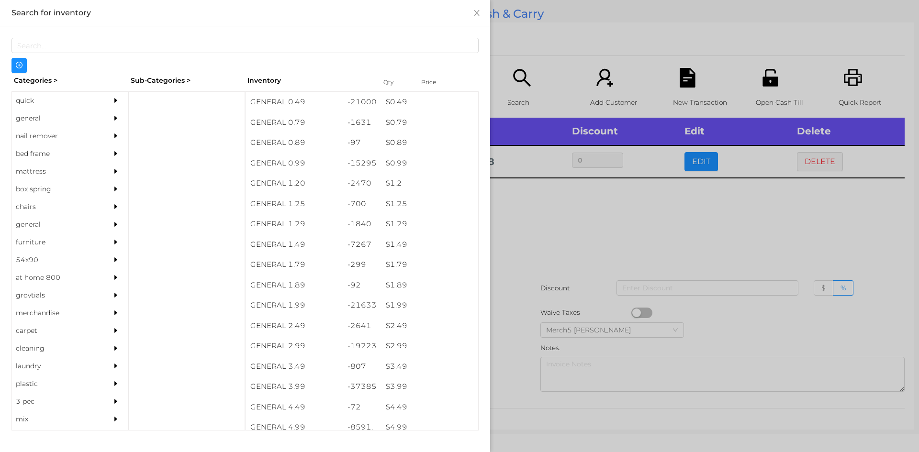
click at [109, 118] on div at bounding box center [118, 119] width 19 height 18
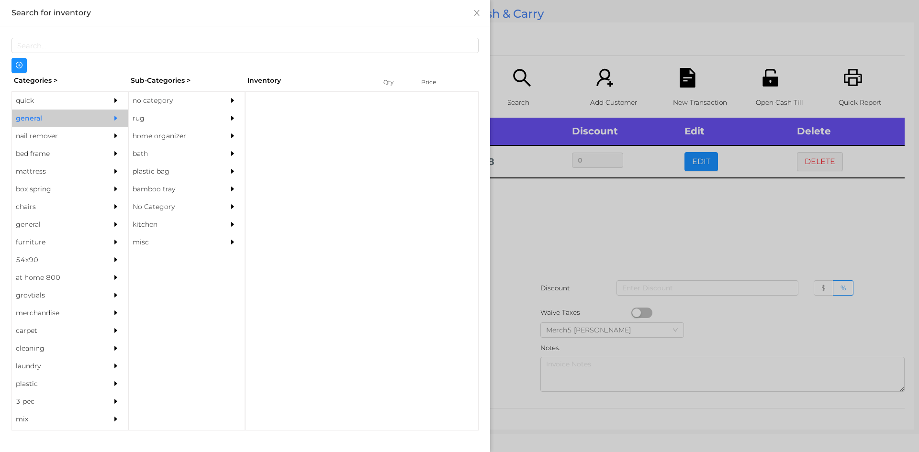
click at [193, 94] on div "no category" at bounding box center [172, 101] width 87 height 18
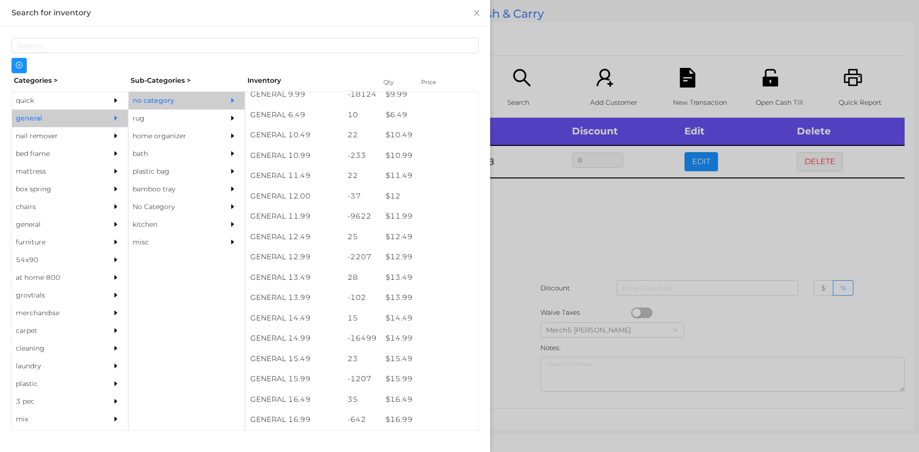
scroll to position [592, 0]
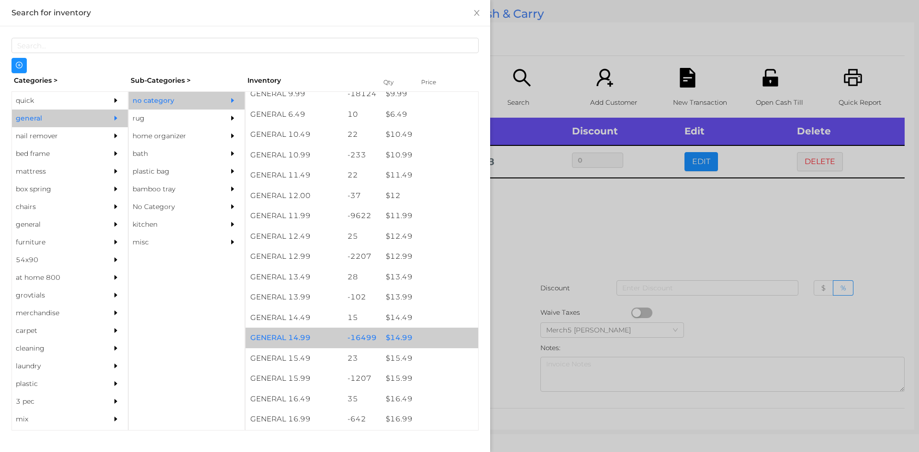
click at [423, 341] on div "$ 14.99" at bounding box center [429, 338] width 97 height 21
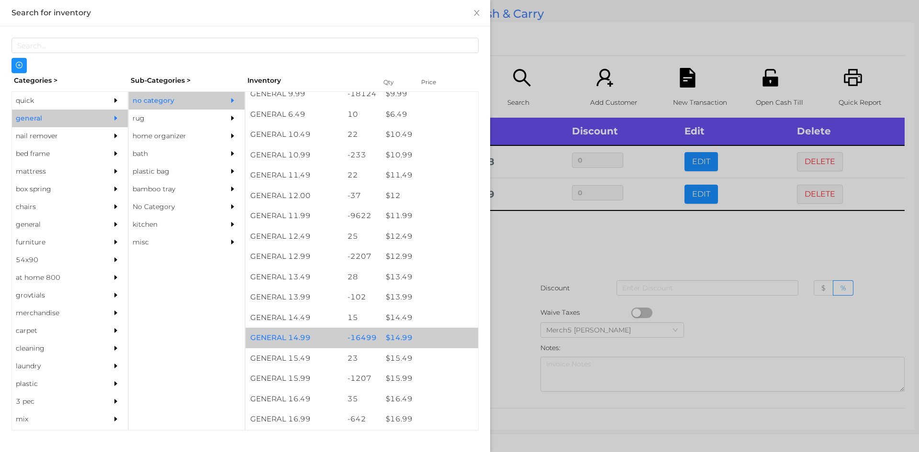
click at [435, 339] on div "$ 14.99" at bounding box center [429, 338] width 97 height 21
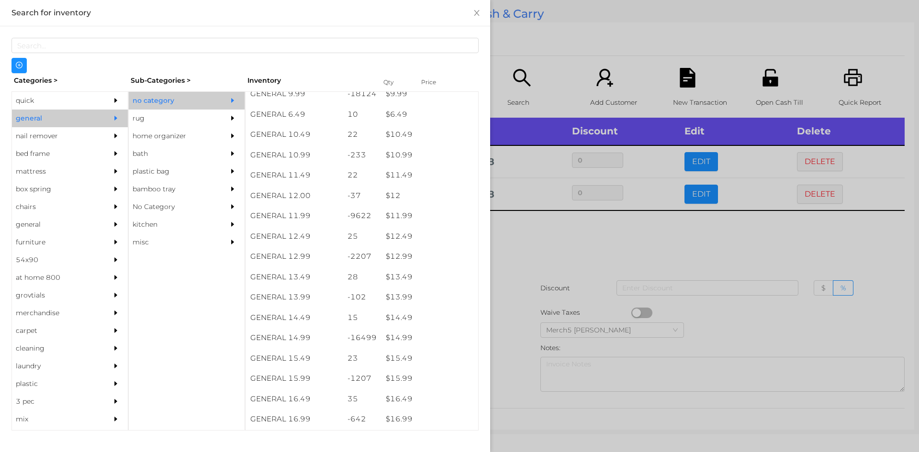
click at [610, 248] on div at bounding box center [459, 226] width 919 height 452
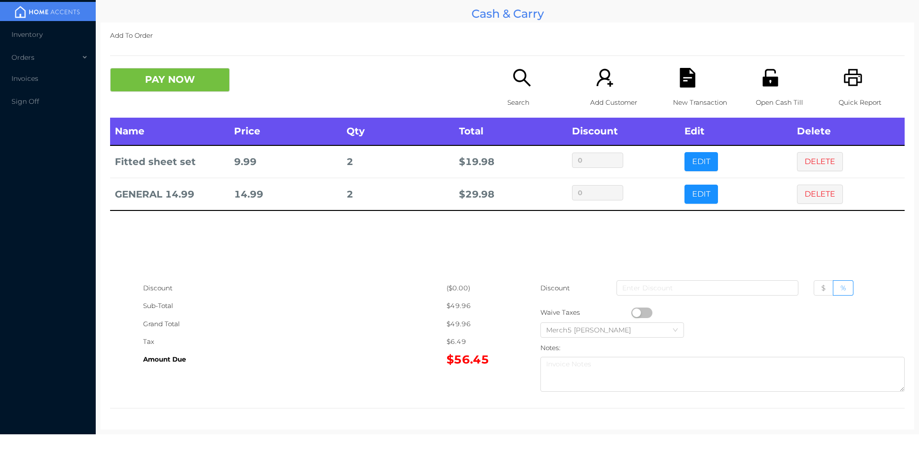
click at [212, 81] on button "PAY NOW" at bounding box center [170, 80] width 120 height 24
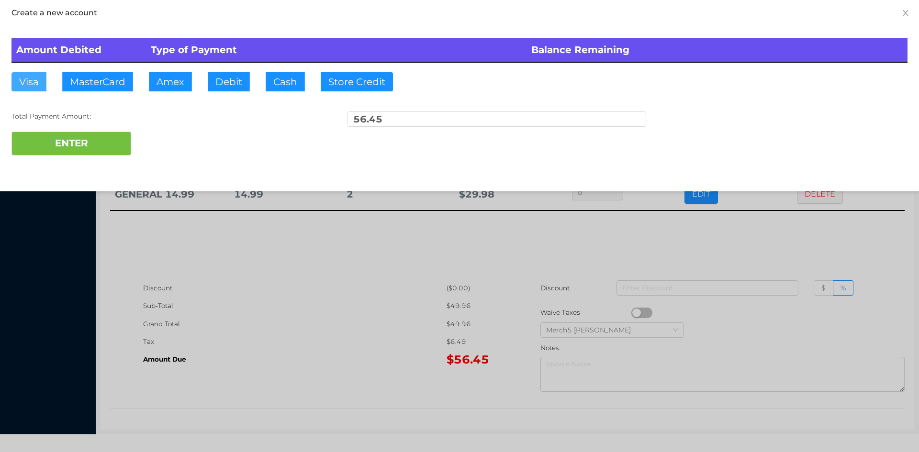
click at [39, 78] on button "Visa" at bounding box center [28, 81] width 35 height 19
click at [95, 142] on button "ENTER" at bounding box center [71, 144] width 120 height 24
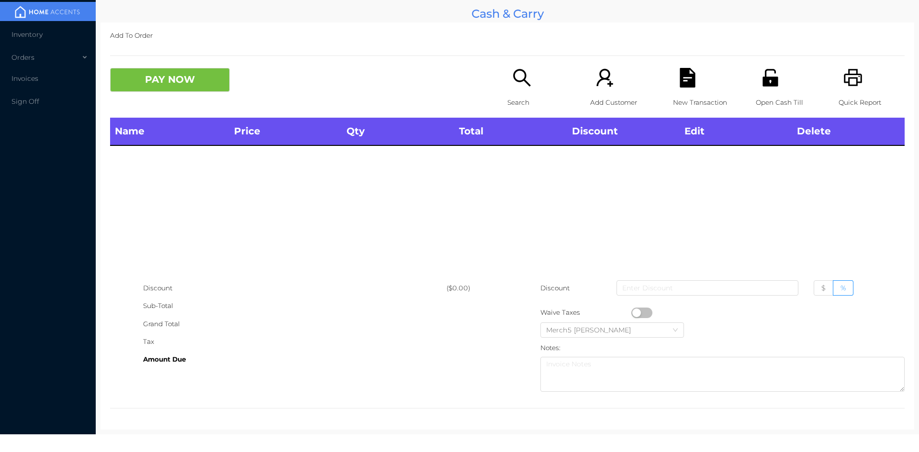
click at [536, 80] on div "Search" at bounding box center [540, 93] width 66 height 50
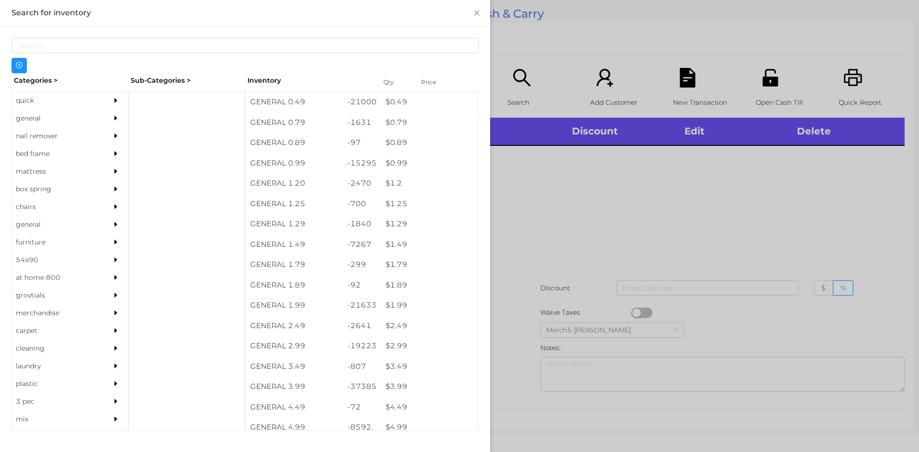
click at [575, 181] on div at bounding box center [459, 226] width 919 height 452
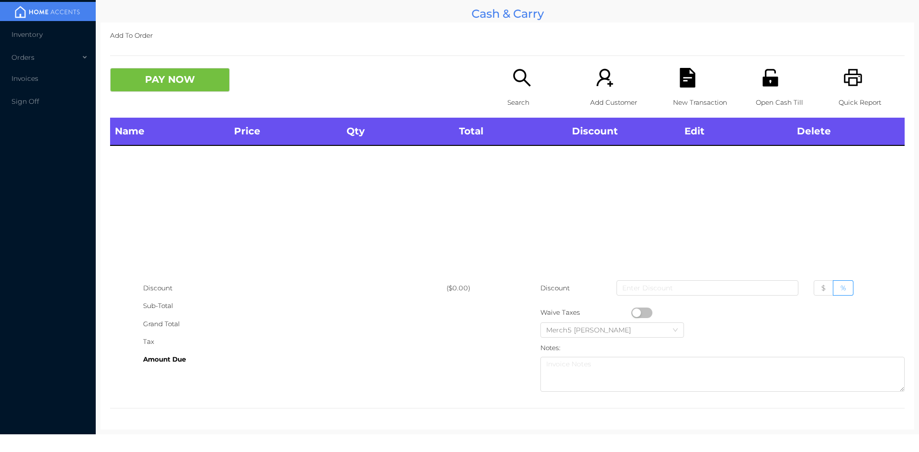
click at [843, 91] on div "Quick Report" at bounding box center [871, 93] width 66 height 50
click at [527, 89] on div "Search" at bounding box center [540, 93] width 66 height 50
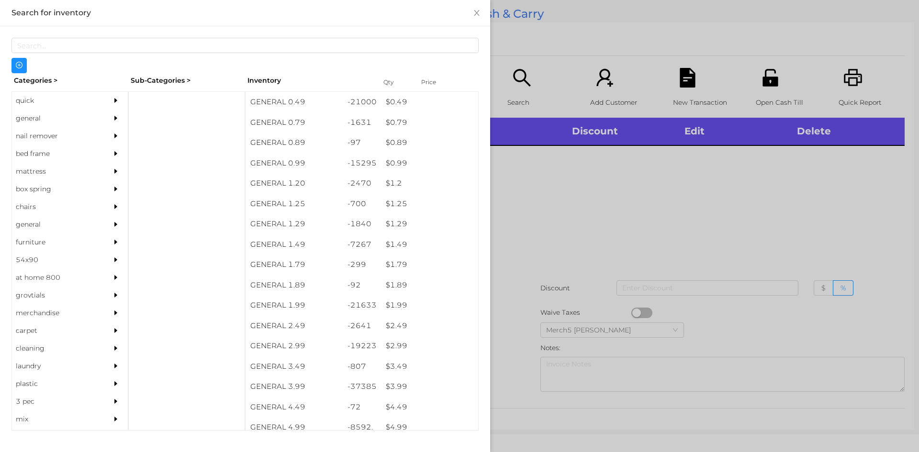
click at [684, 172] on div at bounding box center [459, 226] width 919 height 452
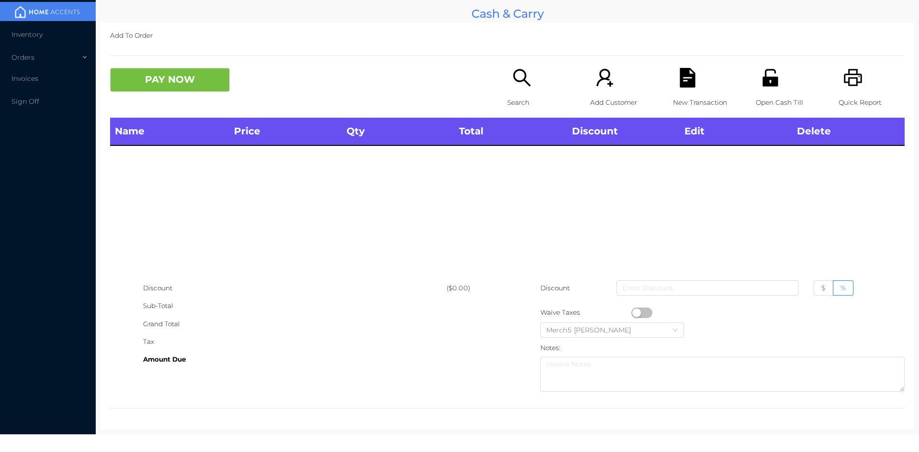
click at [524, 86] on icon "icon: search" at bounding box center [522, 78] width 20 height 20
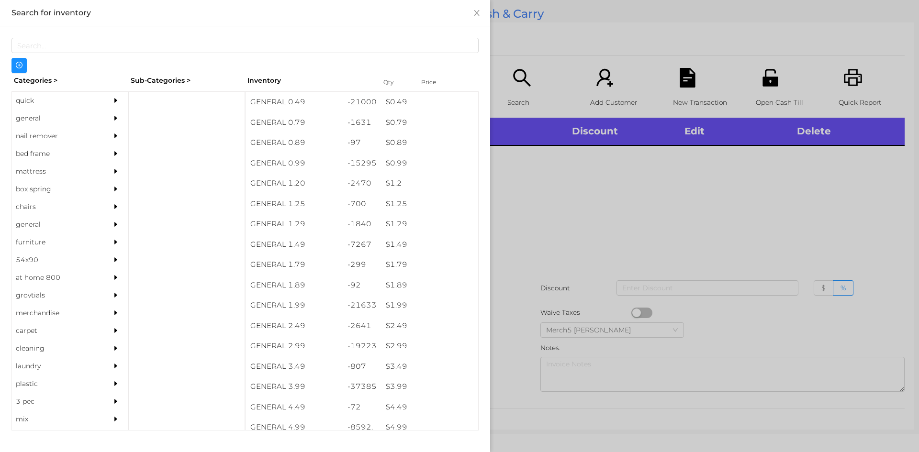
click at [96, 125] on div "general" at bounding box center [70, 119] width 116 height 18
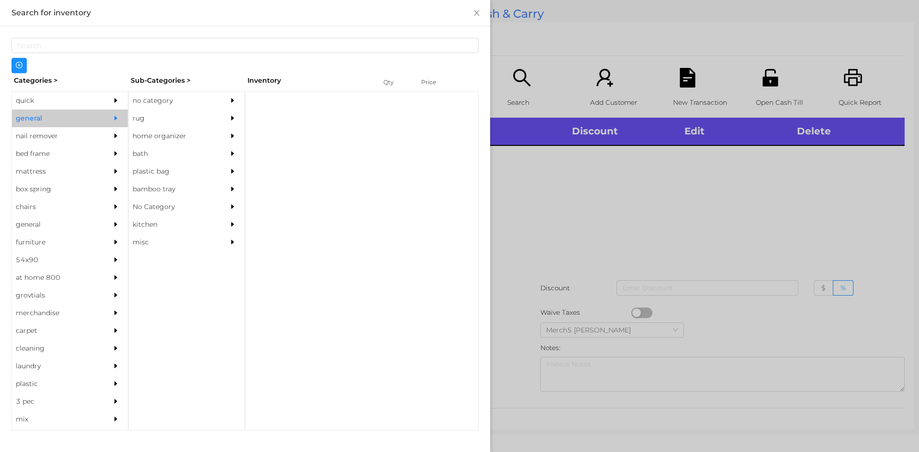
click at [180, 103] on div "no category" at bounding box center [172, 101] width 87 height 18
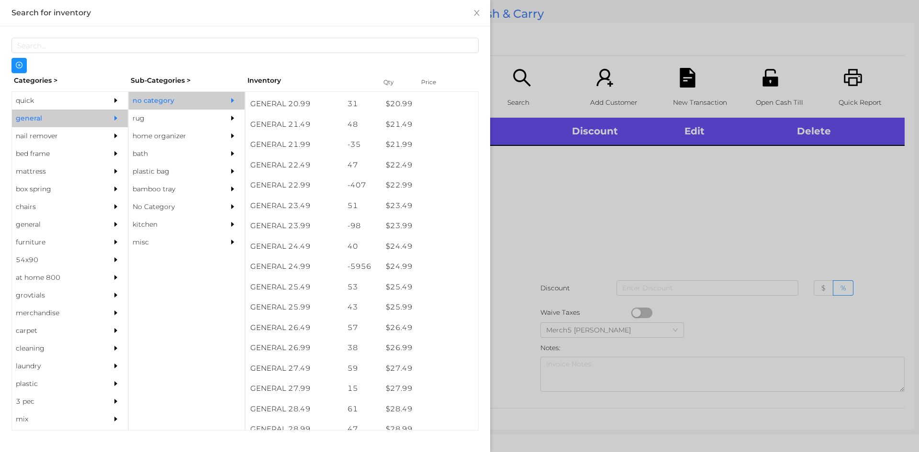
scroll to position [1070, 0]
click at [433, 263] on div "$ 24.99" at bounding box center [429, 266] width 97 height 21
click at [607, 249] on div at bounding box center [459, 226] width 919 height 452
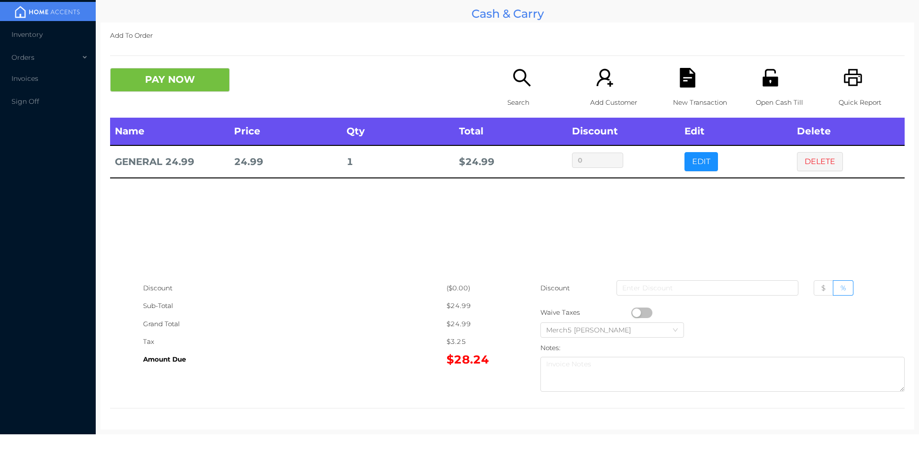
click at [523, 80] on icon "icon: search" at bounding box center [522, 78] width 20 height 20
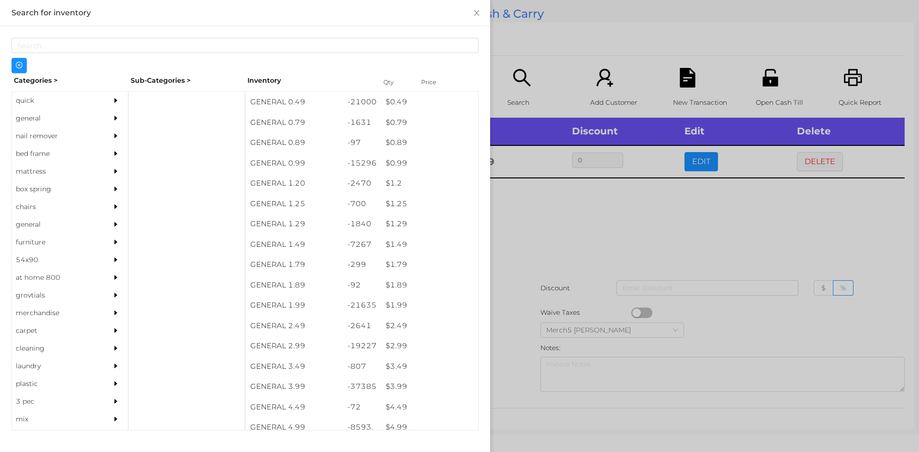
click at [109, 111] on div at bounding box center [118, 119] width 19 height 18
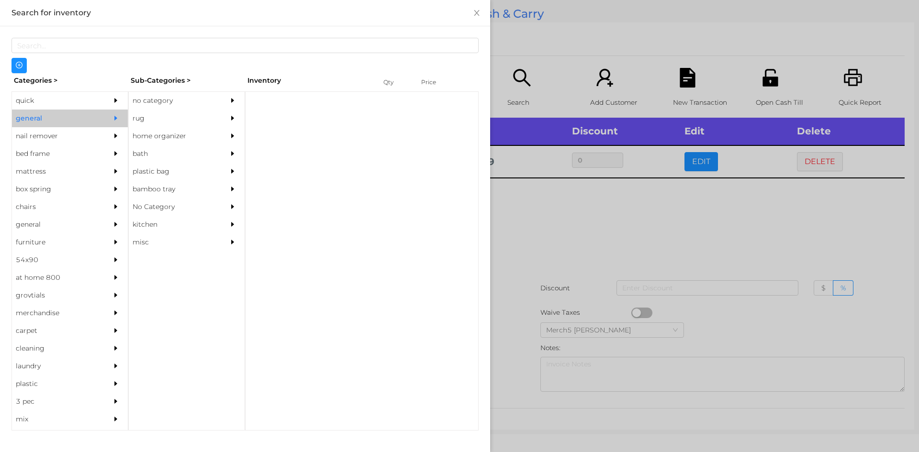
click at [155, 90] on div "Categories > Sub-Categories > Inventory Qty Price quick general nail remover be…" at bounding box center [244, 251] width 467 height 357
click at [230, 98] on icon "icon: caret-right" at bounding box center [232, 100] width 7 height 7
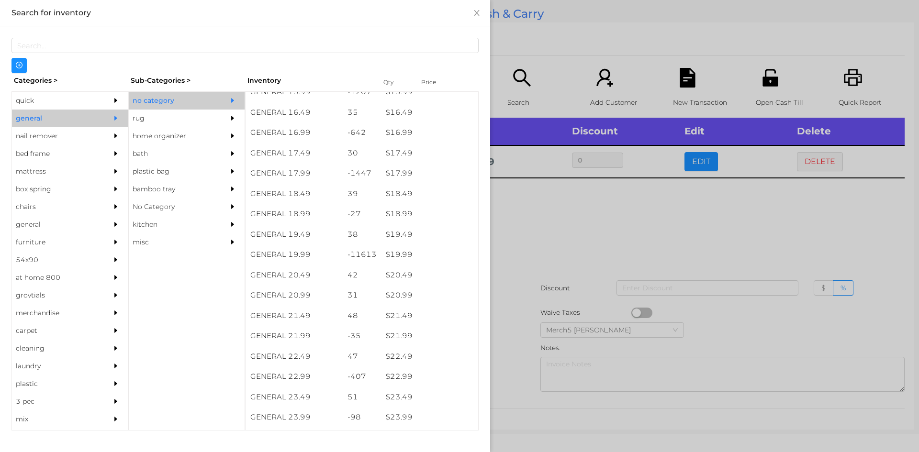
scroll to position [1005, 0]
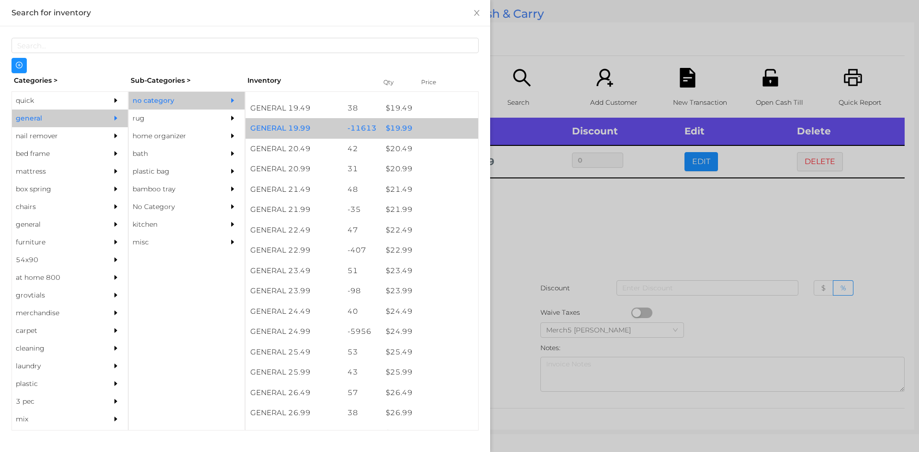
click at [423, 127] on div "$ 19.99" at bounding box center [429, 128] width 97 height 21
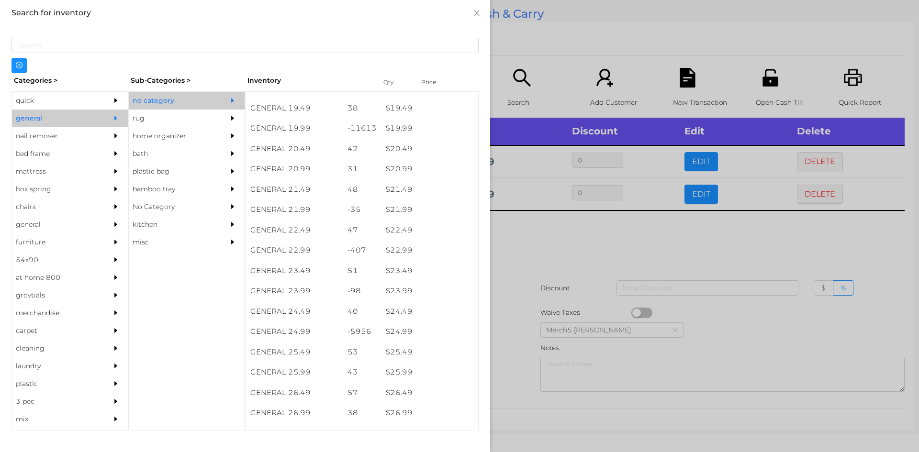
click at [572, 233] on div at bounding box center [459, 226] width 919 height 452
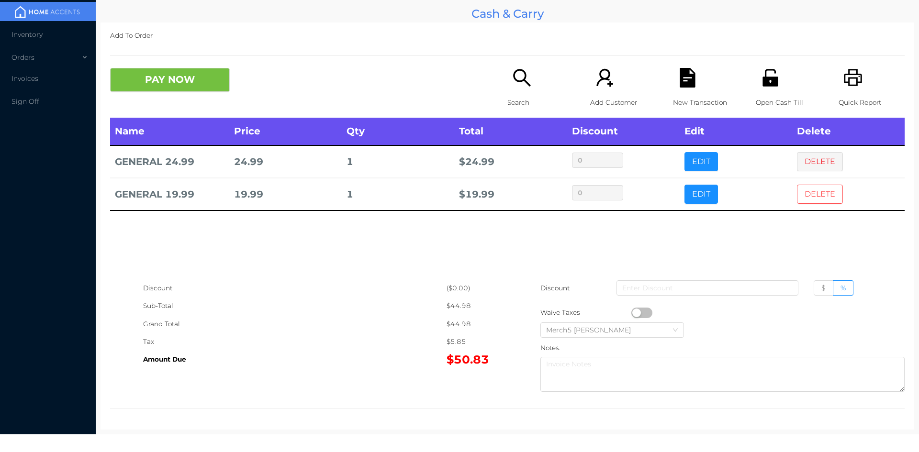
click at [817, 198] on button "DELETE" at bounding box center [820, 194] width 46 height 19
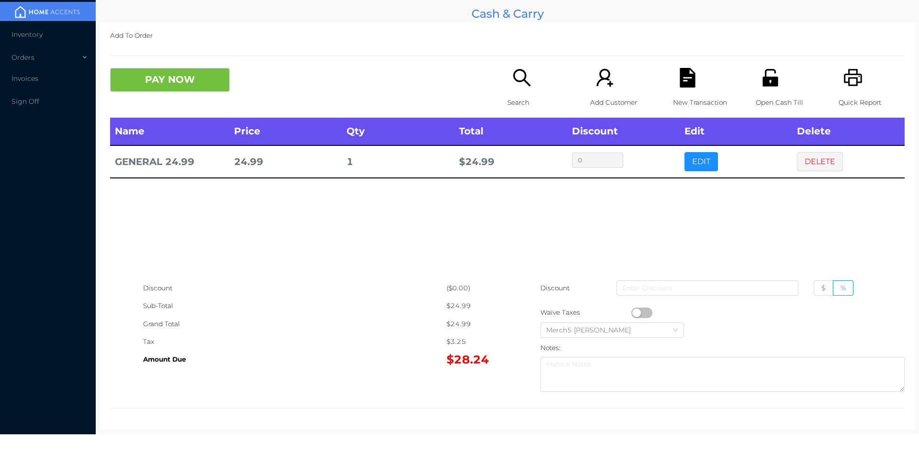
click at [526, 81] on icon "icon: search" at bounding box center [522, 78] width 20 height 20
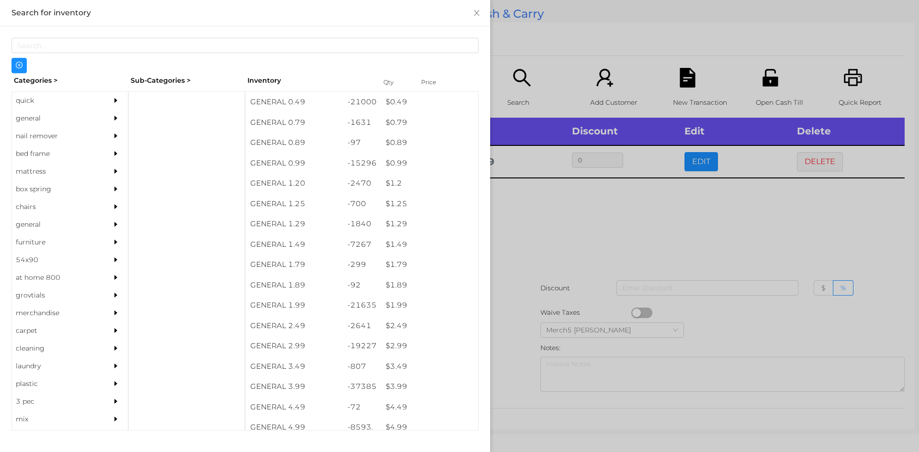
click at [144, 125] on div at bounding box center [186, 260] width 117 height 339
click at [109, 120] on div at bounding box center [118, 119] width 19 height 18
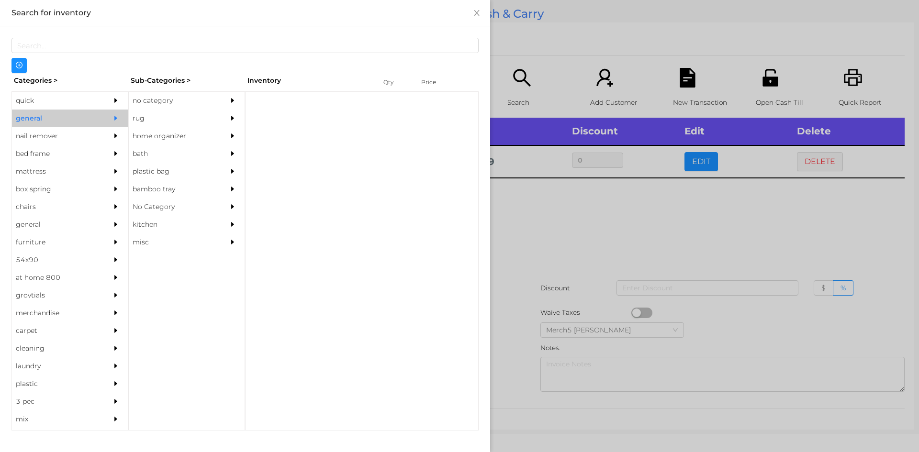
click at [155, 102] on div "no category" at bounding box center [172, 101] width 87 height 18
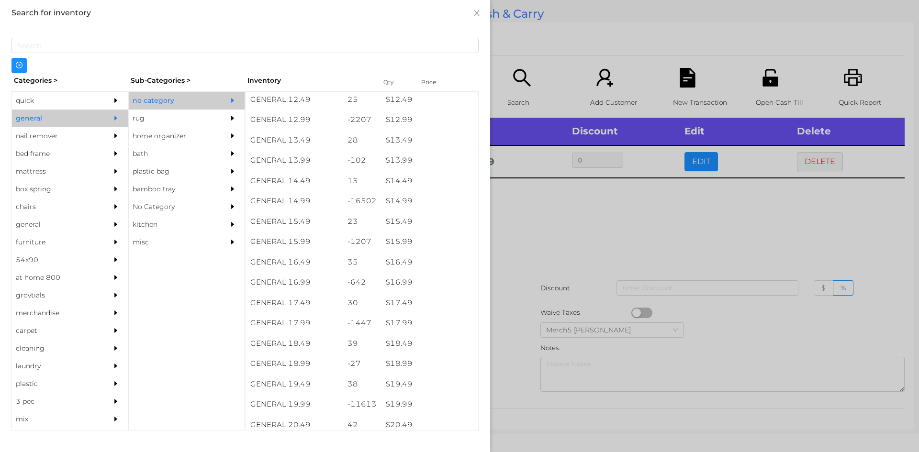
scroll to position [813, 0]
click at [585, 225] on div at bounding box center [459, 226] width 919 height 452
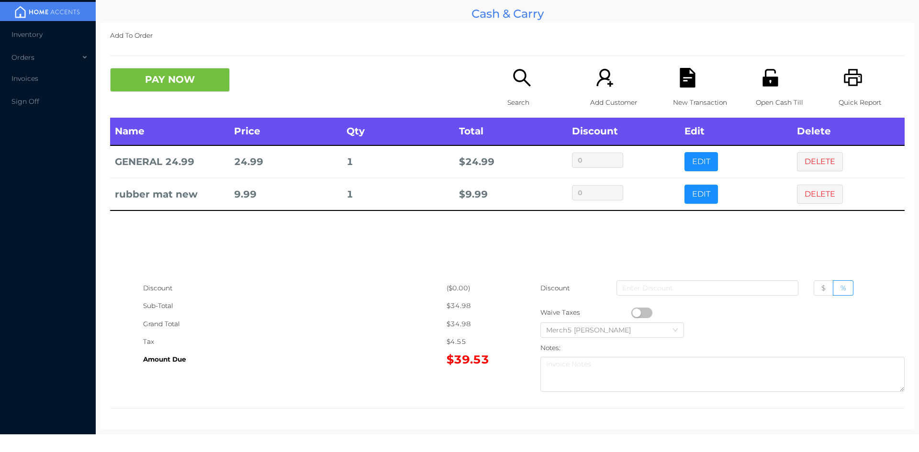
click at [519, 86] on icon "icon: search" at bounding box center [522, 78] width 20 height 20
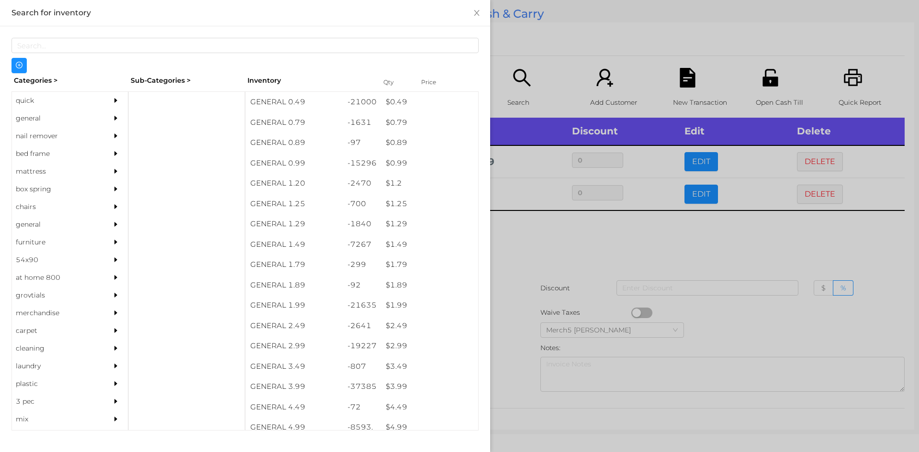
click at [97, 114] on div "general" at bounding box center [70, 119] width 116 height 18
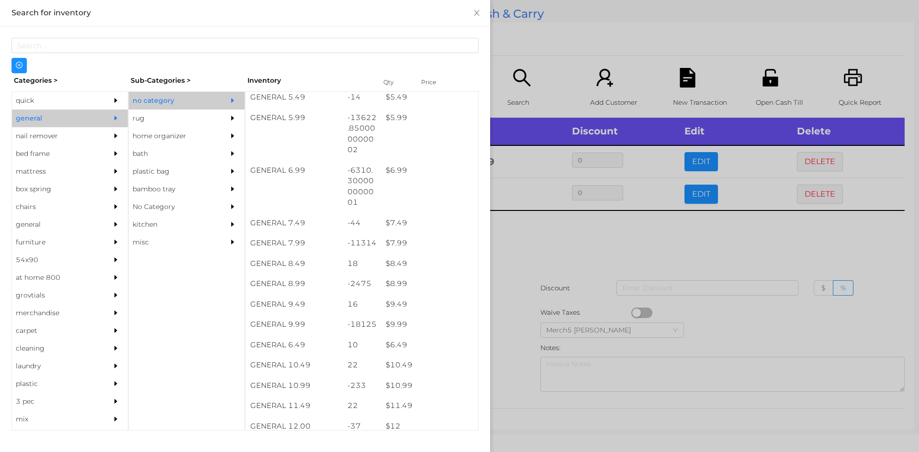
scroll to position [425, 0]
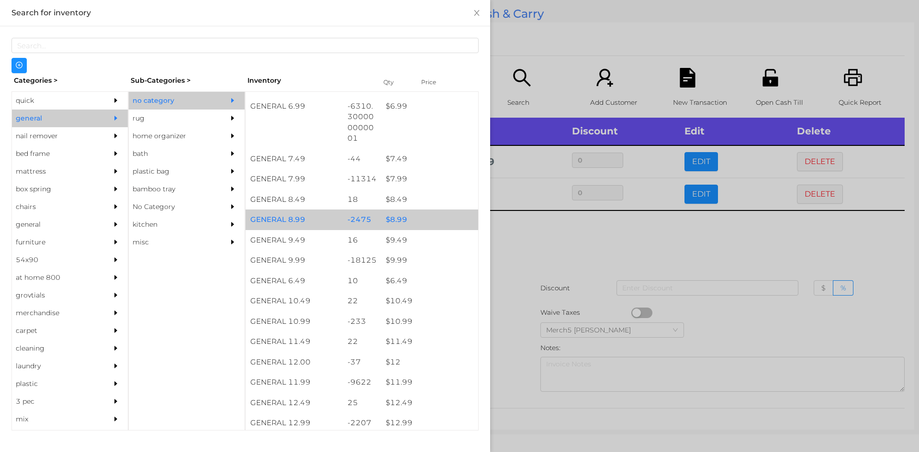
click at [410, 223] on div "$ 8.99" at bounding box center [429, 220] width 97 height 21
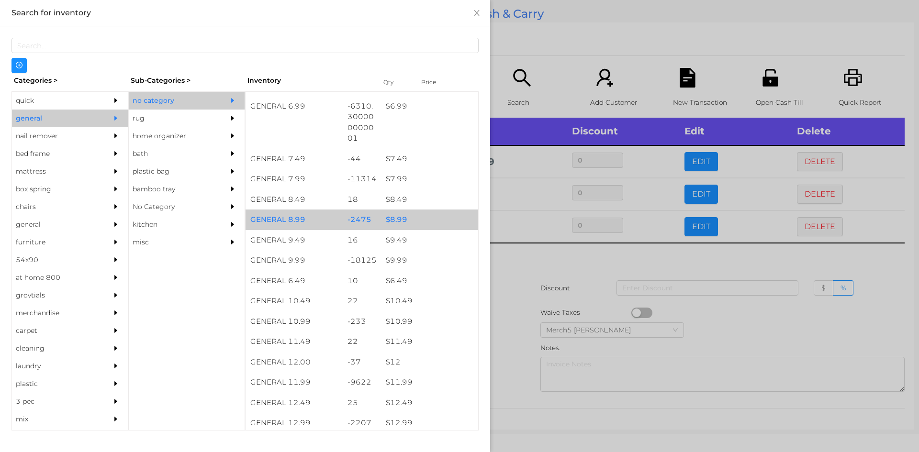
click at [418, 222] on div "$ 8.99" at bounding box center [429, 220] width 97 height 21
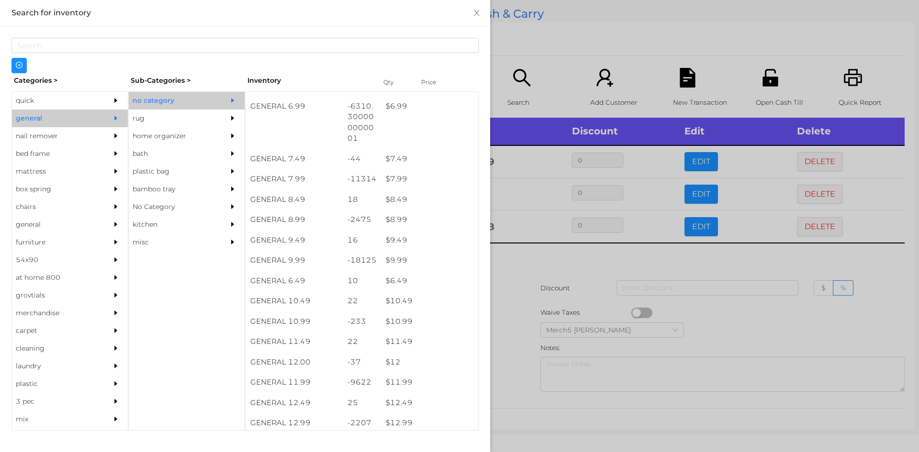
click at [533, 269] on div at bounding box center [459, 226] width 919 height 452
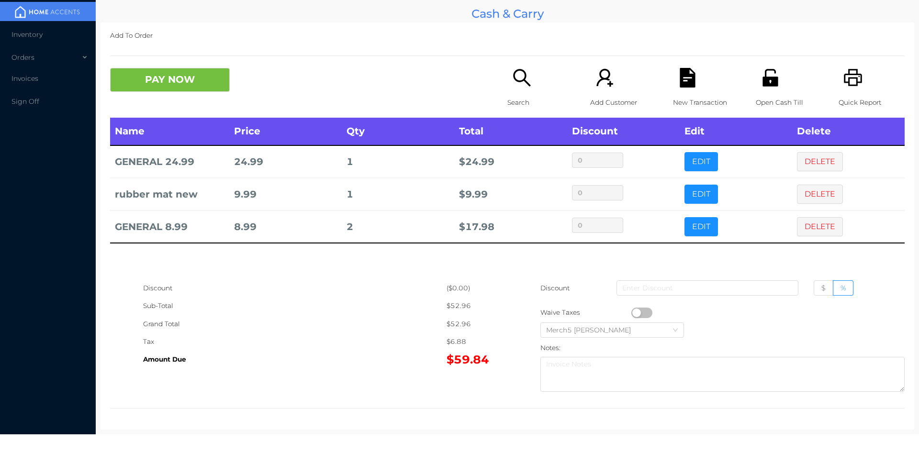
click at [512, 87] on icon "icon: search" at bounding box center [522, 78] width 20 height 20
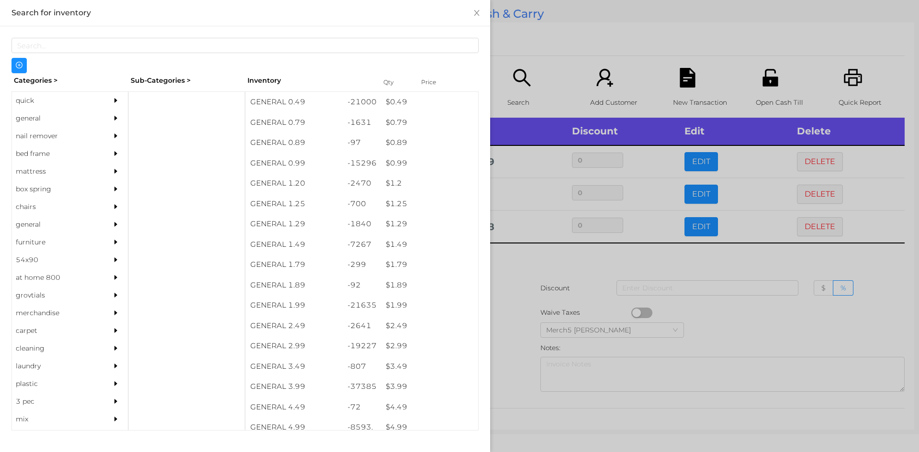
click at [82, 119] on div "general" at bounding box center [55, 119] width 87 height 18
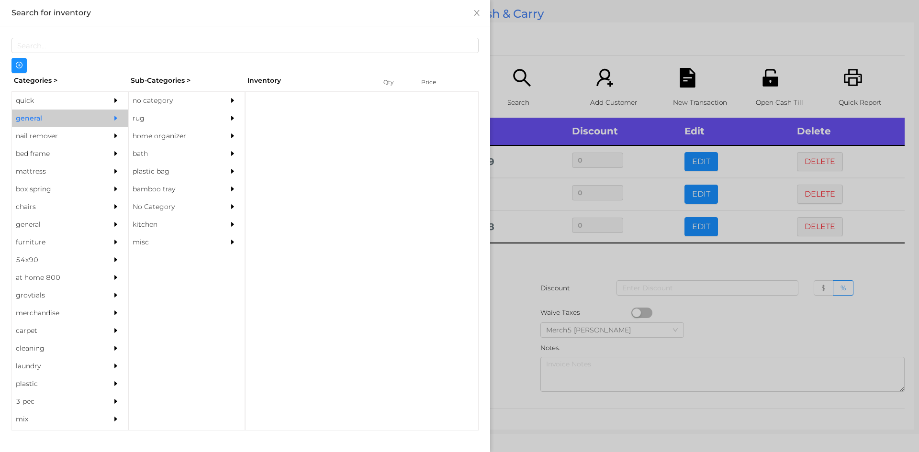
click at [172, 106] on div "no category" at bounding box center [172, 101] width 87 height 18
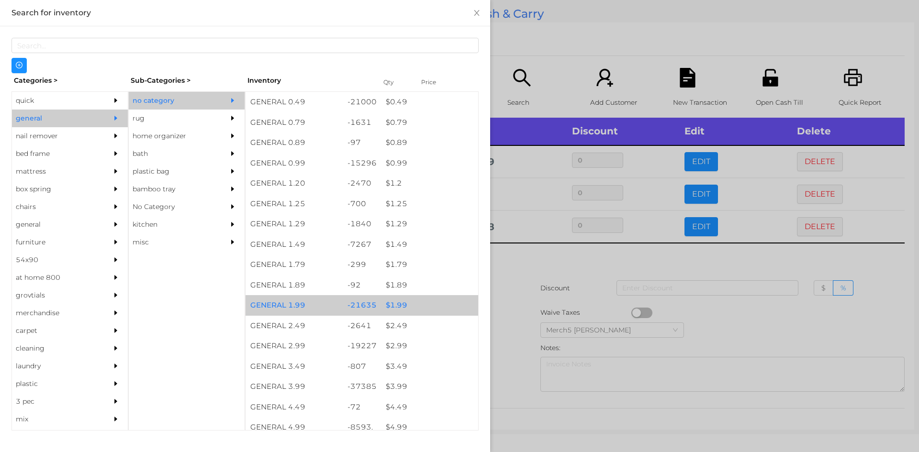
click at [417, 307] on div "$ 1.99" at bounding box center [429, 305] width 97 height 21
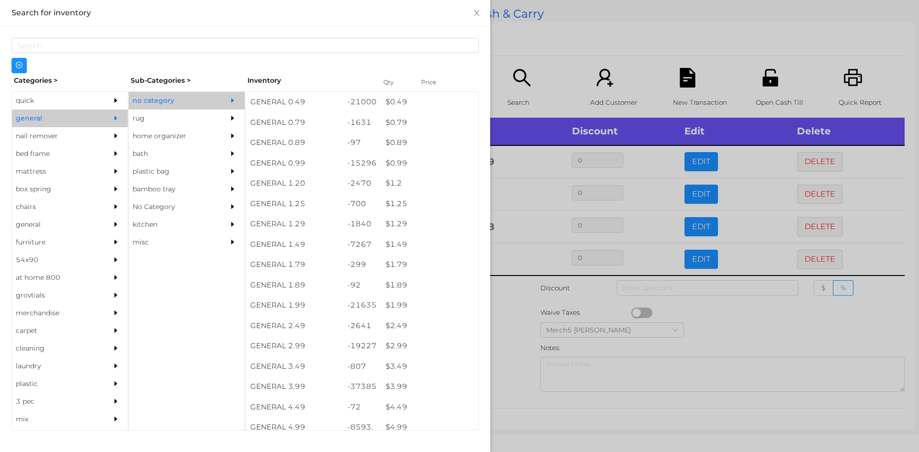
click at [508, 299] on div at bounding box center [459, 226] width 919 height 452
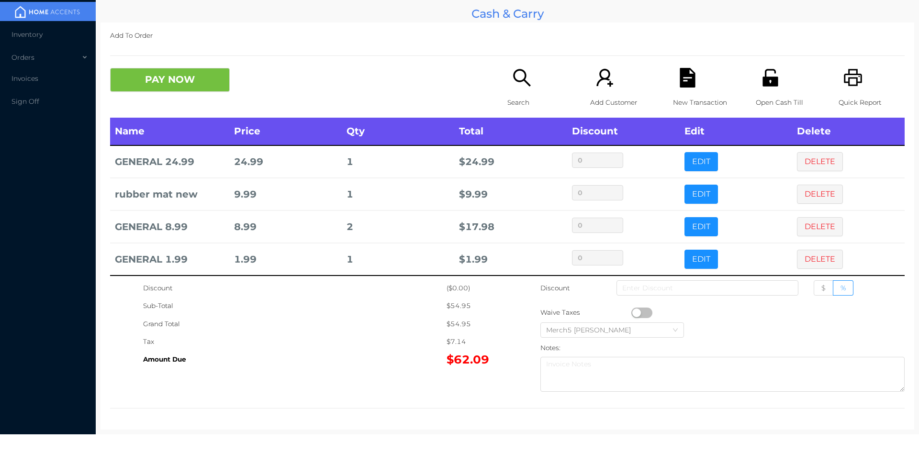
scroll to position [6, 0]
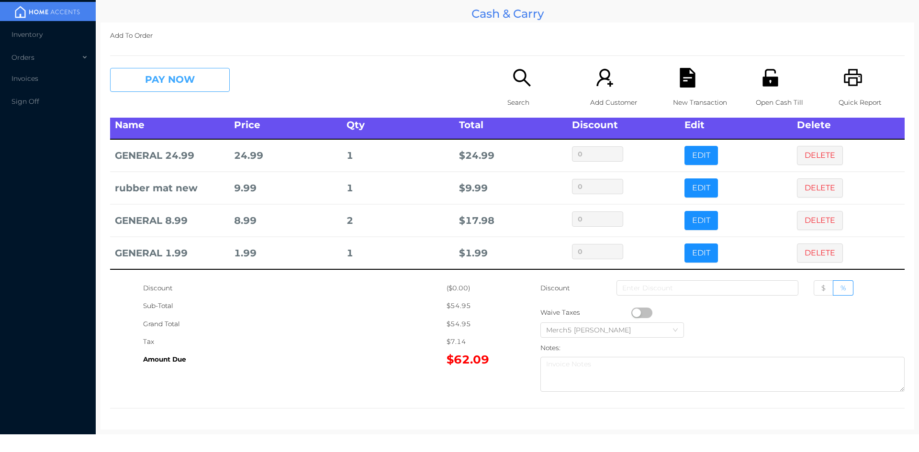
click at [210, 84] on button "PAY NOW" at bounding box center [170, 80] width 120 height 24
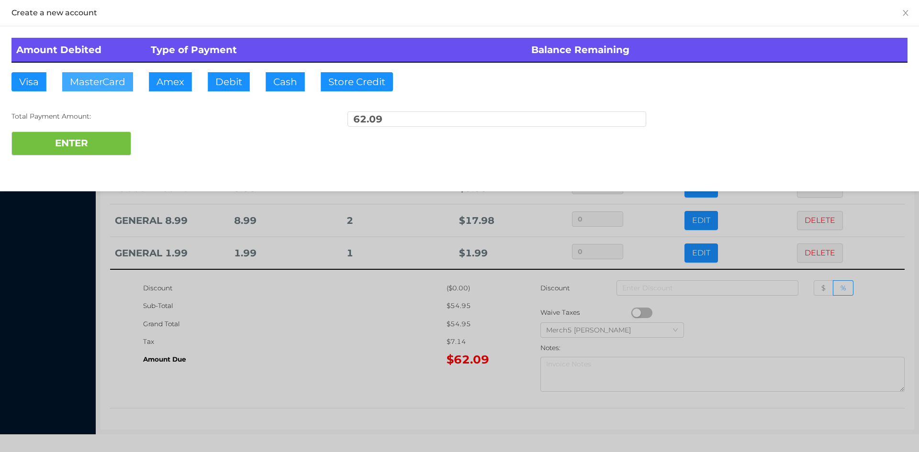
click at [113, 86] on button "MasterCard" at bounding box center [97, 81] width 71 height 19
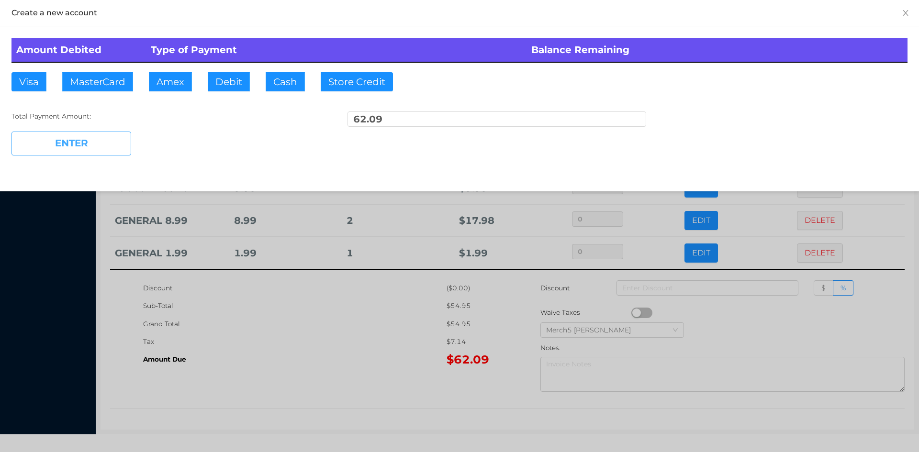
click at [117, 141] on button "ENTER" at bounding box center [71, 144] width 120 height 24
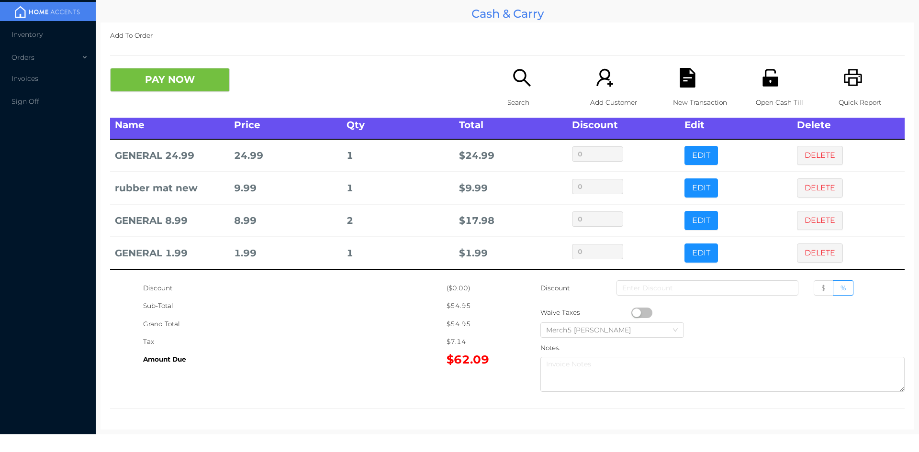
scroll to position [0, 0]
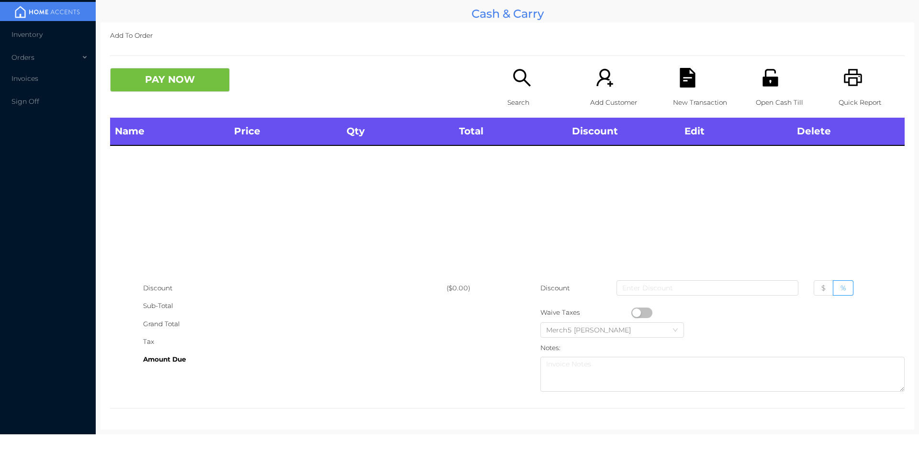
click at [534, 75] on div "Search" at bounding box center [540, 93] width 66 height 50
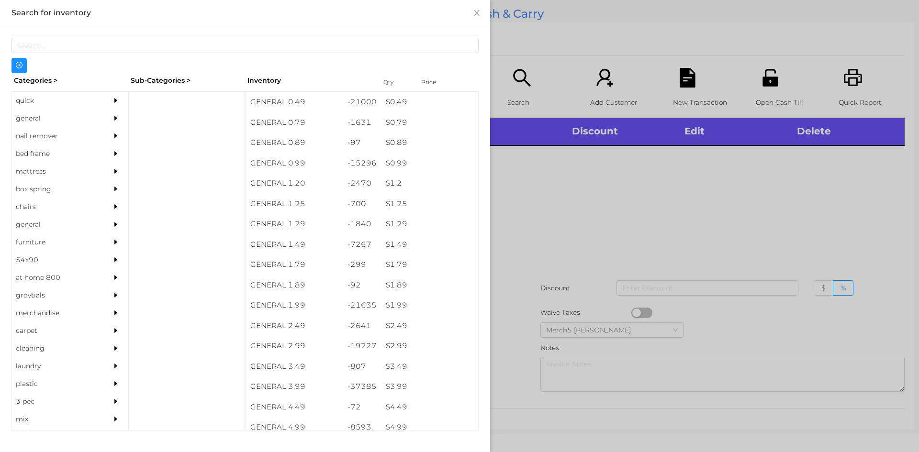
click at [114, 124] on div at bounding box center [118, 119] width 19 height 18
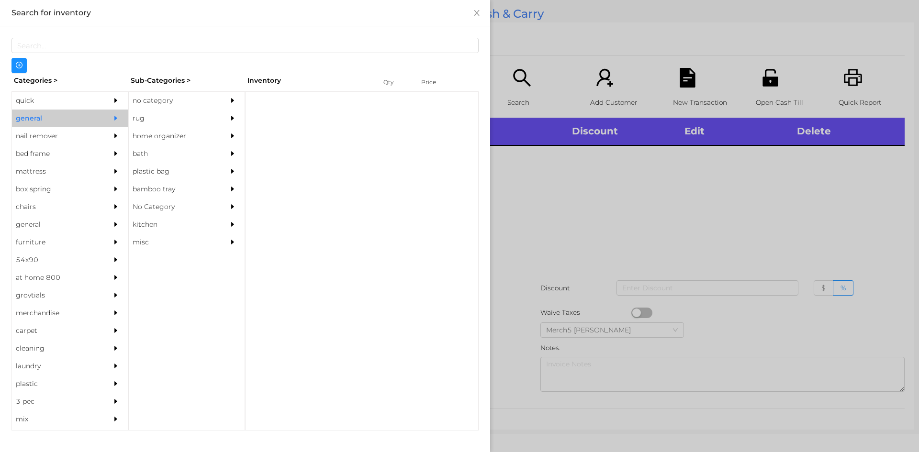
click at [178, 105] on div "no category" at bounding box center [172, 101] width 87 height 18
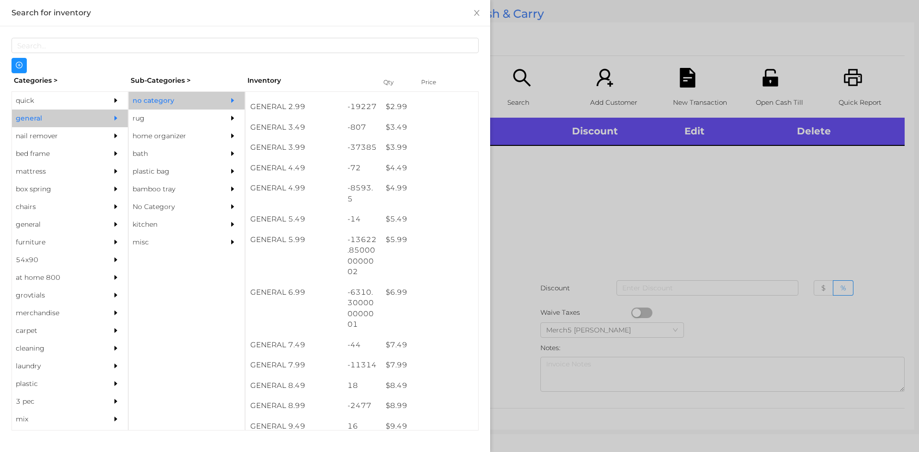
scroll to position [431, 0]
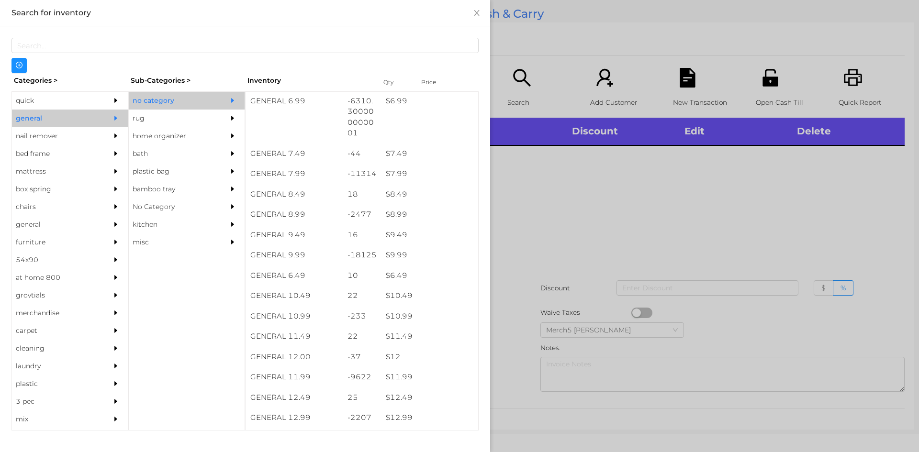
click at [657, 186] on div at bounding box center [459, 226] width 919 height 452
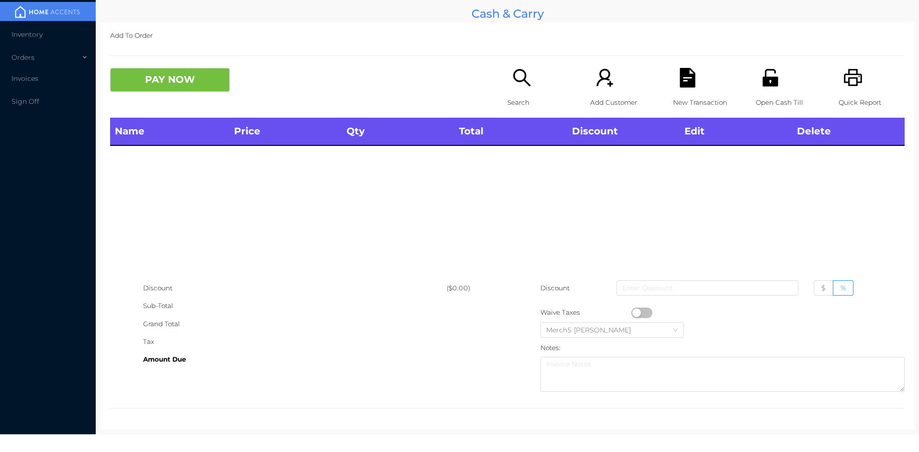
click at [855, 80] on icon "icon: printer" at bounding box center [853, 78] width 20 height 20
click at [515, 80] on icon "icon: search" at bounding box center [522, 78] width 20 height 20
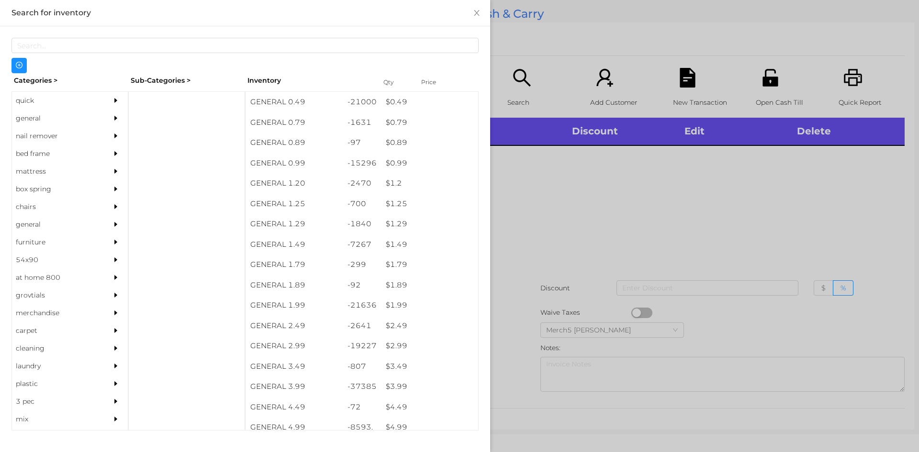
click at [76, 116] on div "general" at bounding box center [55, 119] width 87 height 18
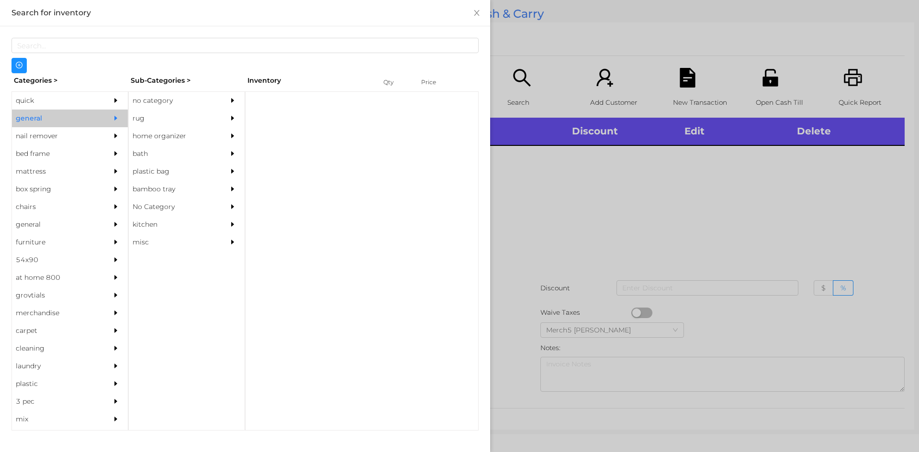
click at [182, 110] on div "rug" at bounding box center [172, 119] width 87 height 18
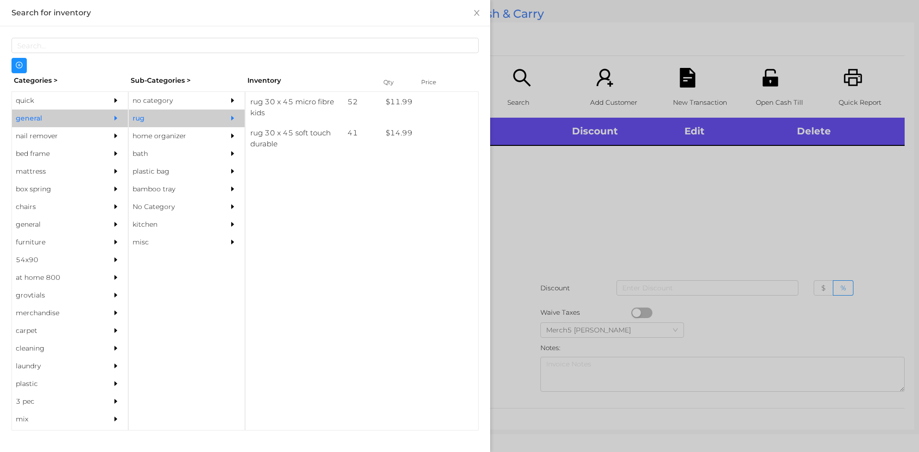
click at [234, 102] on icon "icon: caret-right" at bounding box center [232, 100] width 7 height 7
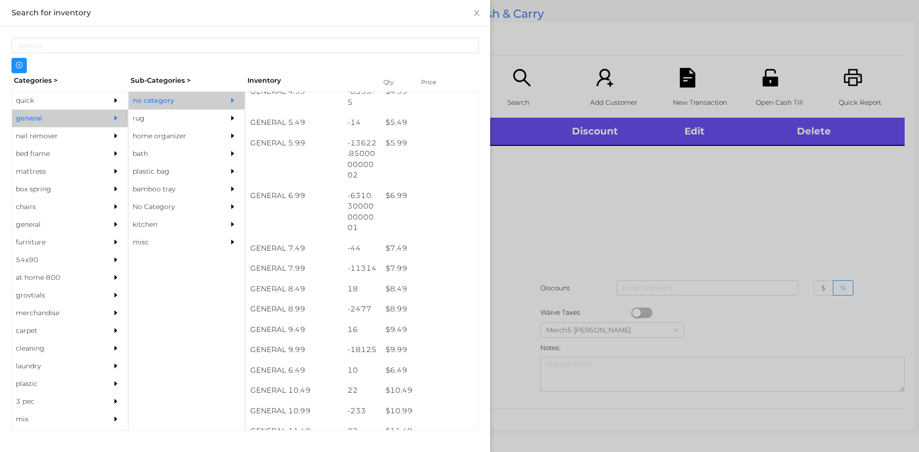
scroll to position [383, 0]
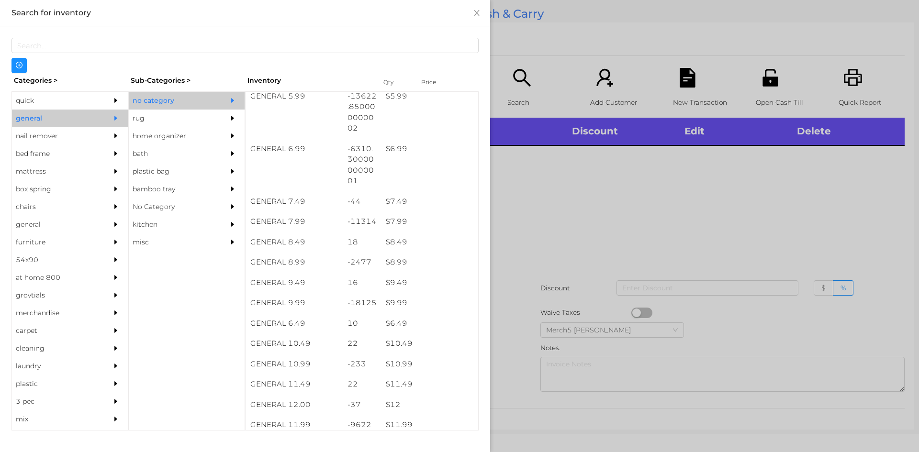
click at [575, 224] on div at bounding box center [459, 226] width 919 height 452
